Goal: Transaction & Acquisition: Book appointment/travel/reservation

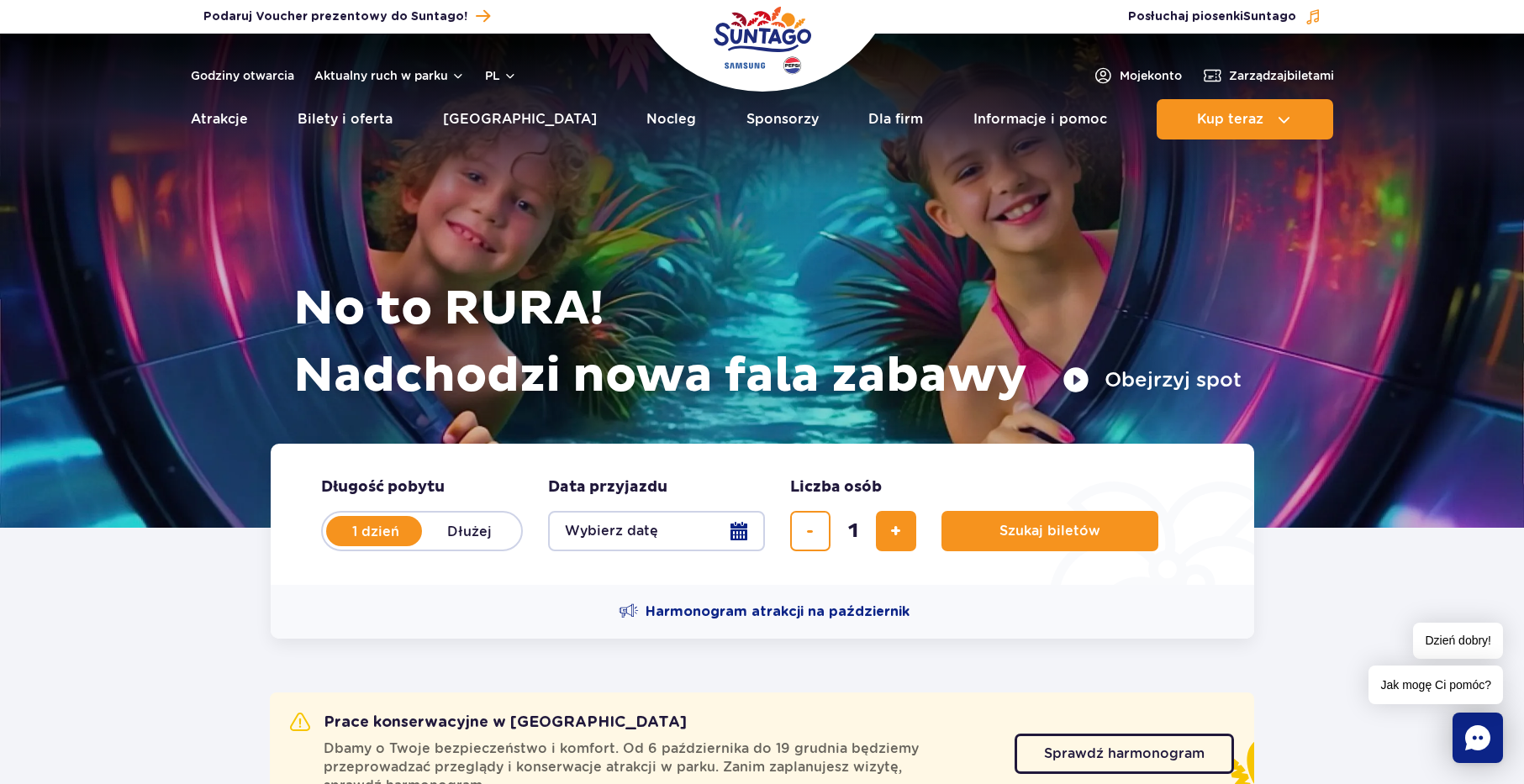
click at [482, 538] on label "Dłużej" at bounding box center [470, 531] width 95 height 35
click at [440, 546] on input "Dłużej" at bounding box center [432, 548] width 19 height 4
radio input "false"
radio input "true"
click at [738, 527] on button "Wybierz datę" at bounding box center [657, 531] width 217 height 41
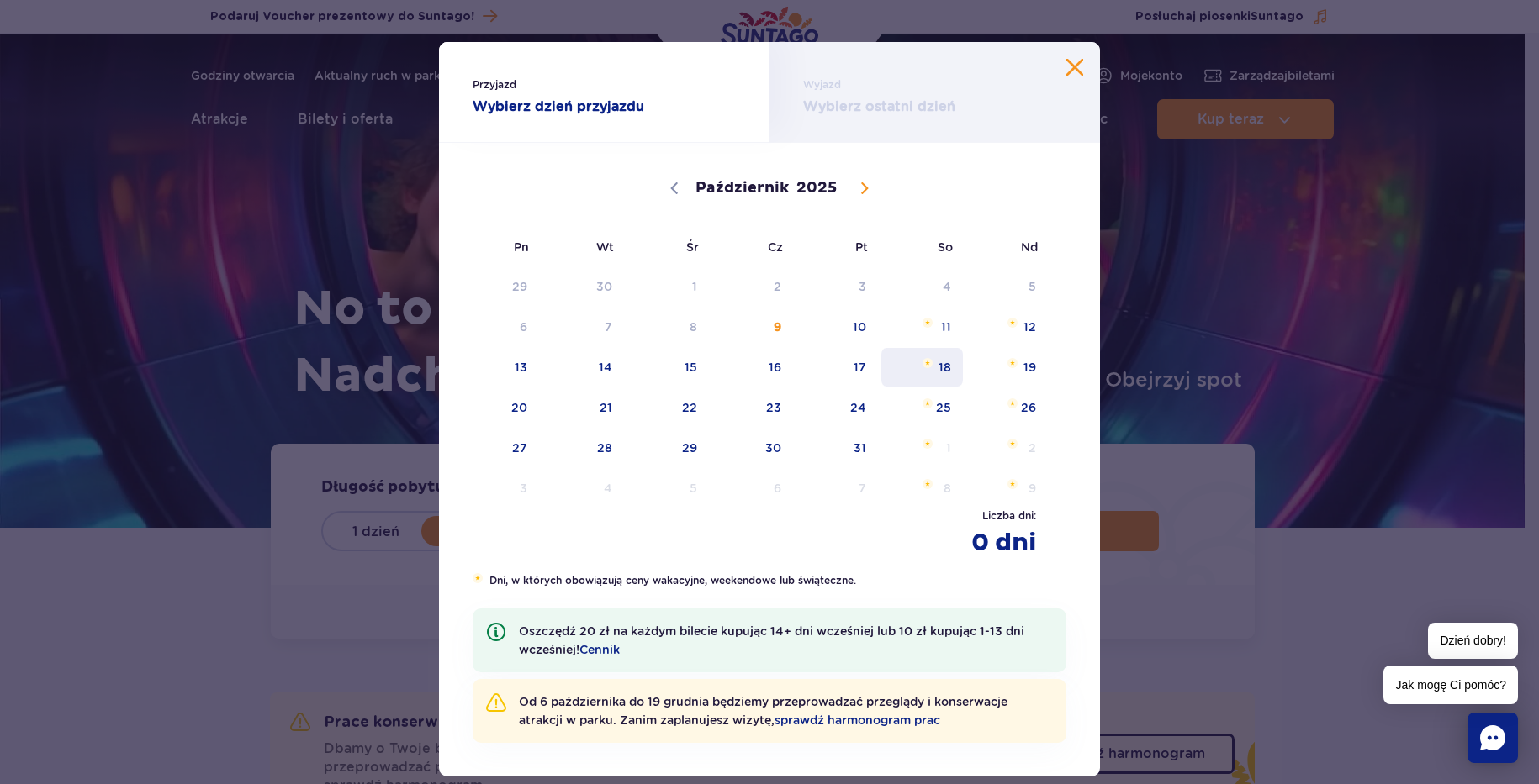
click at [916, 371] on span "18" at bounding box center [922, 366] width 85 height 39
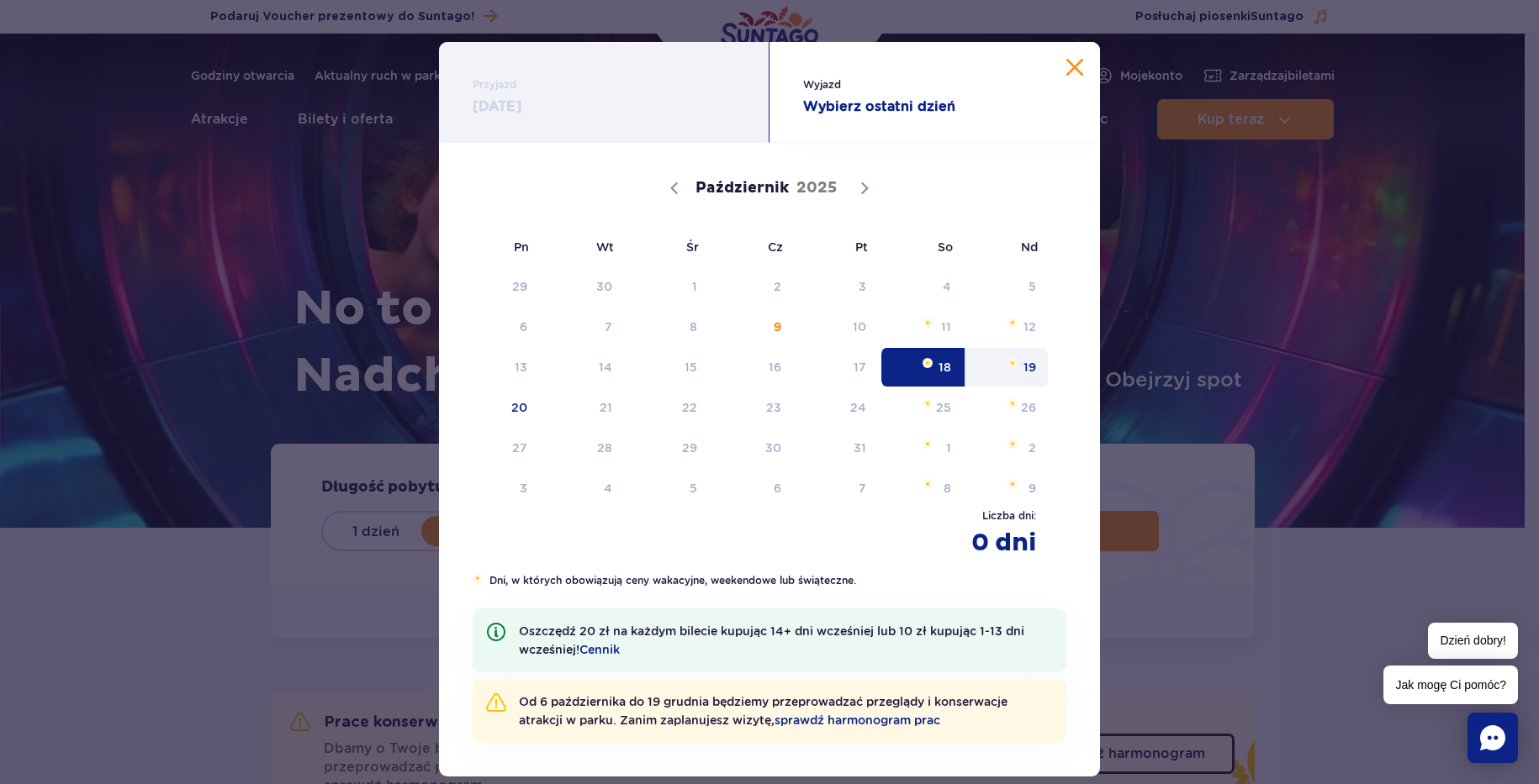
click at [1025, 360] on span "19" at bounding box center [1007, 366] width 85 height 39
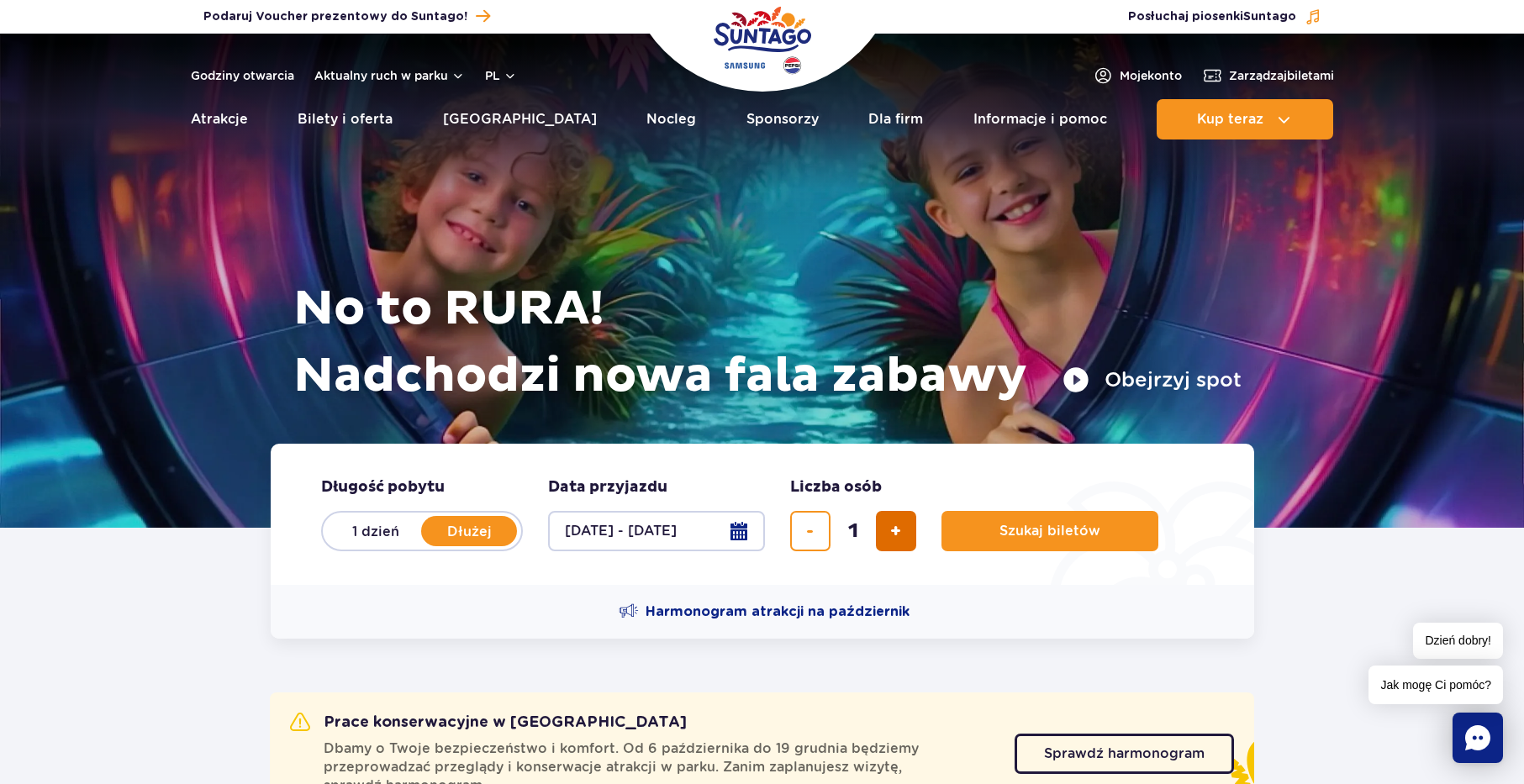
click at [905, 531] on button "dodaj bilet" at bounding box center [896, 531] width 41 height 41
type input "2"
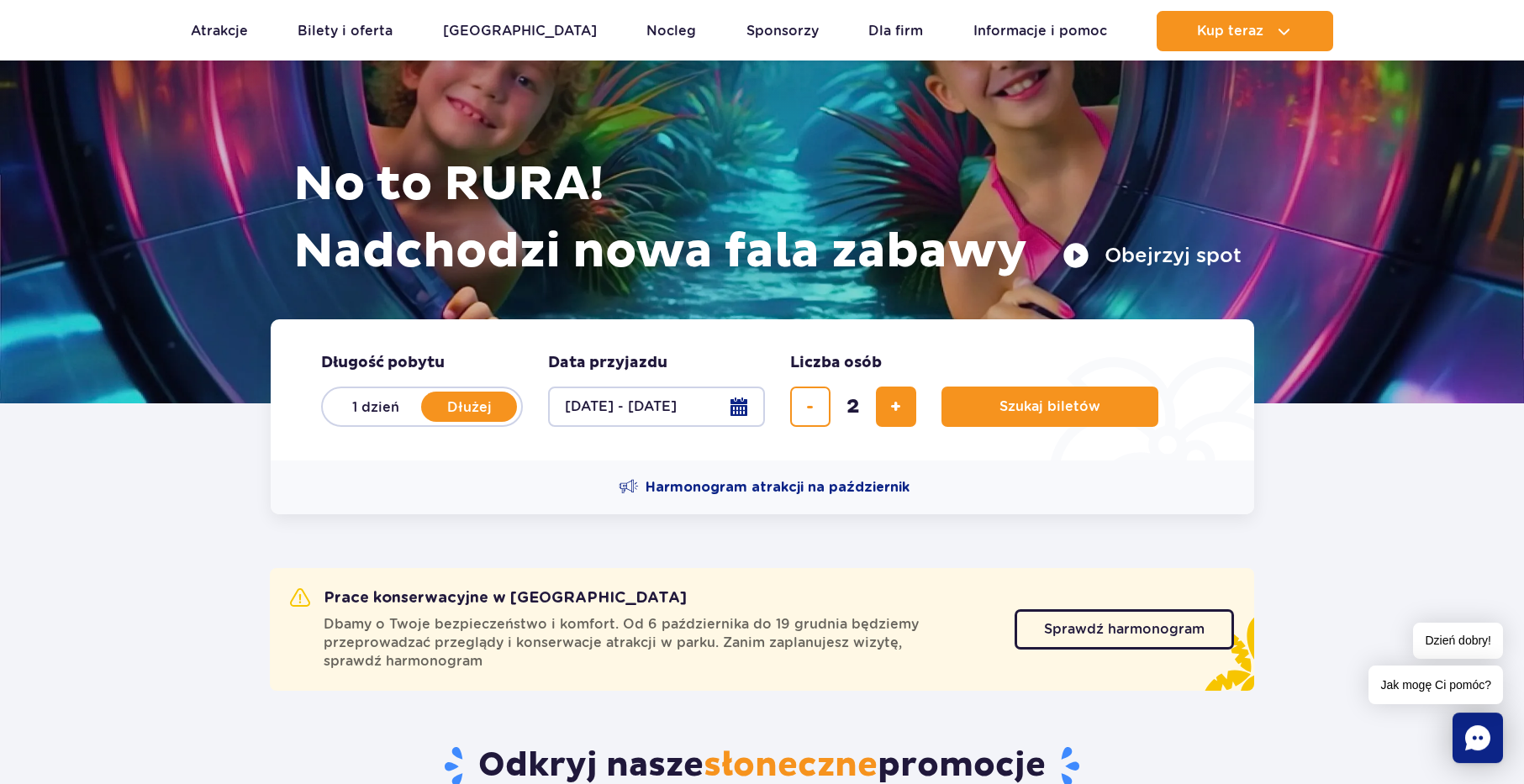
scroll to position [172, 0]
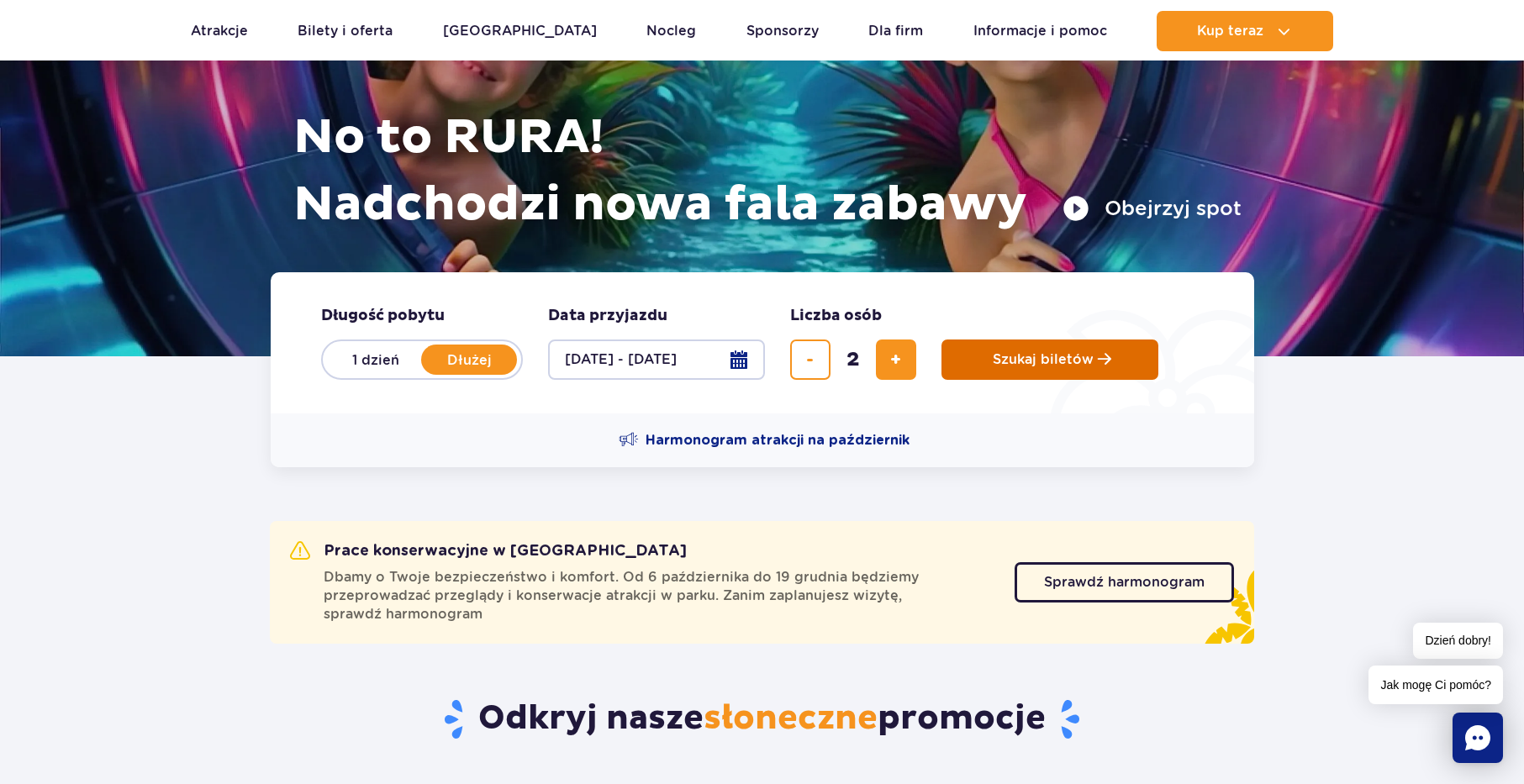
click at [1057, 353] on span "Szukaj biletów" at bounding box center [1043, 360] width 101 height 15
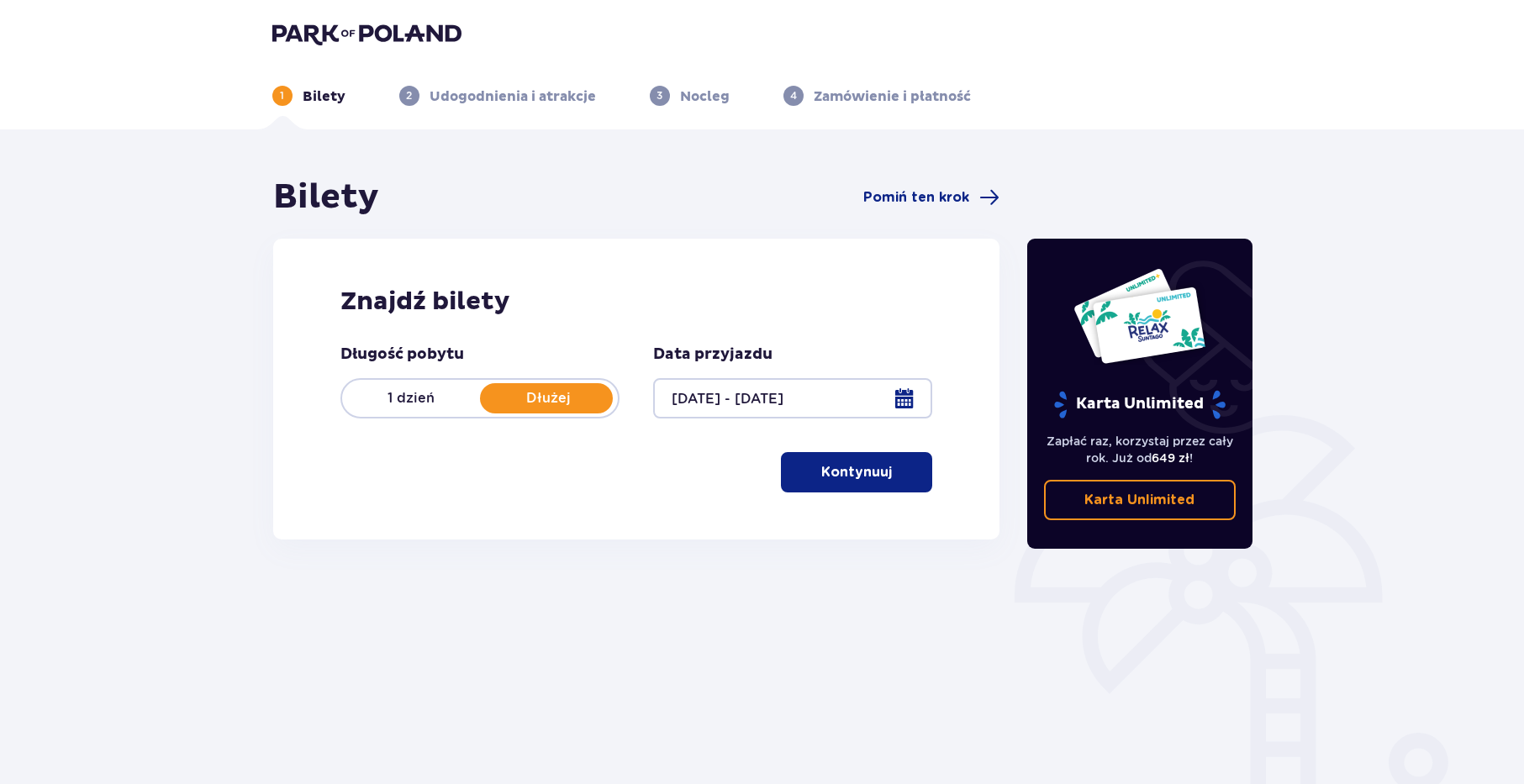
scroll to position [73, 0]
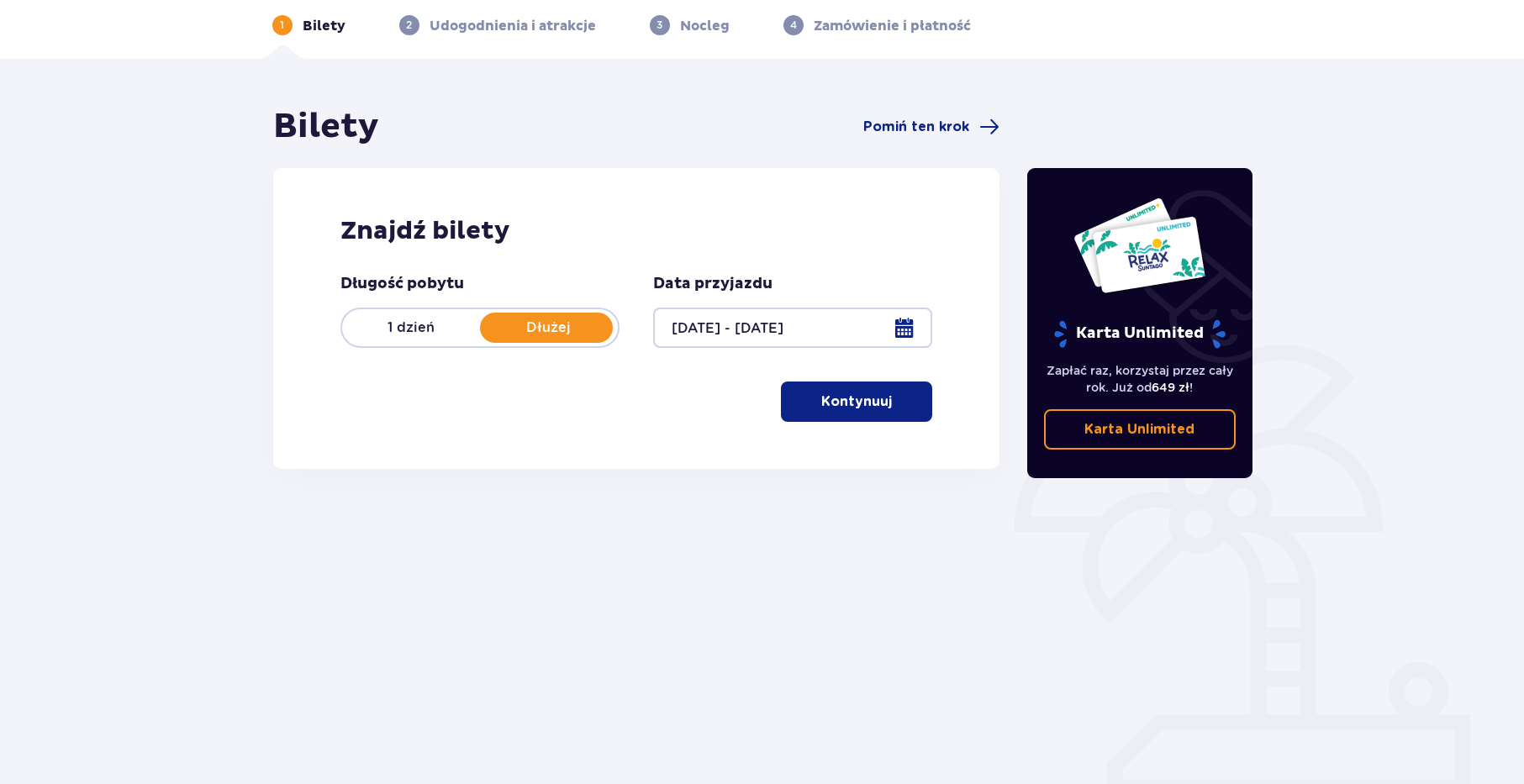
click at [899, 409] on span "button" at bounding box center [895, 401] width 20 height 20
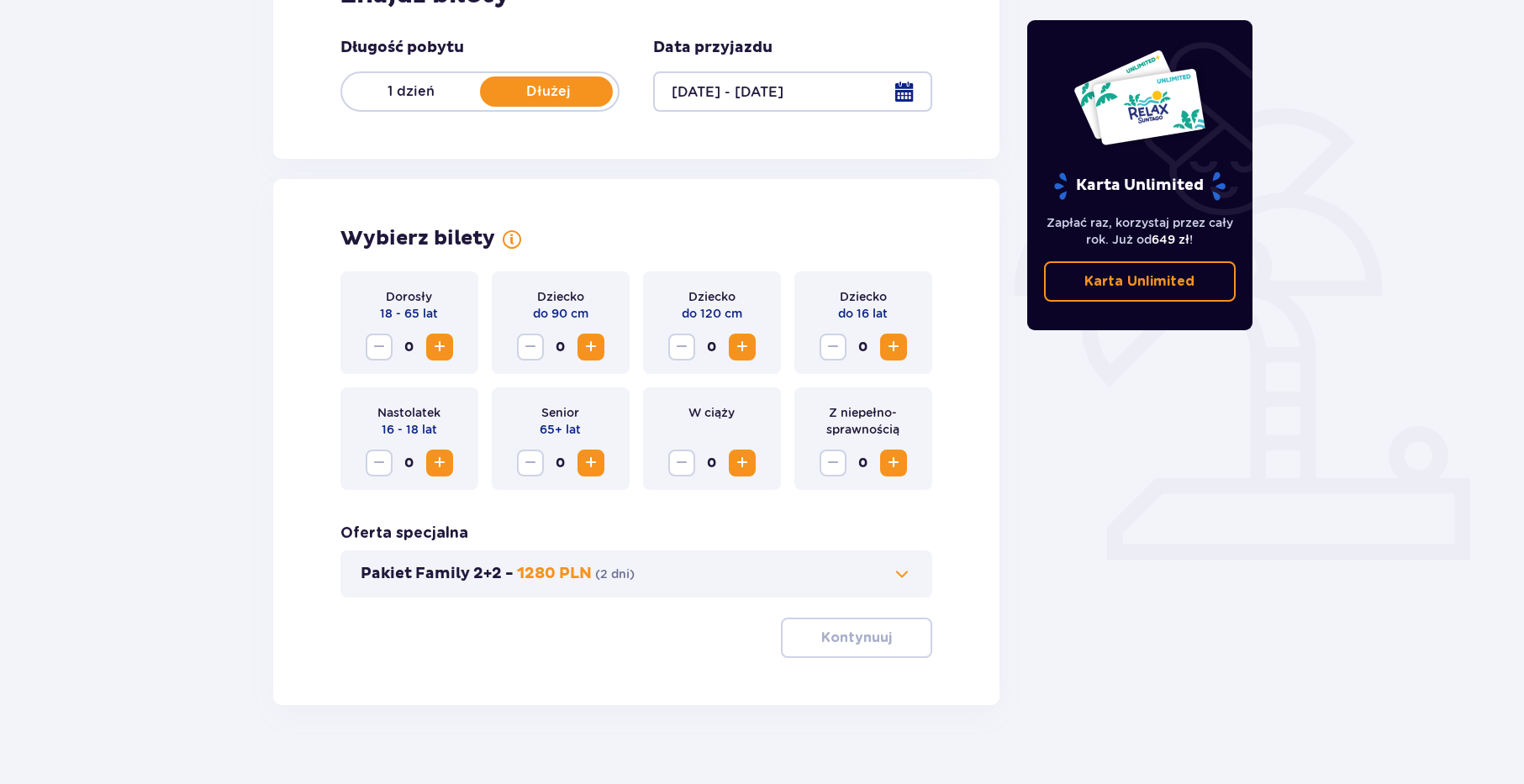
scroll to position [331, 0]
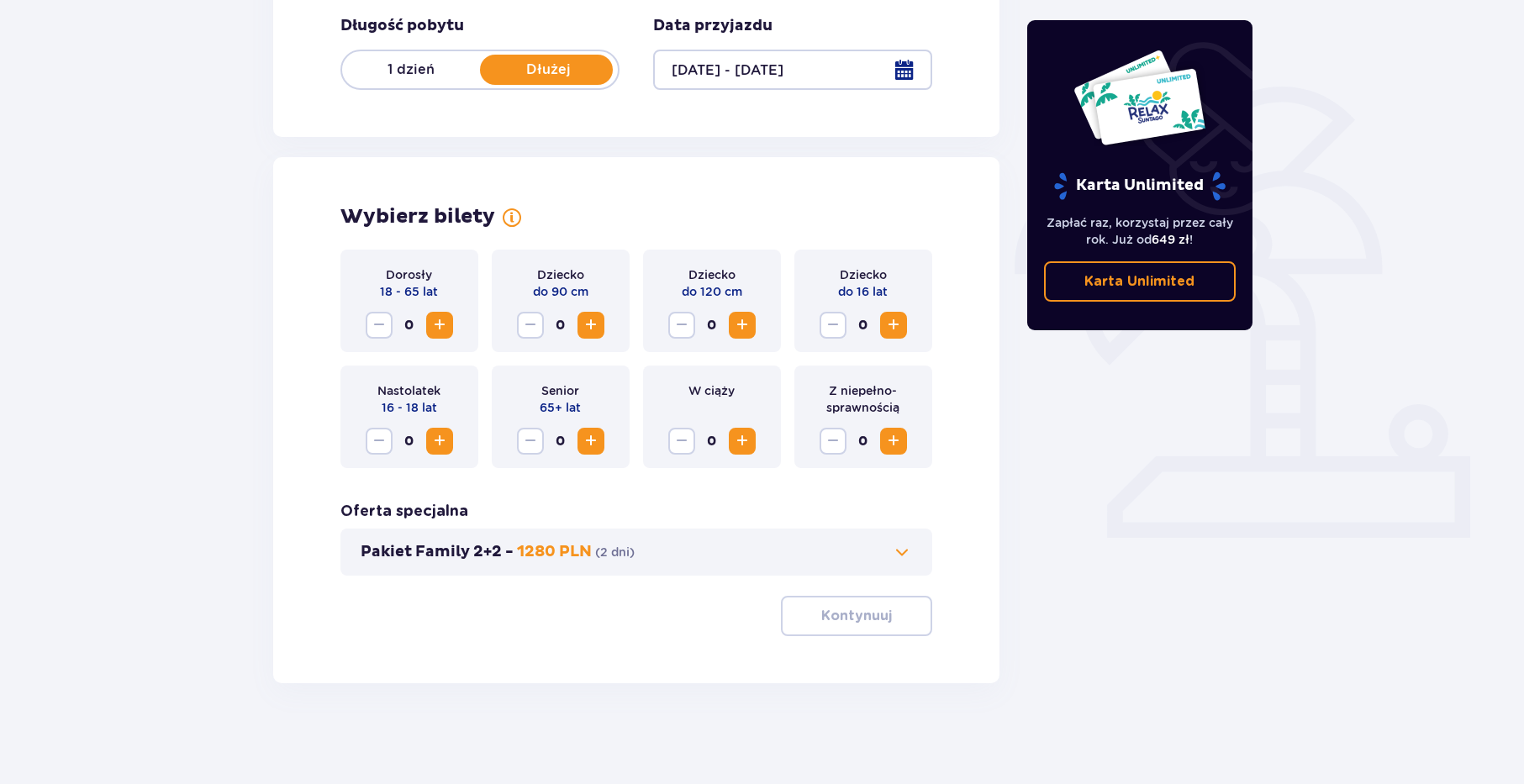
click at [440, 319] on span "Zwiększ" at bounding box center [439, 325] width 20 height 20
click at [440, 320] on span "Zwiększ" at bounding box center [439, 325] width 20 height 20
click at [899, 615] on span "button" at bounding box center [895, 616] width 20 height 20
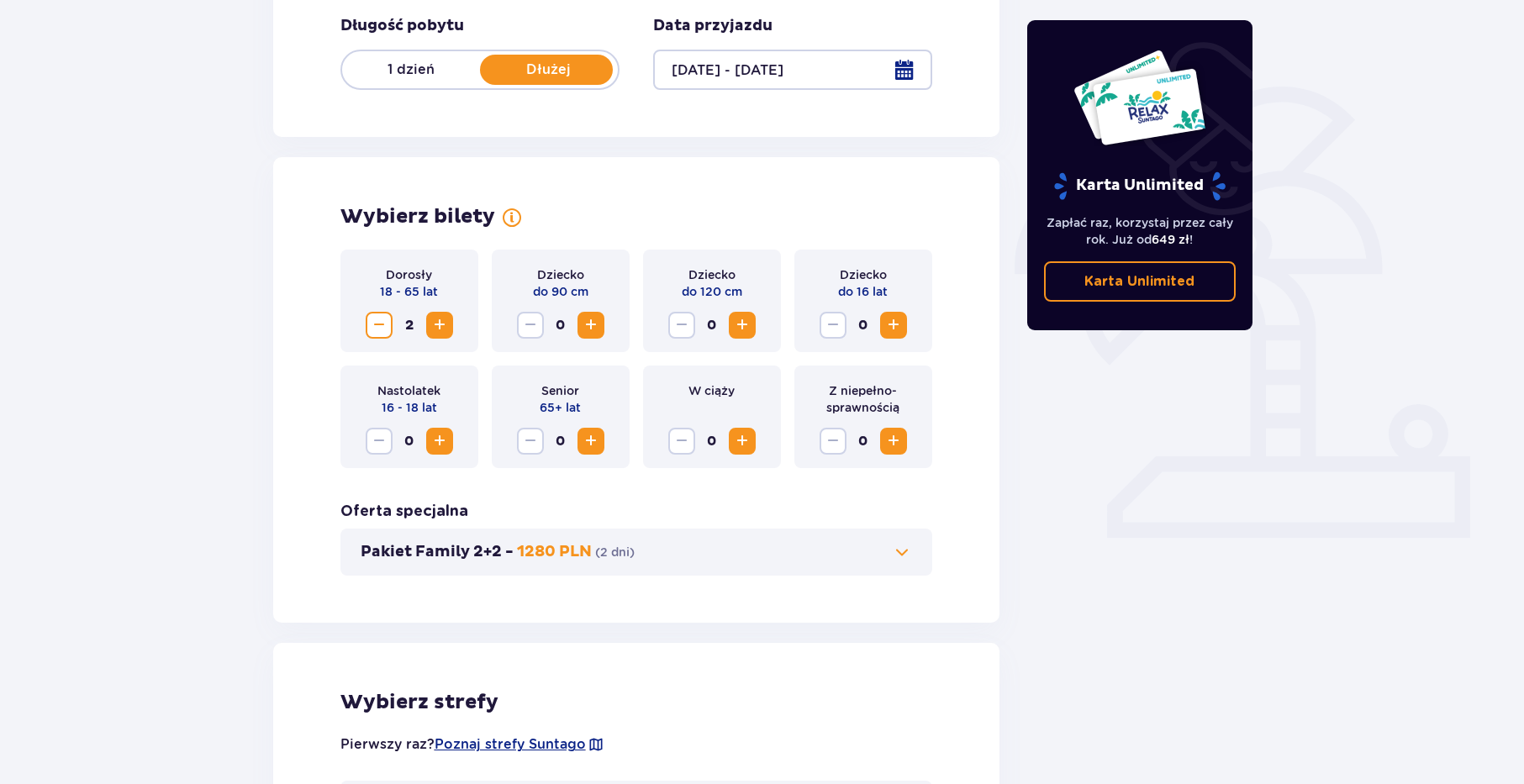
scroll to position [915, 0]
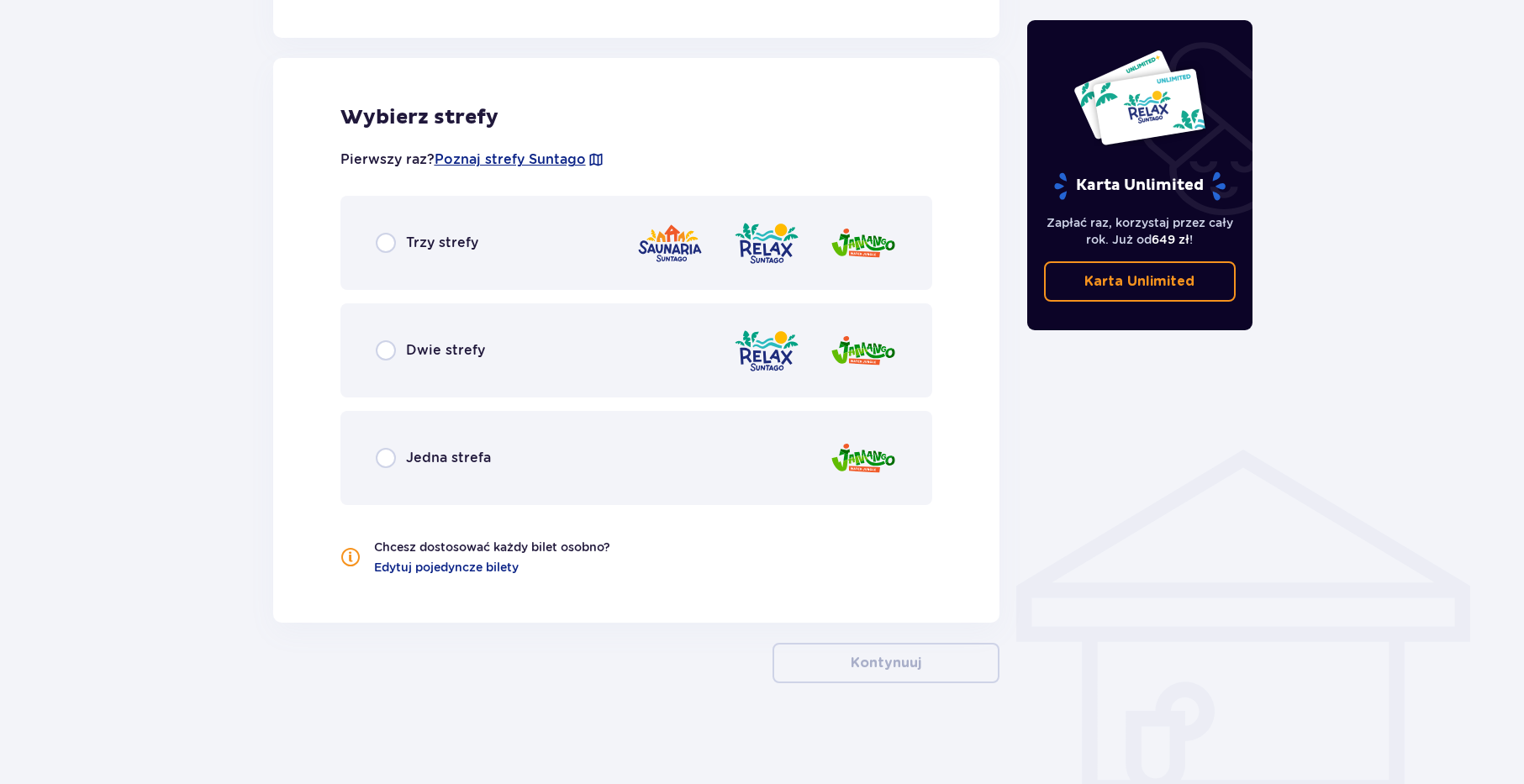
click at [382, 456] on input "radio" at bounding box center [385, 457] width 20 height 20
radio input "true"
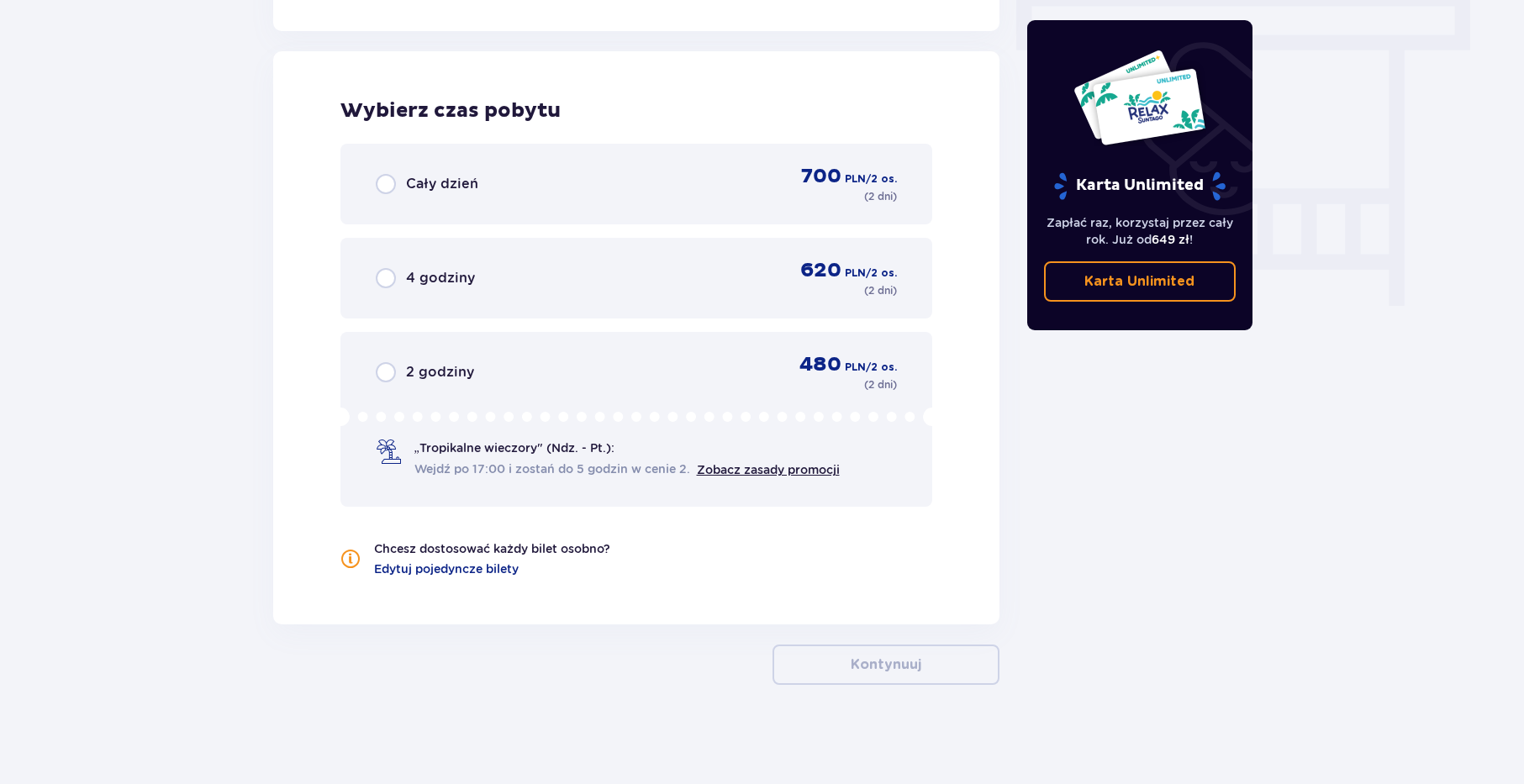
scroll to position [1508, 0]
click at [380, 279] on input "radio" at bounding box center [385, 276] width 20 height 20
radio input "true"
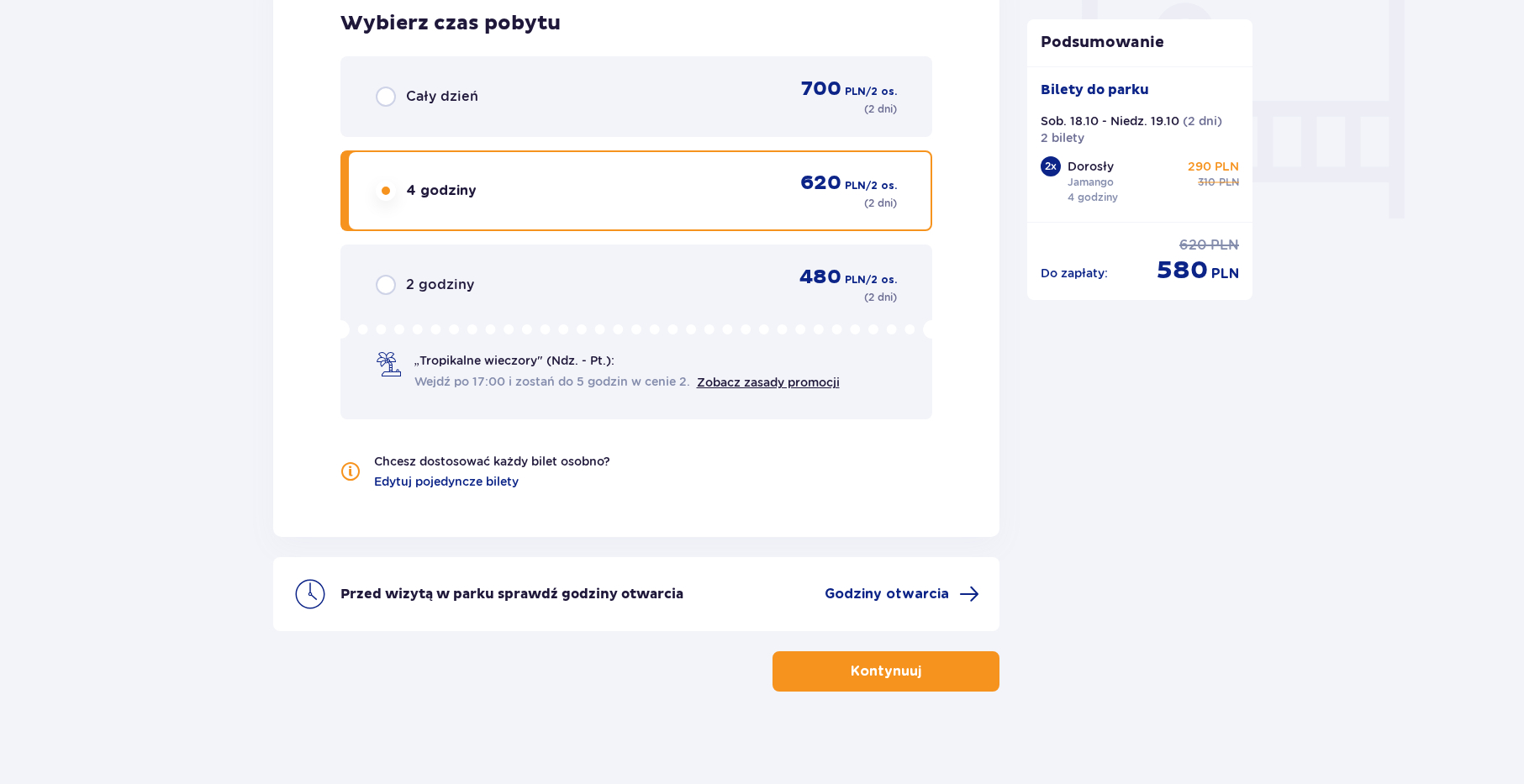
scroll to position [1603, 0]
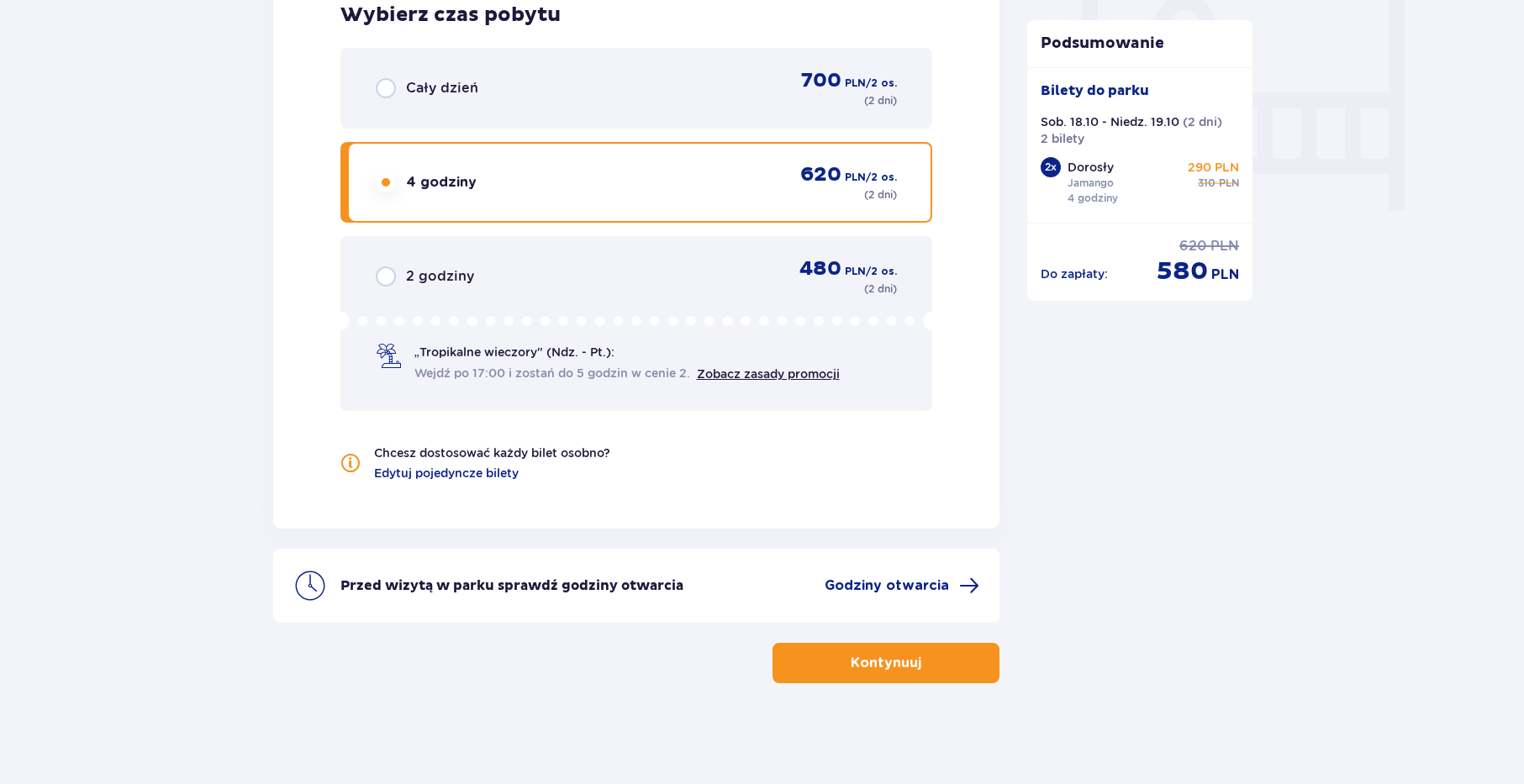
click at [967, 654] on button "Kontynuuj" at bounding box center [886, 663] width 227 height 41
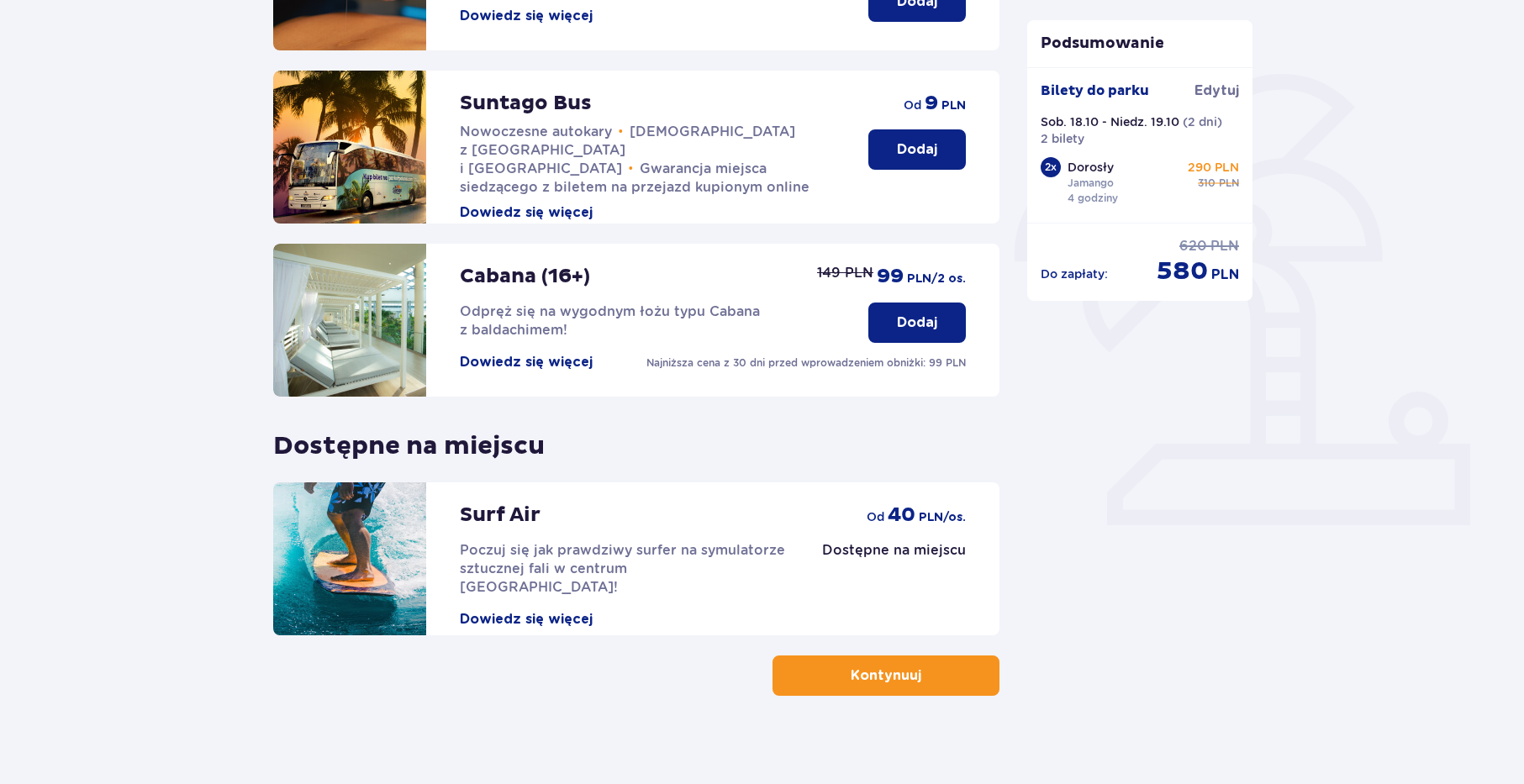
scroll to position [355, 0]
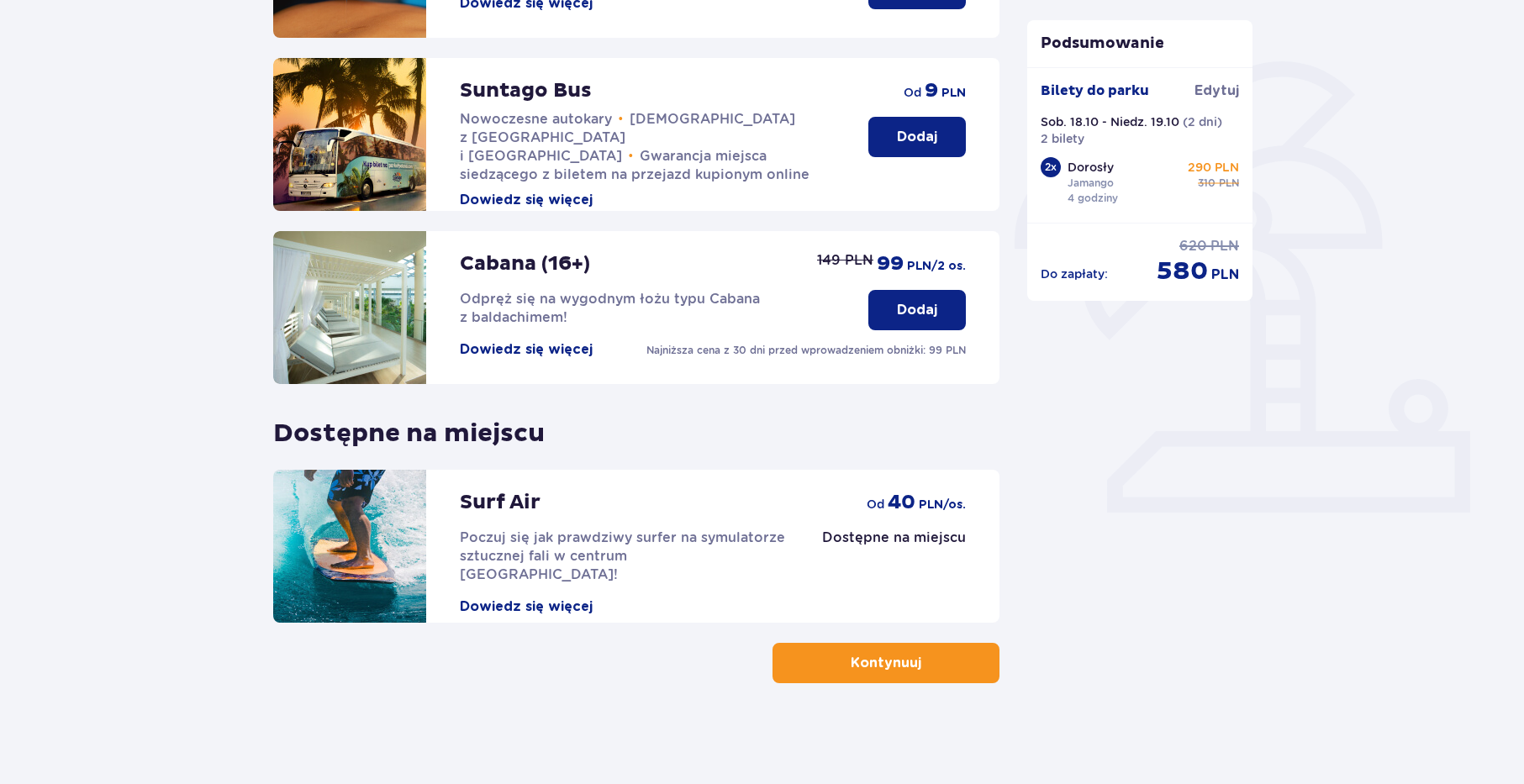
click at [967, 654] on button "Kontynuuj" at bounding box center [886, 663] width 227 height 41
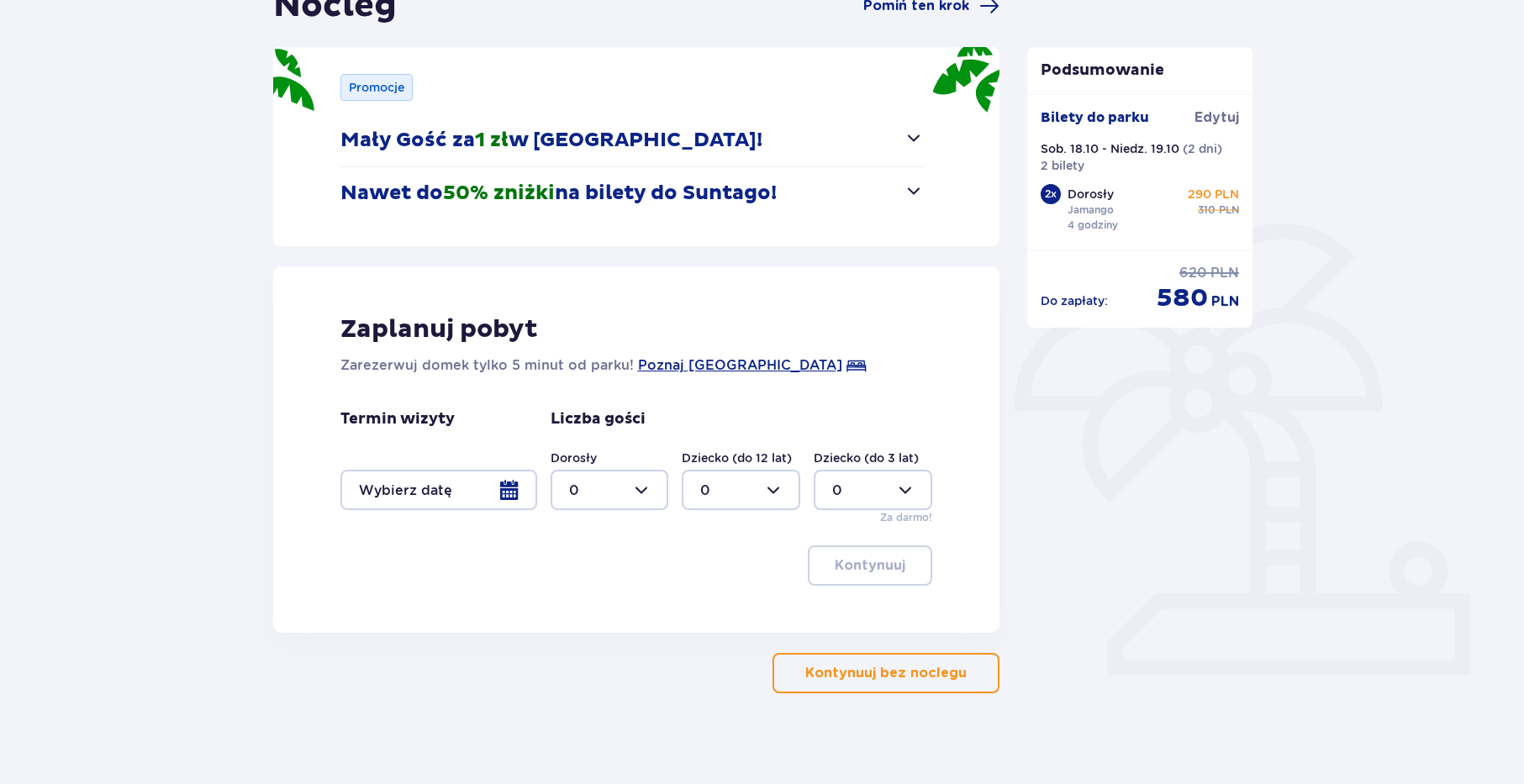
scroll to position [203, 0]
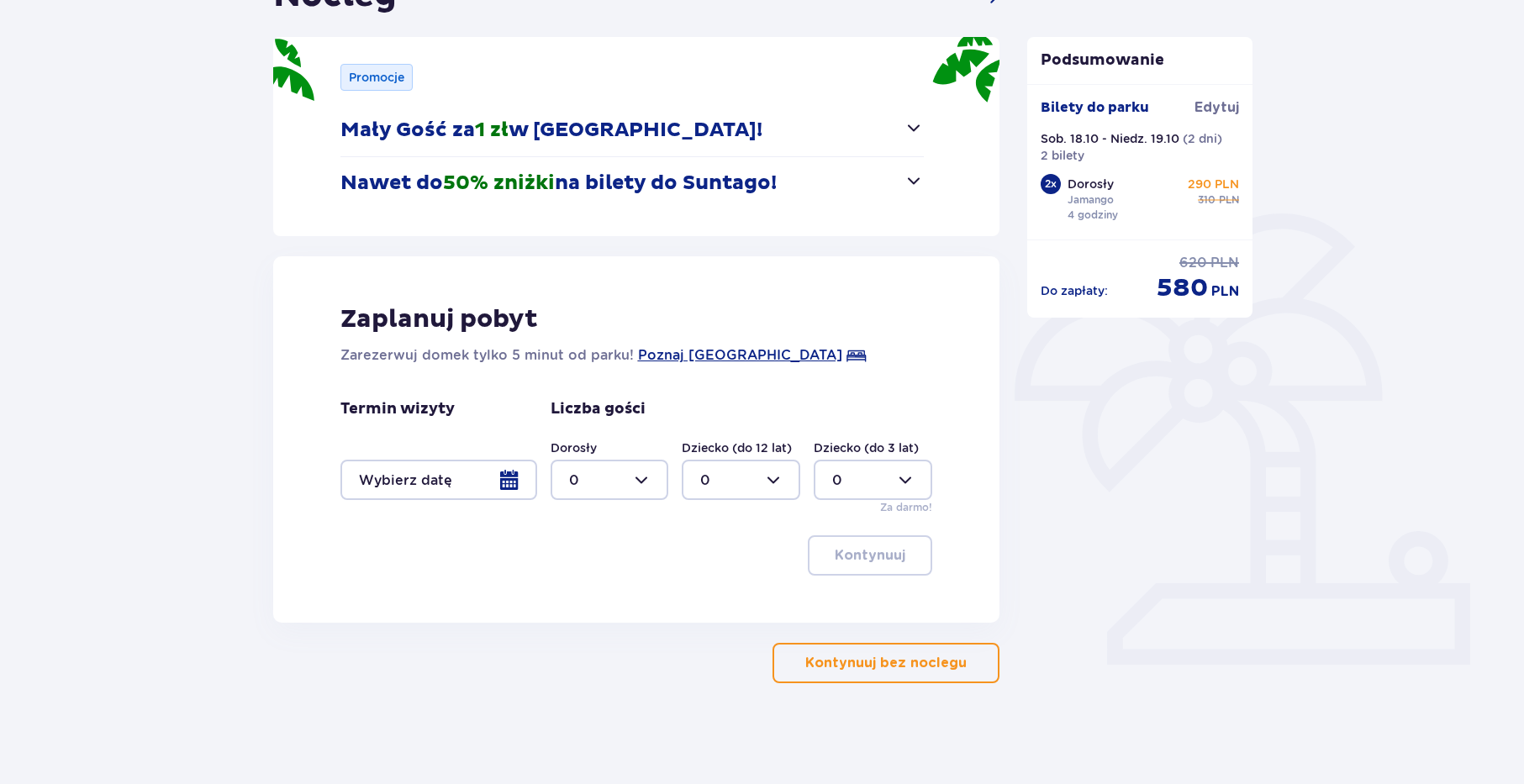
click at [508, 475] on div at bounding box center [438, 480] width 197 height 41
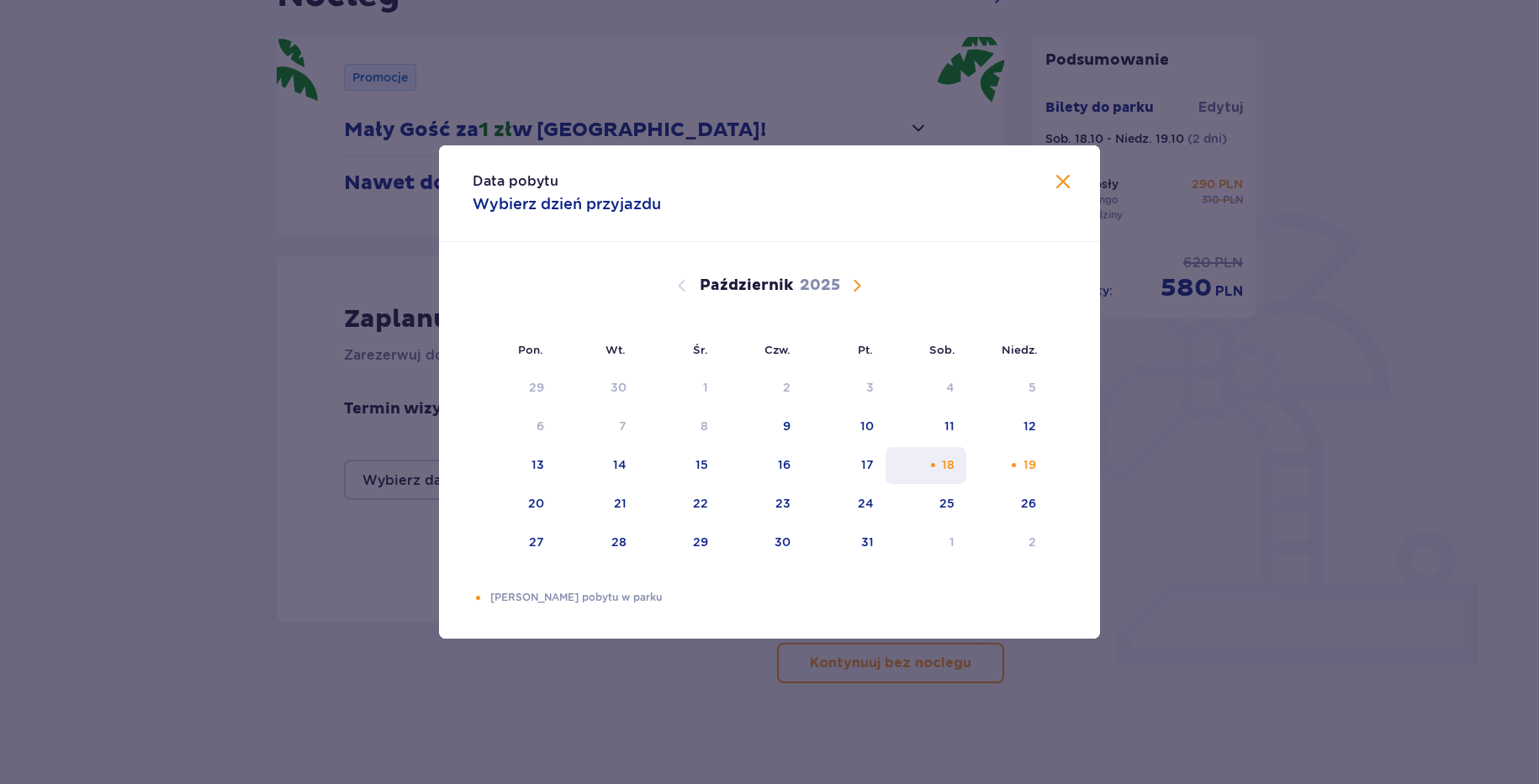
click at [945, 457] on div "18" at bounding box center [948, 465] width 12 height 17
click at [1046, 462] on div "19" at bounding box center [1007, 465] width 81 height 37
type input "[DATE] - [DATE]"
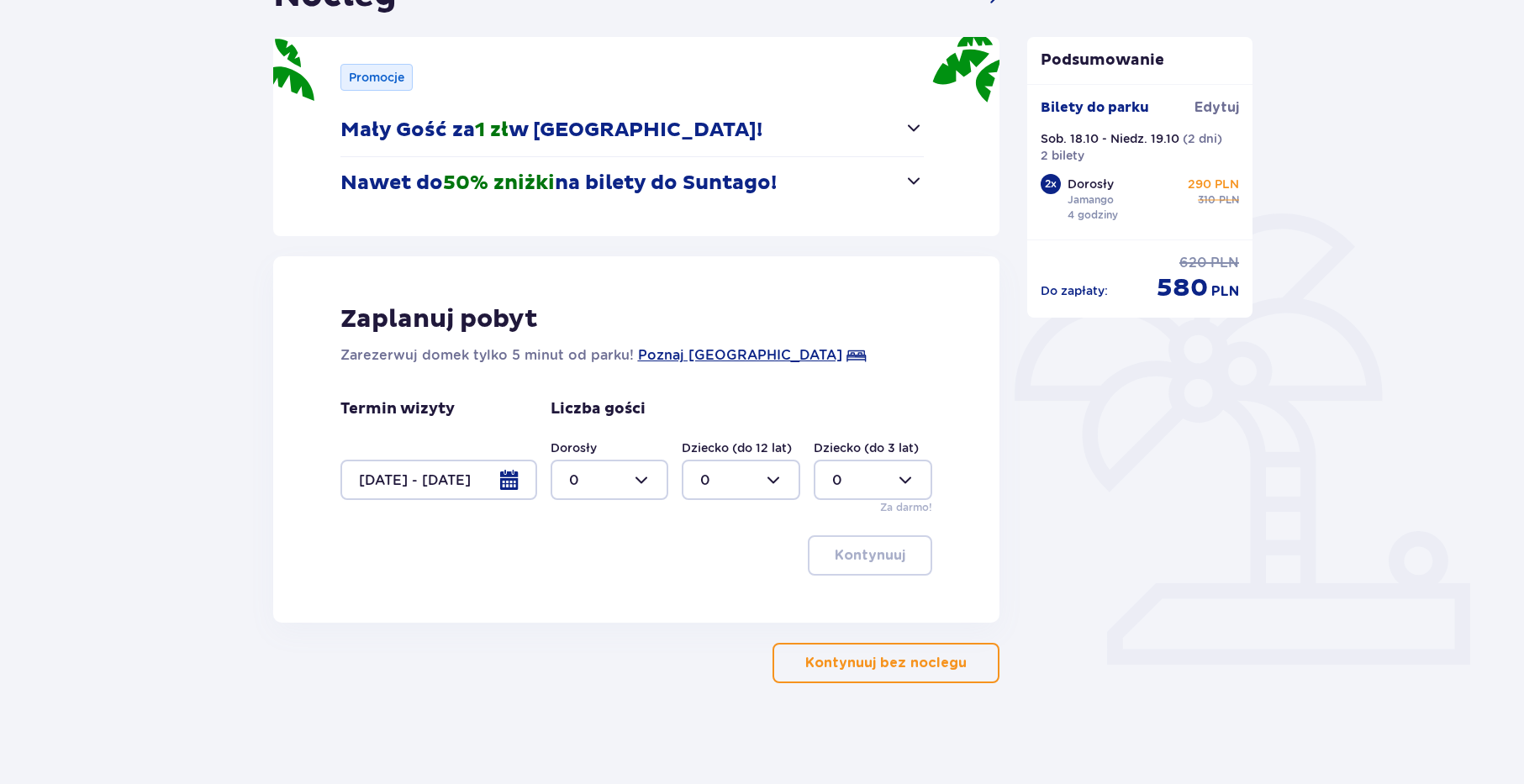
click at [641, 485] on div at bounding box center [609, 480] width 118 height 41
click at [578, 592] on span "2" at bounding box center [610, 602] width 115 height 35
type input "2"
click at [857, 566] on button "Kontynuuj" at bounding box center [870, 555] width 125 height 41
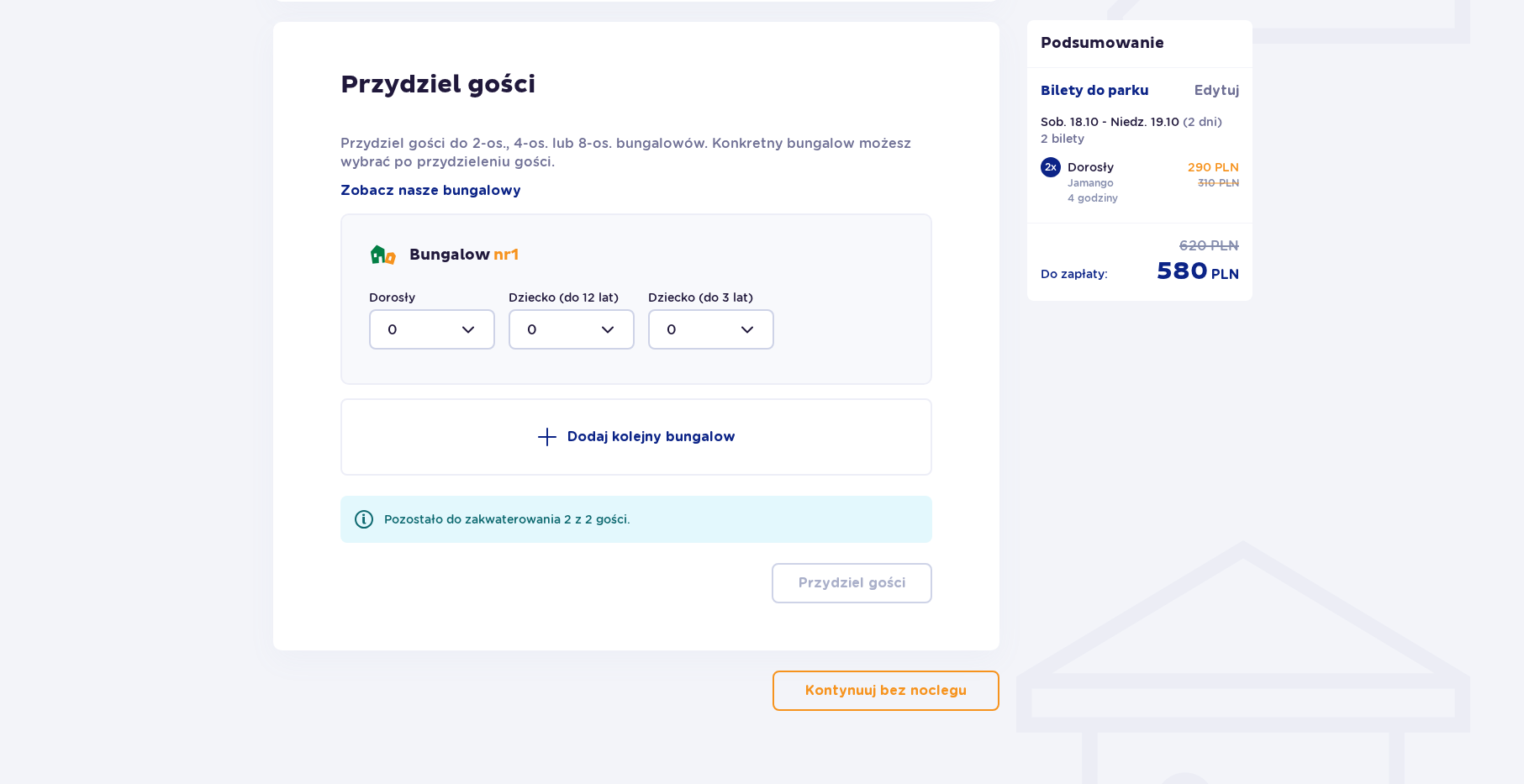
scroll to position [827, 0]
click at [470, 326] on div at bounding box center [432, 328] width 126 height 41
click at [403, 408] on div "1" at bounding box center [432, 415] width 89 height 19
click at [464, 332] on div at bounding box center [432, 328] width 126 height 41
click at [398, 442] on div "2" at bounding box center [432, 450] width 89 height 19
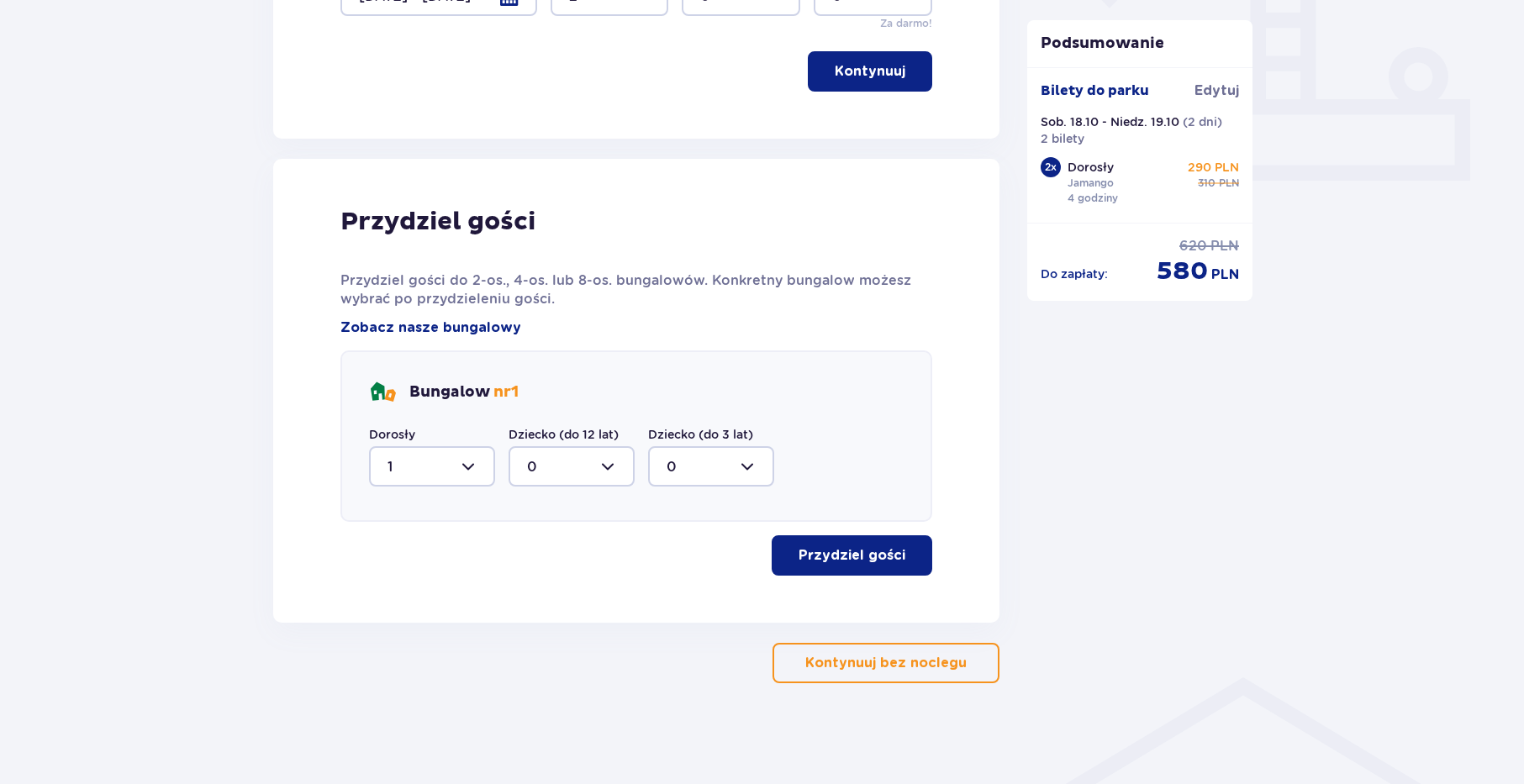
type input "2"
click at [882, 557] on p "Przydziel gości" at bounding box center [851, 555] width 107 height 19
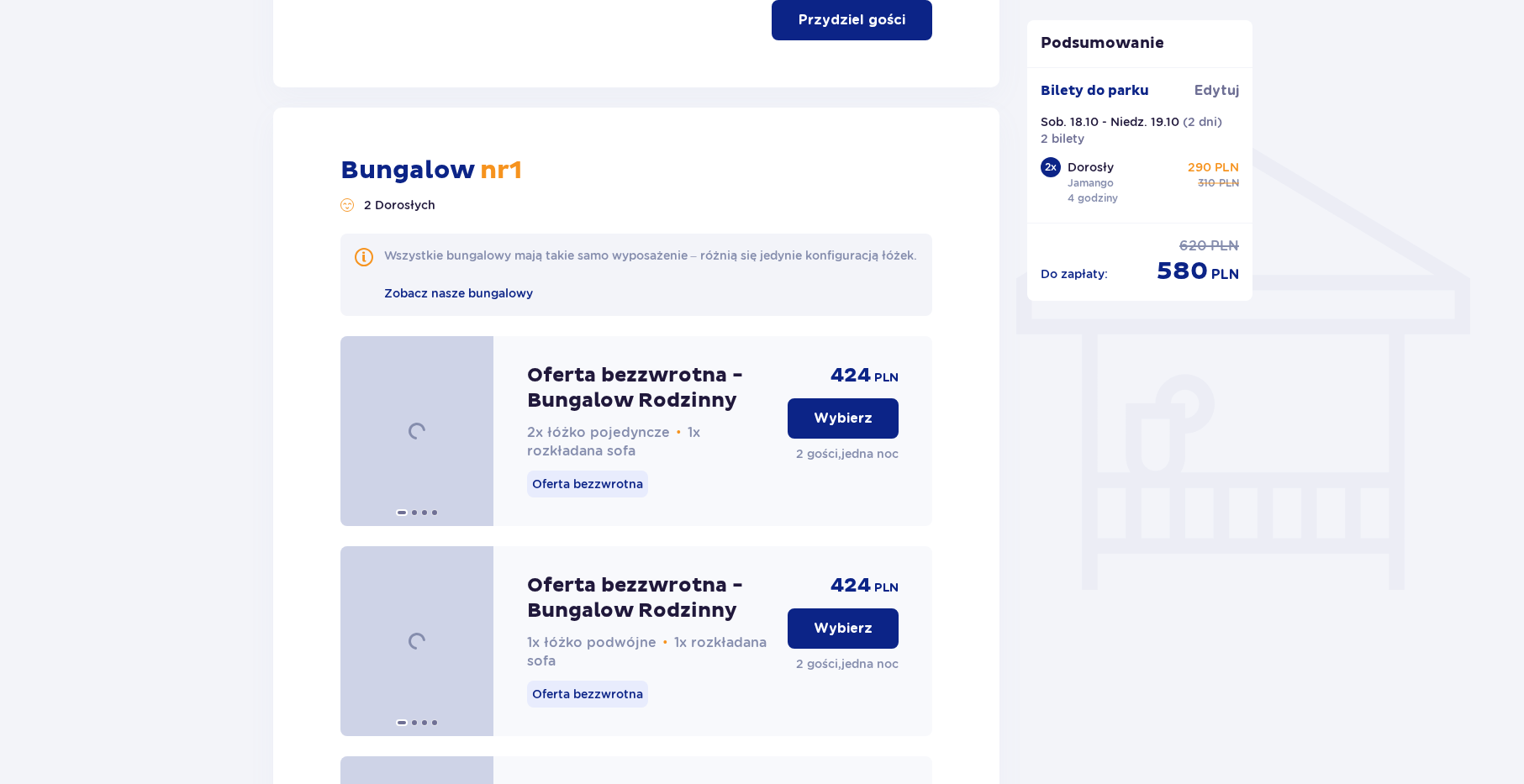
scroll to position [1310, 0]
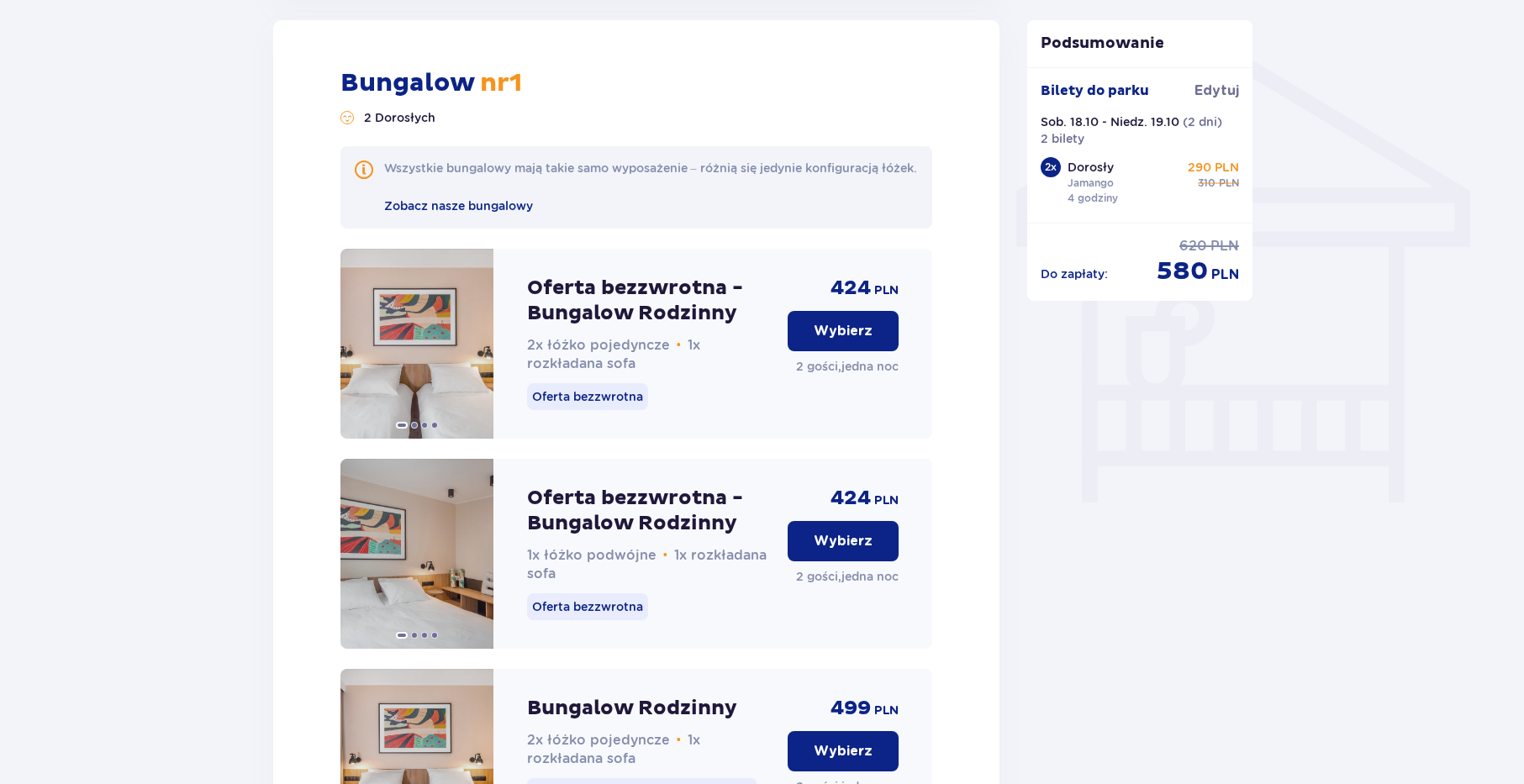
click at [882, 557] on button "Wybierz" at bounding box center [843, 541] width 111 height 41
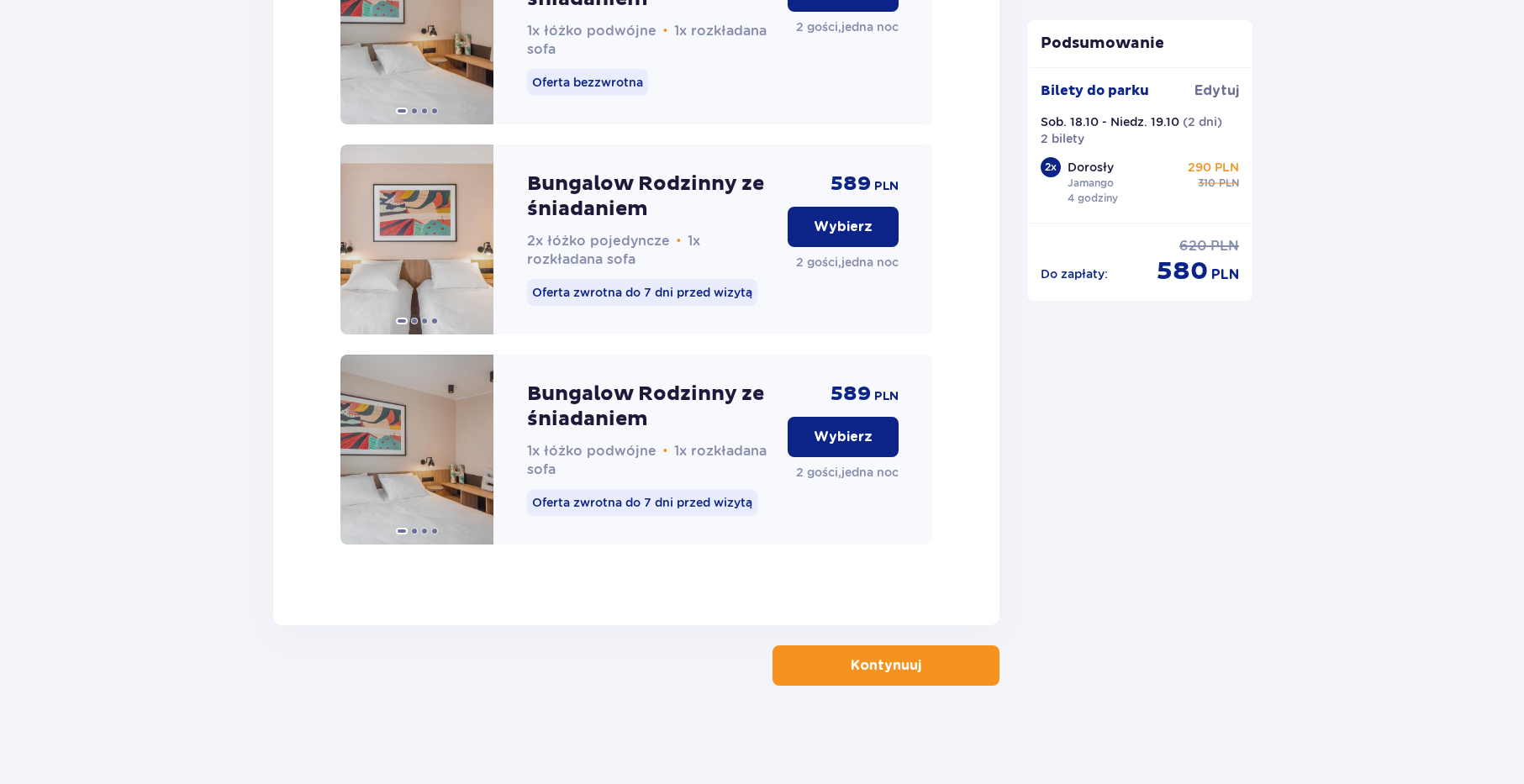
scroll to position [2699, 0]
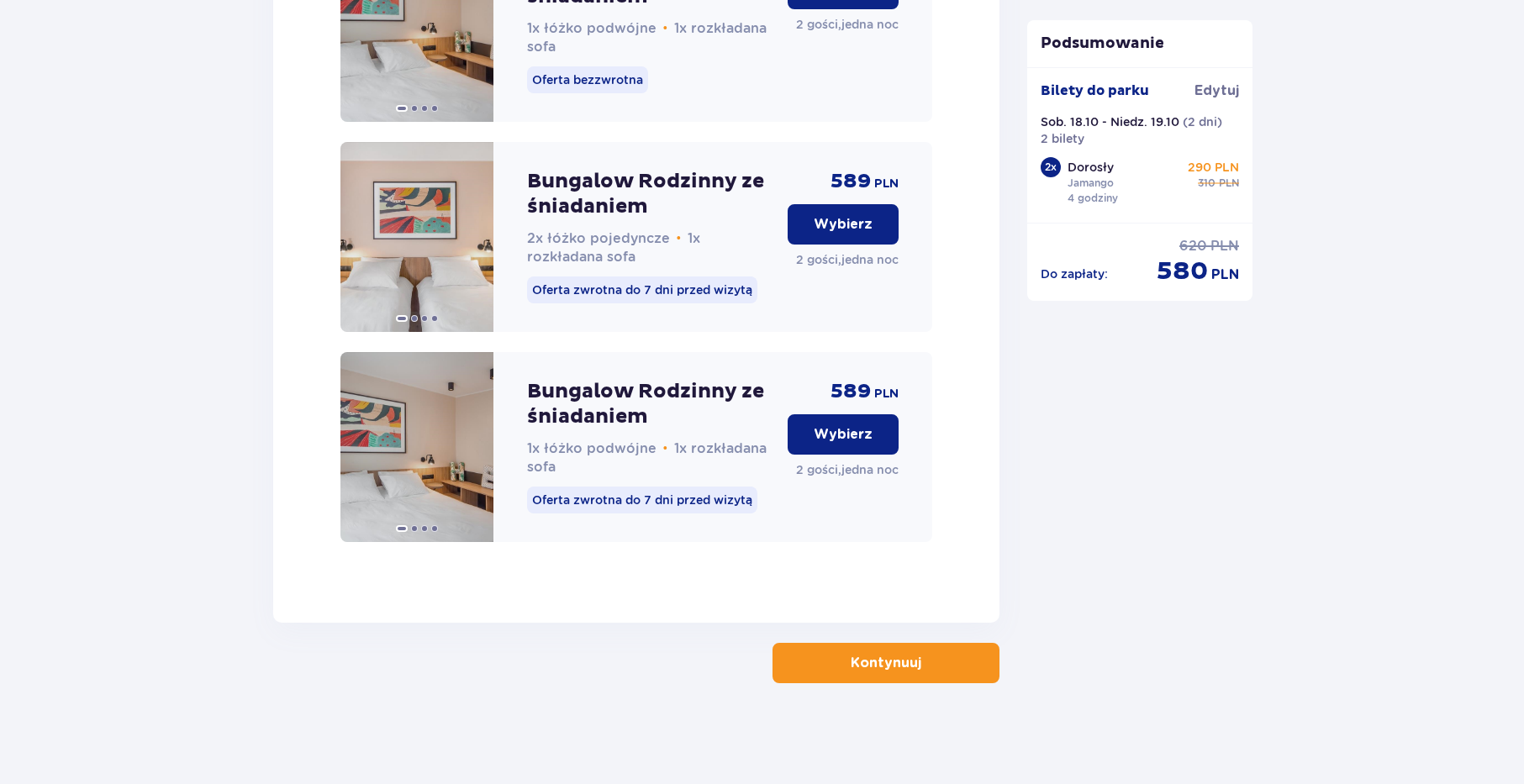
click at [887, 660] on p "Kontynuuj" at bounding box center [886, 663] width 71 height 19
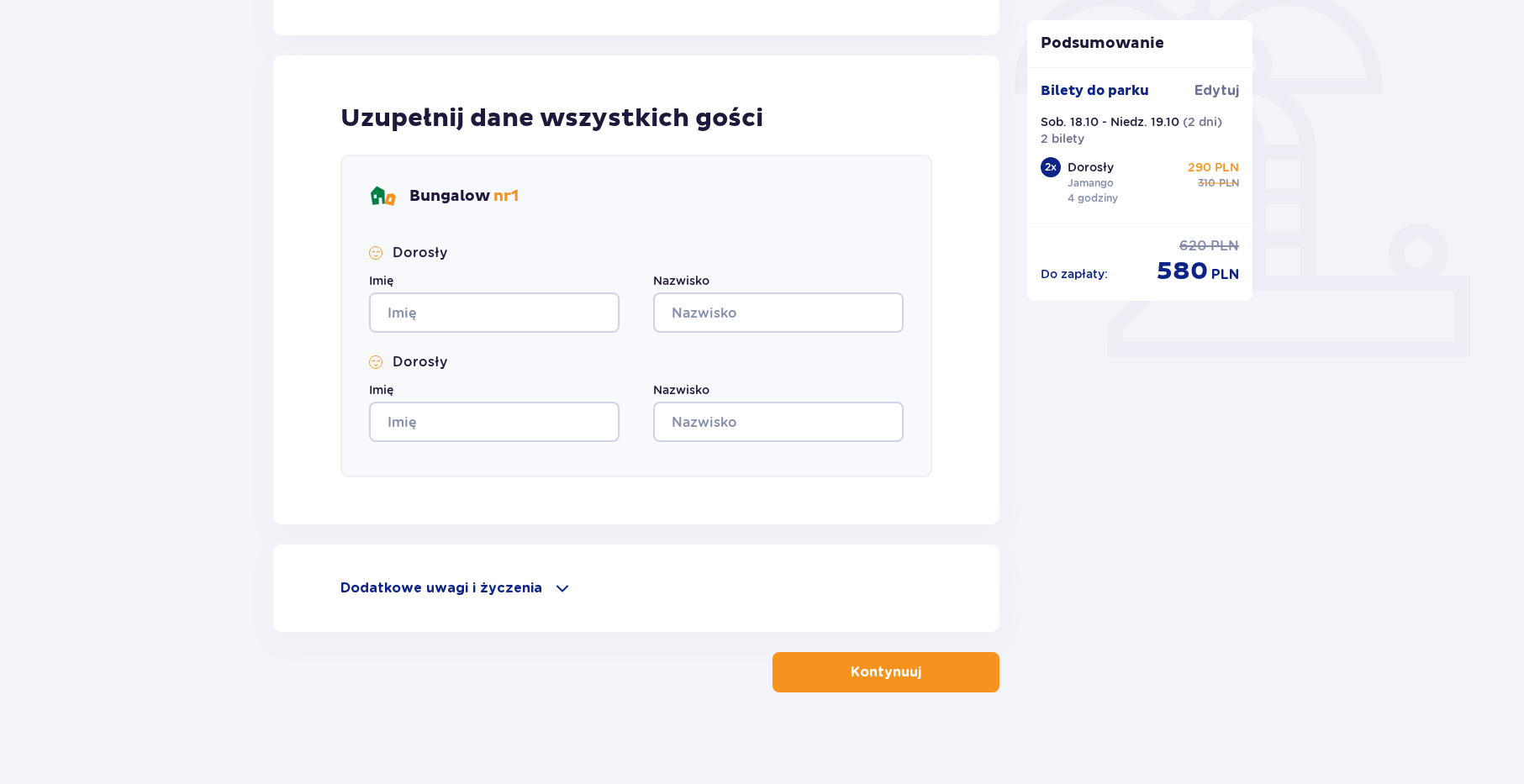
scroll to position [520, 0]
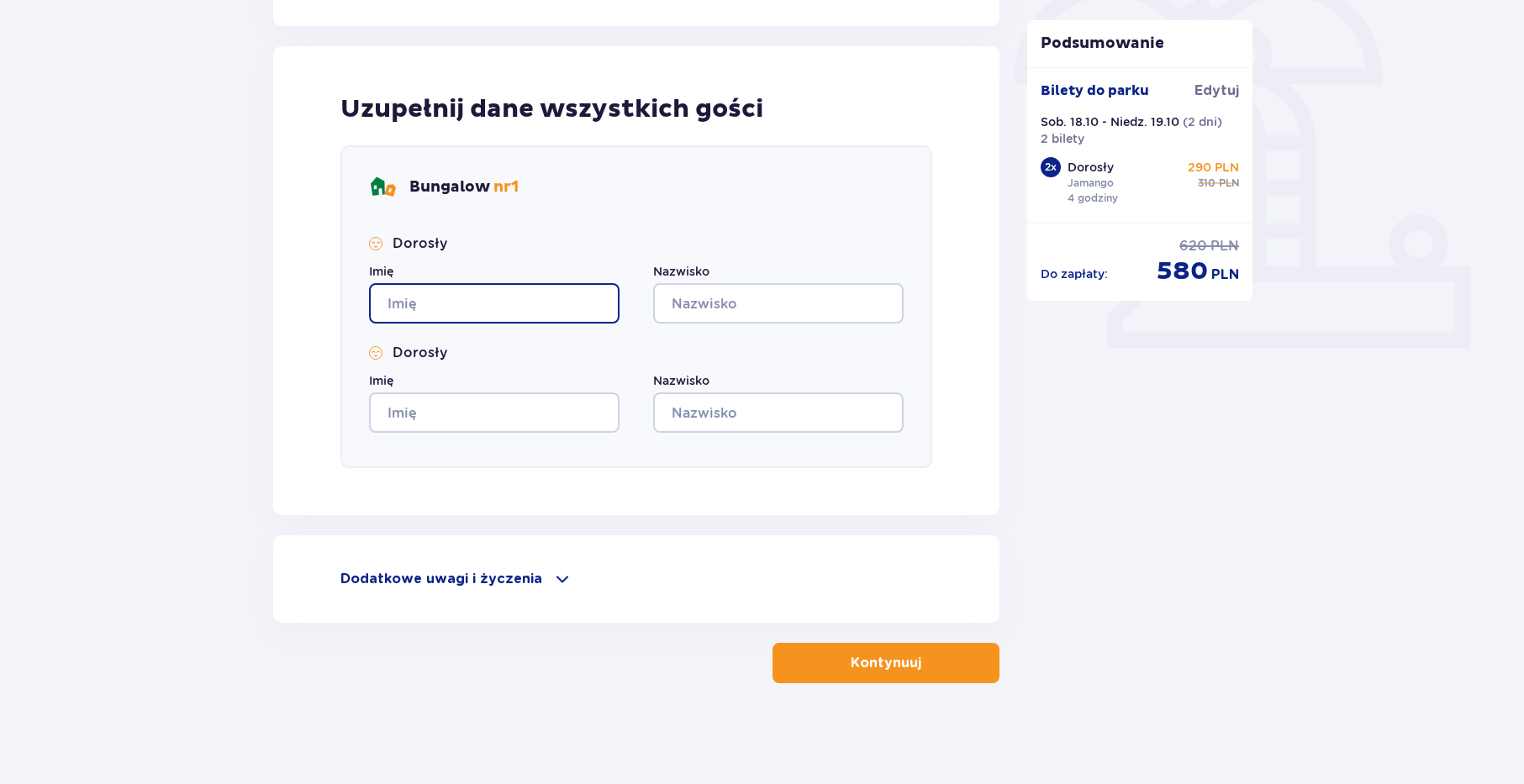
click at [499, 298] on input "Imię" at bounding box center [494, 303] width 250 height 41
type input "Ania"
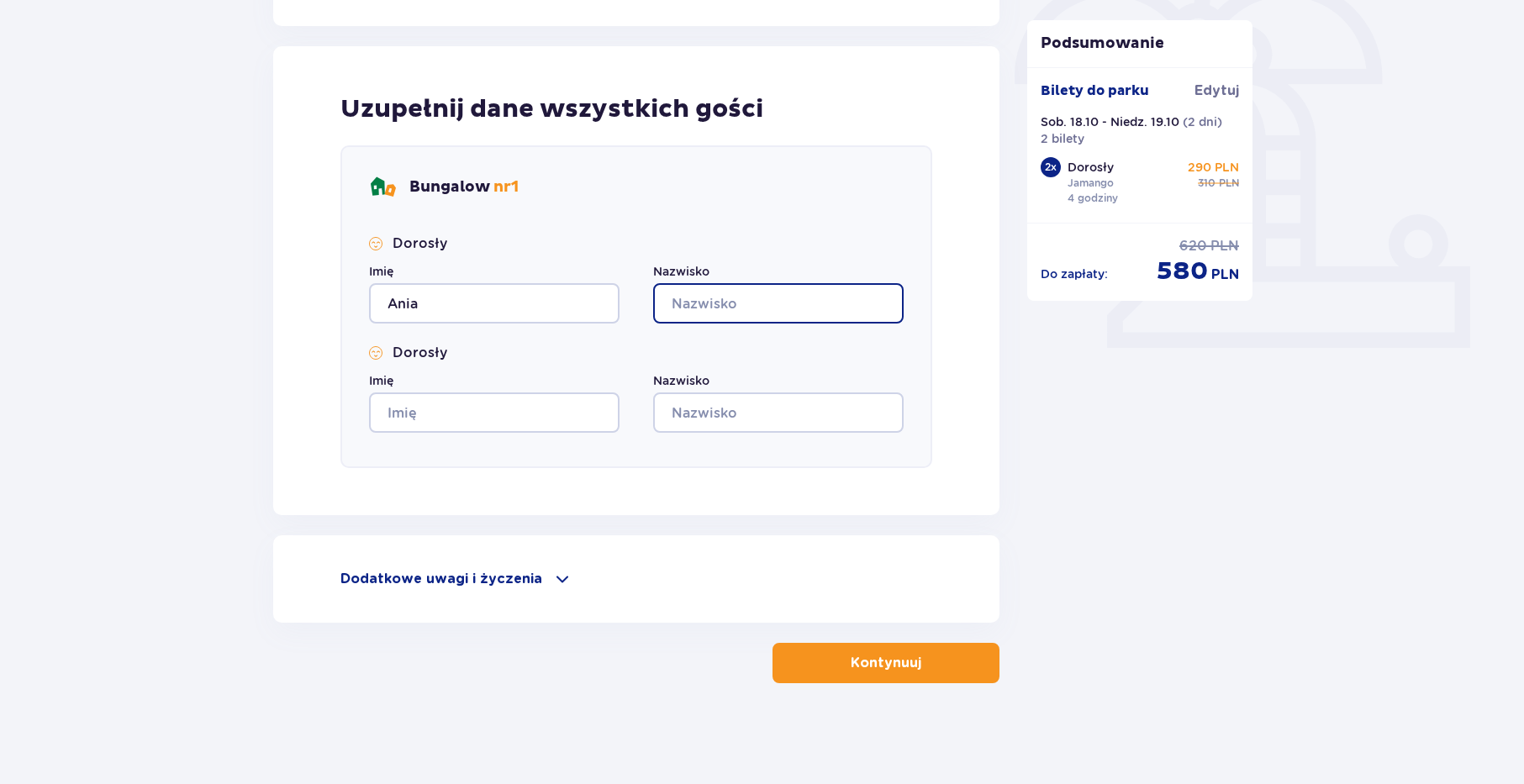
click at [714, 314] on input "Nazwisko" at bounding box center [778, 303] width 250 height 41
type input "Pal"
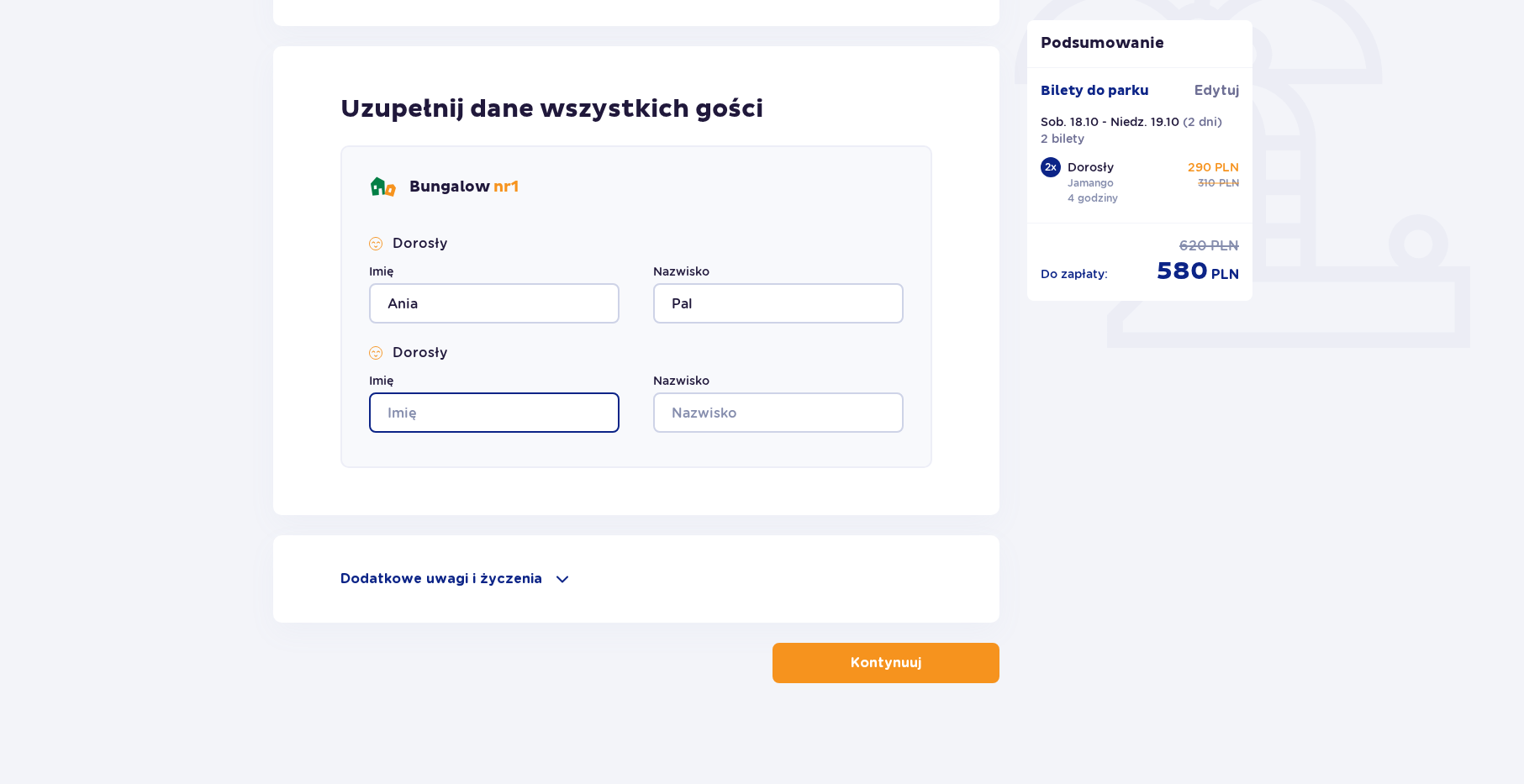
click at [498, 412] on input "Imię" at bounding box center [494, 413] width 250 height 41
type input "Artur"
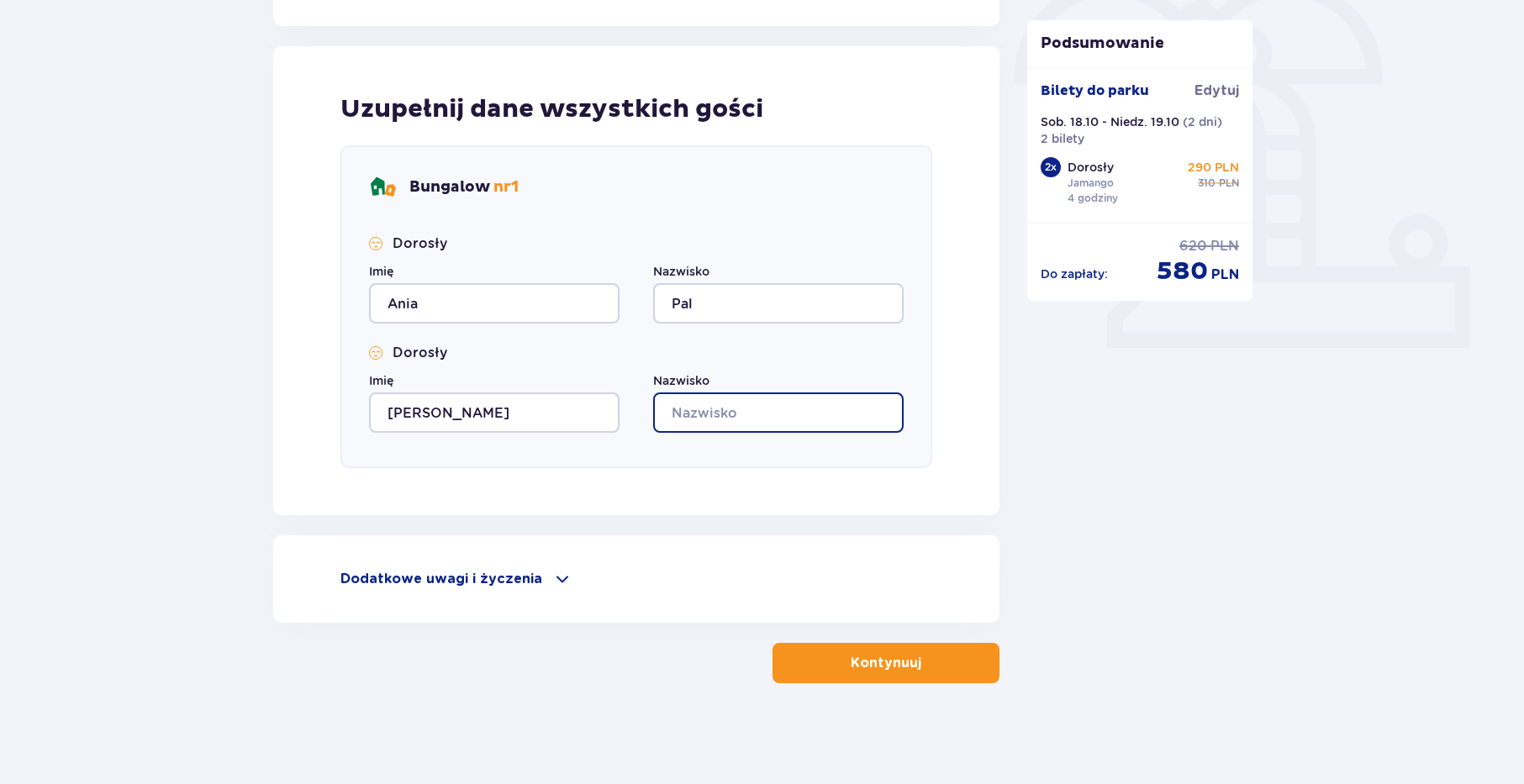
click at [672, 399] on input "Nazwisko" at bounding box center [778, 413] width 250 height 41
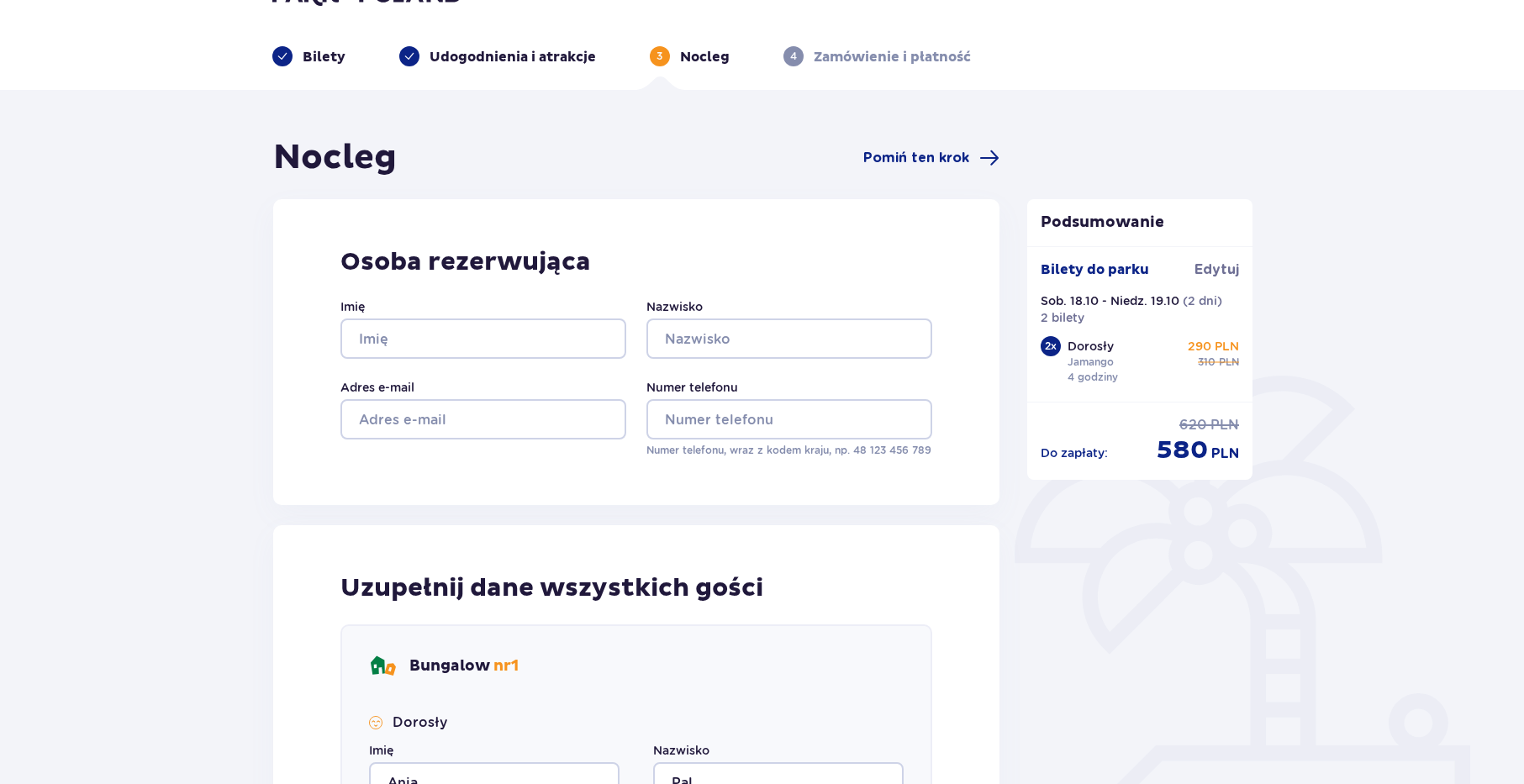
scroll to position [6, 0]
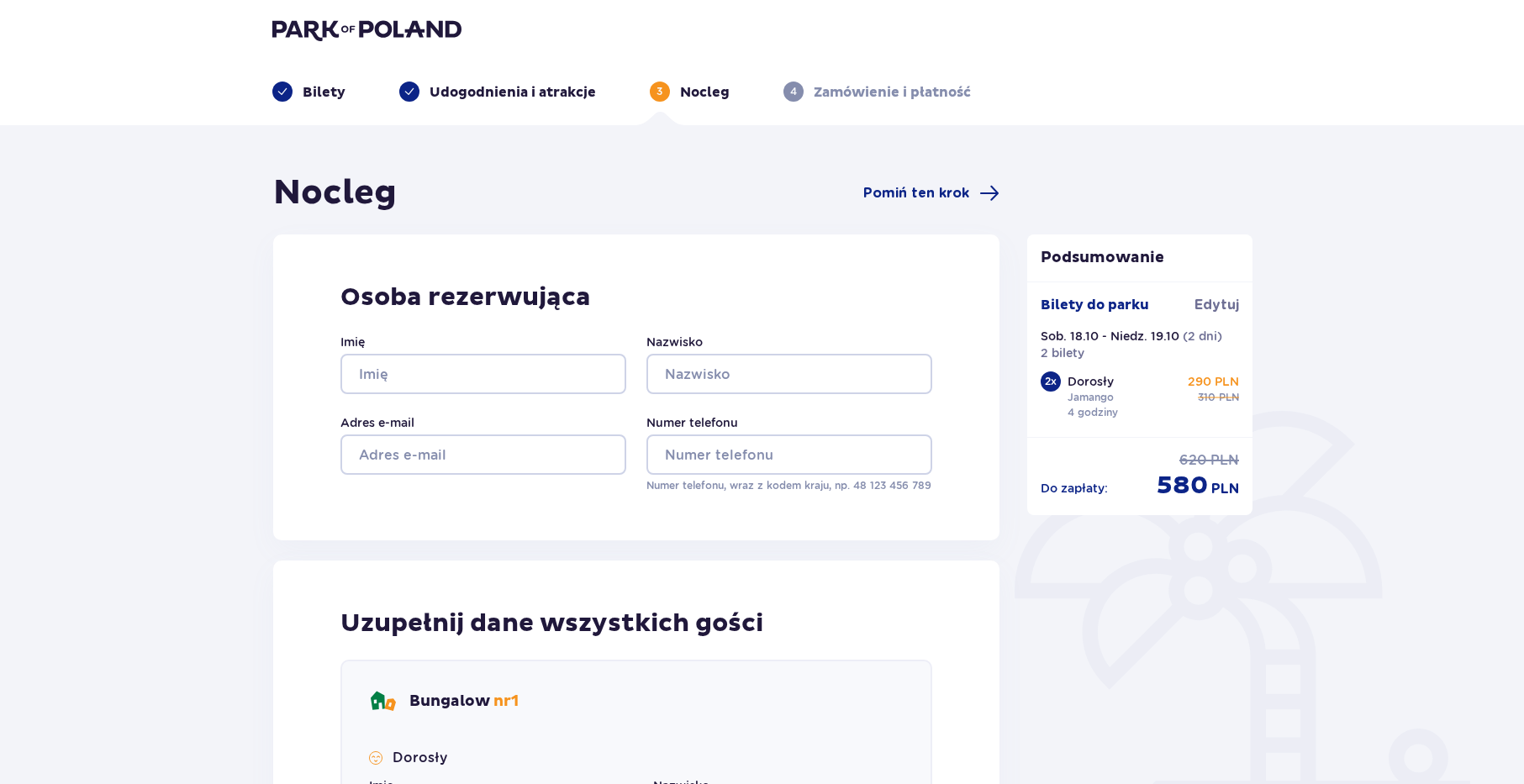
type input "Pal"
click at [456, 385] on input "Imię" at bounding box center [483, 374] width 286 height 41
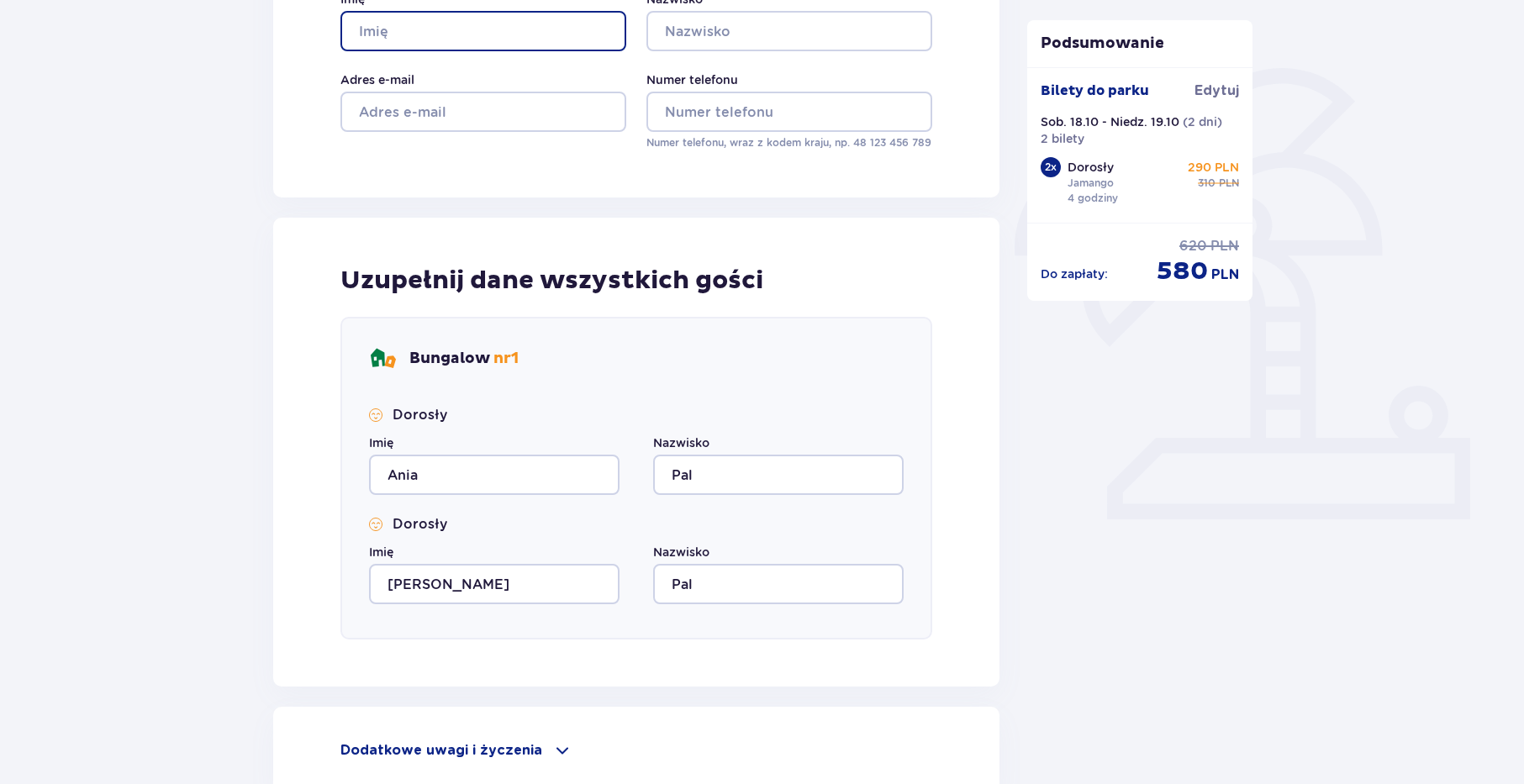
scroll to position [520, 0]
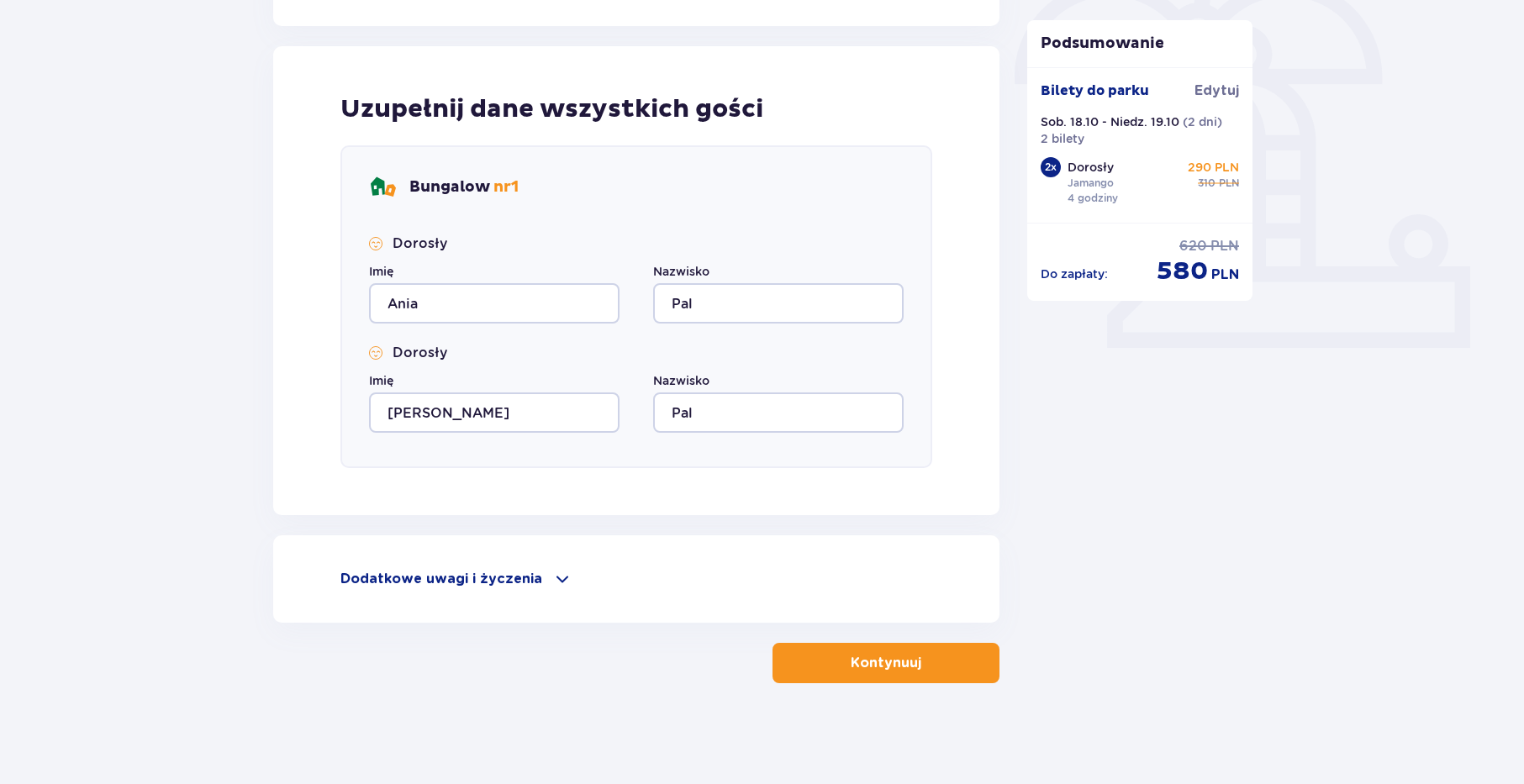
click at [851, 656] on p "Kontynuuj" at bounding box center [886, 663] width 71 height 19
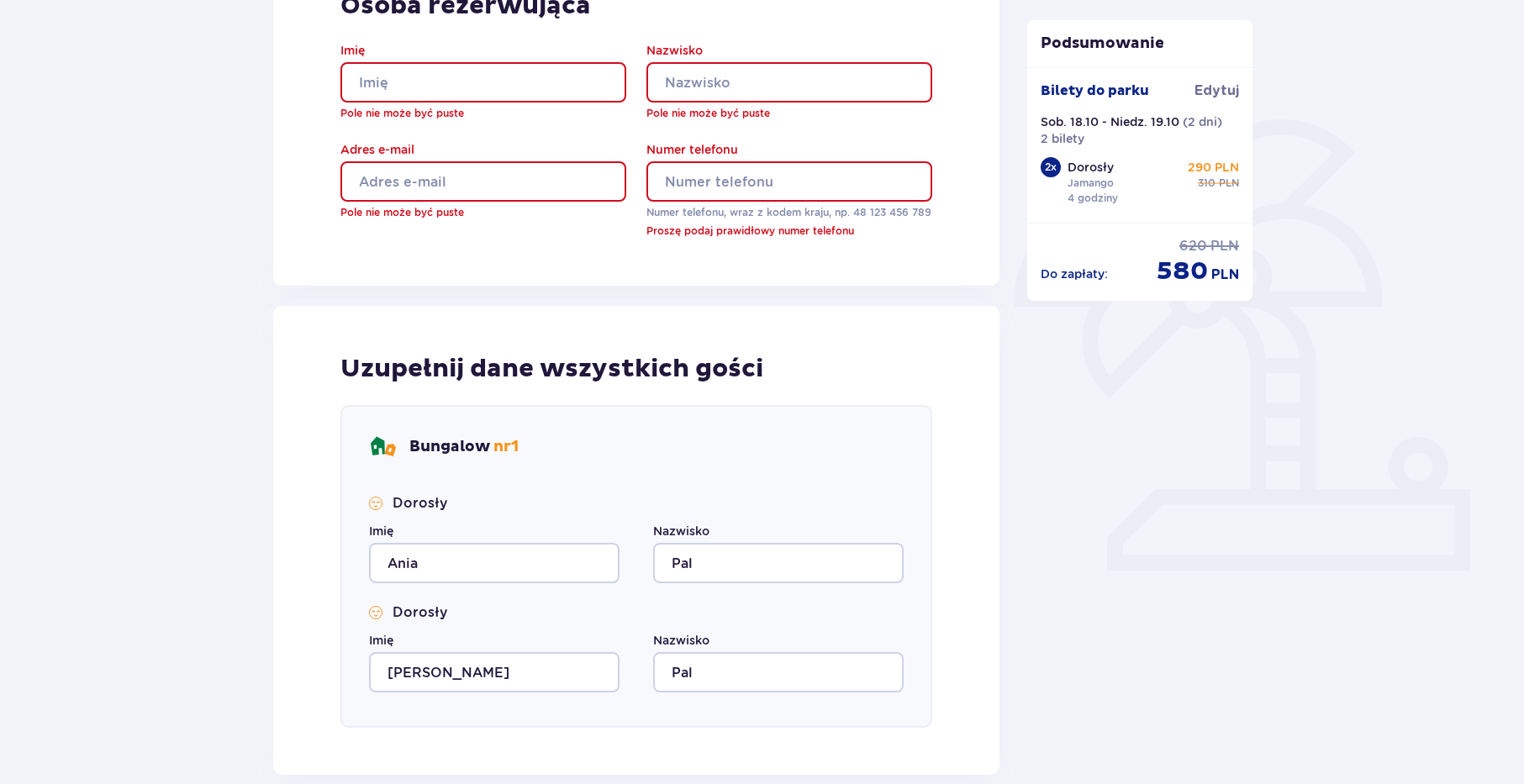
scroll to position [47, 0]
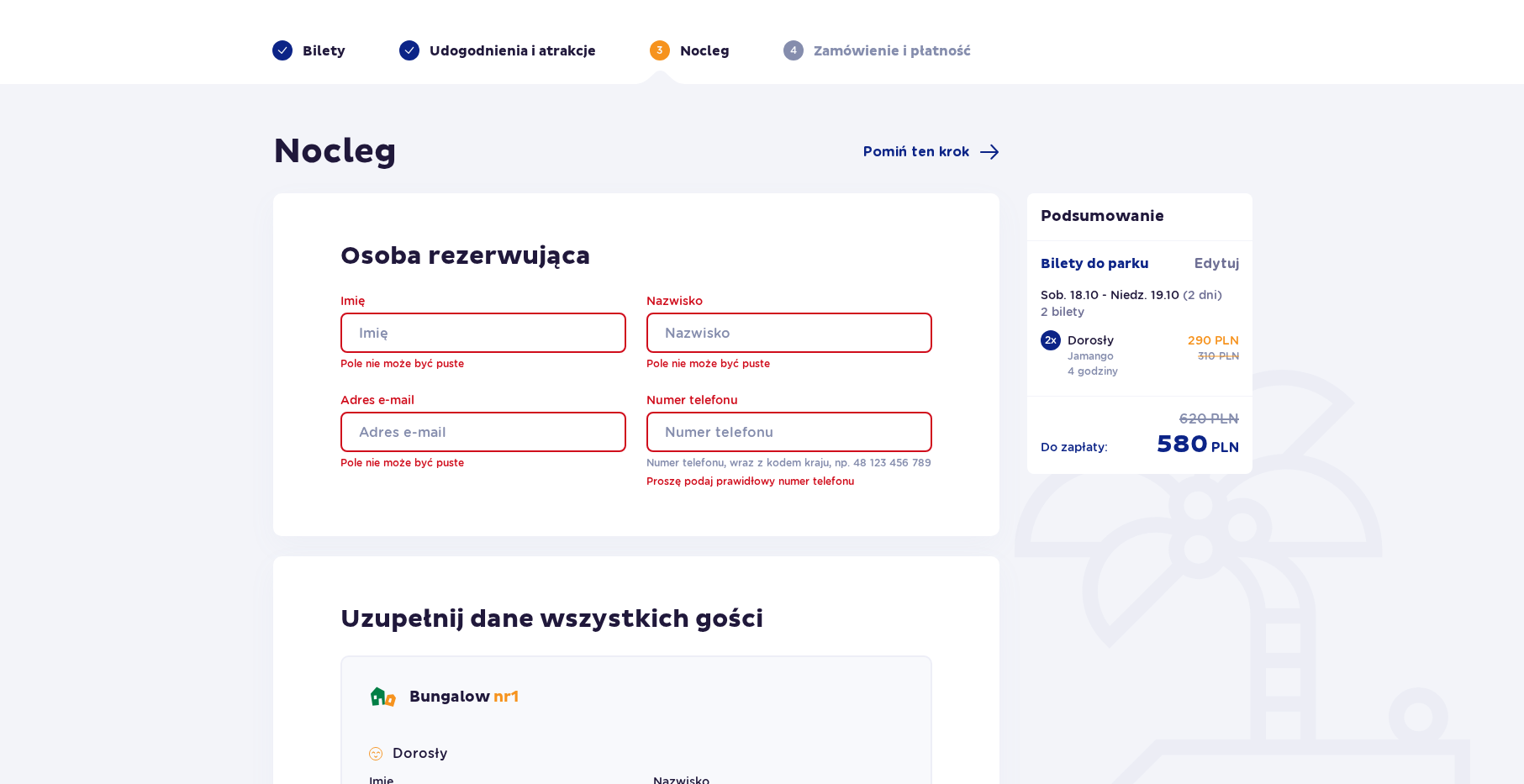
click at [412, 325] on input "Imię" at bounding box center [483, 332] width 286 height 41
type input "Ania"
click at [677, 320] on input "Nazwisko" at bounding box center [789, 332] width 286 height 41
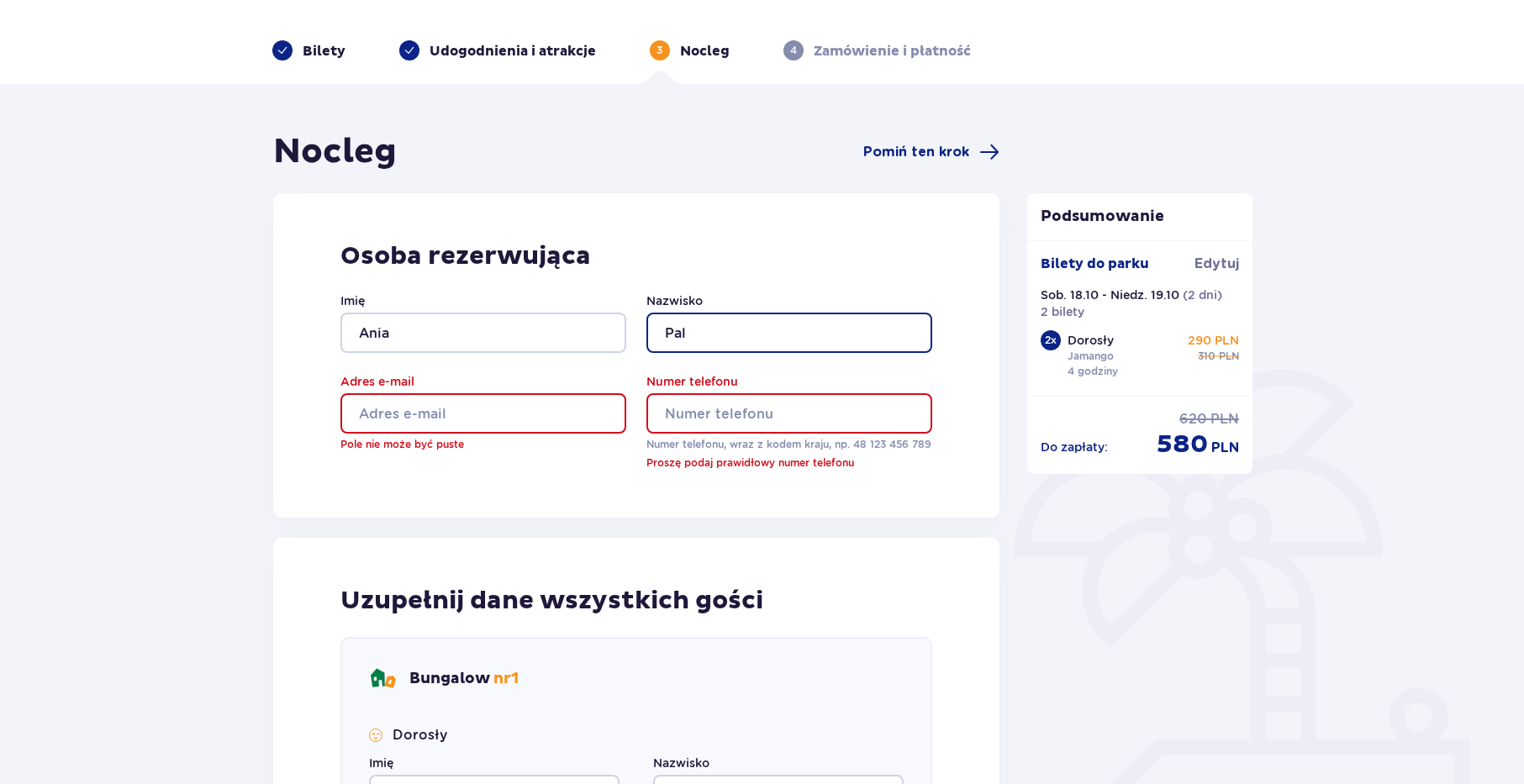
type input "Pal"
click at [496, 417] on input "Adres e-mail" at bounding box center [483, 413] width 286 height 41
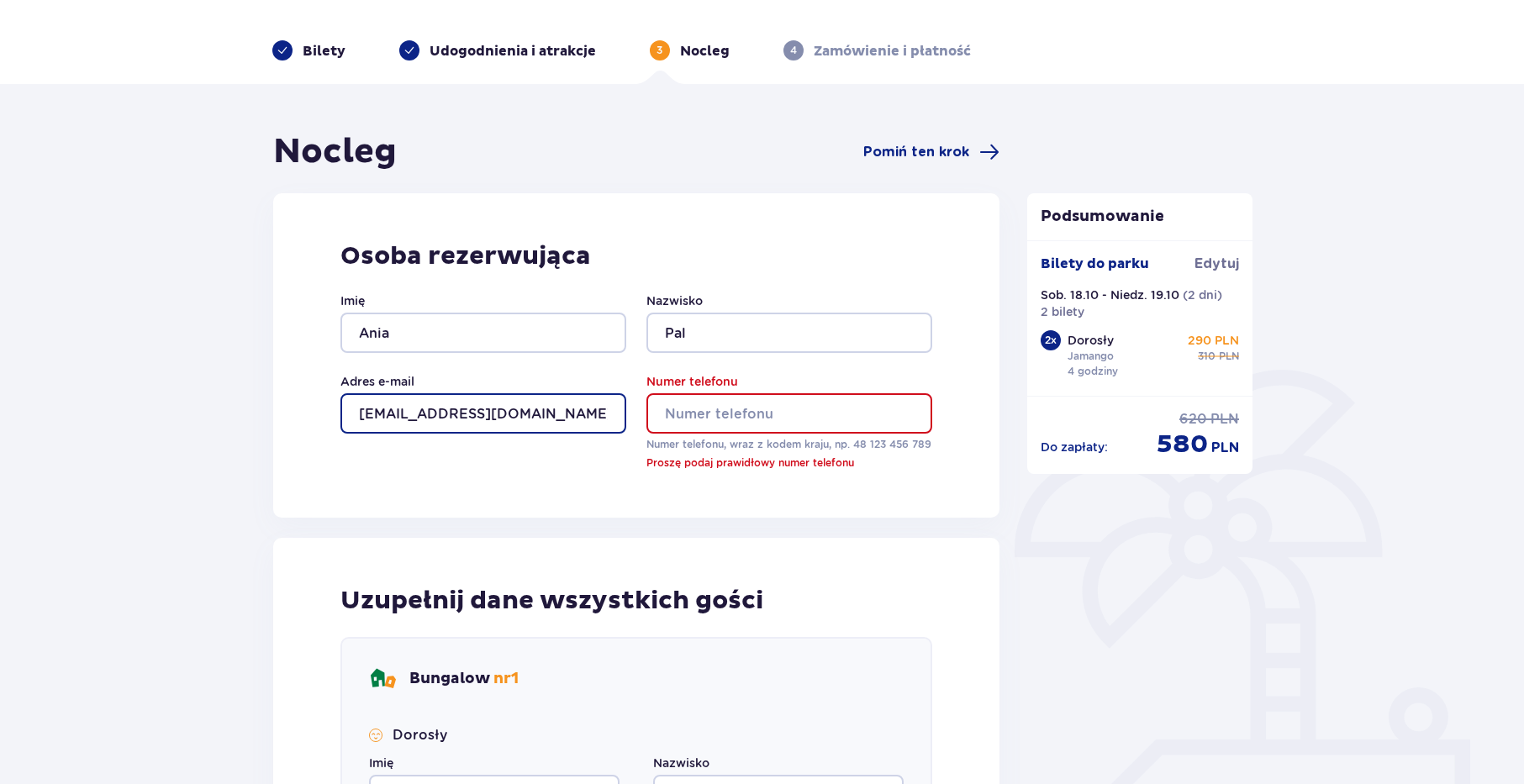
type input "titus585@wp.pl"
click at [709, 416] on input "Numer telefonu" at bounding box center [789, 413] width 286 height 41
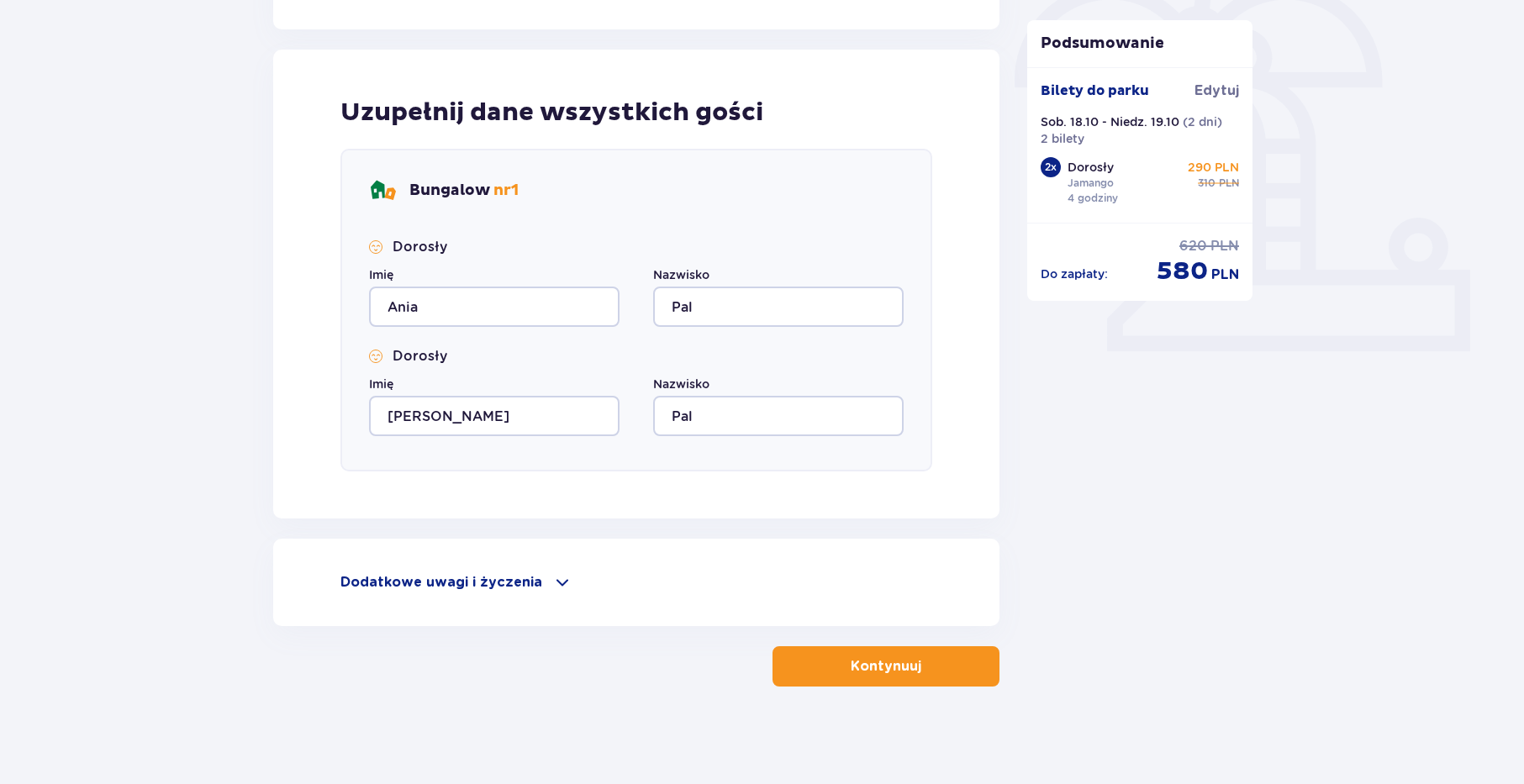
scroll to position [520, 0]
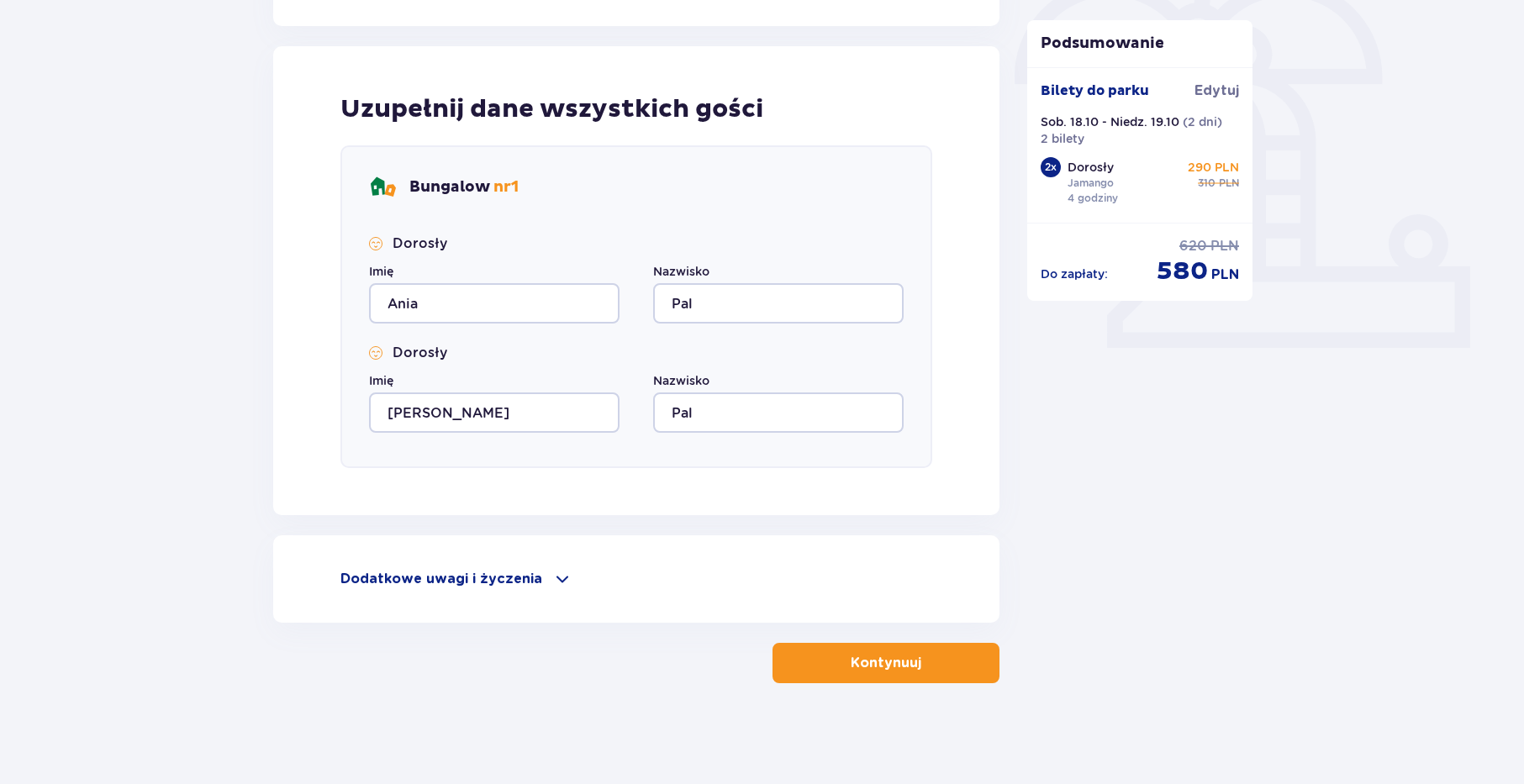
type input "530731731"
click at [885, 661] on p "Kontynuuj" at bounding box center [886, 663] width 71 height 19
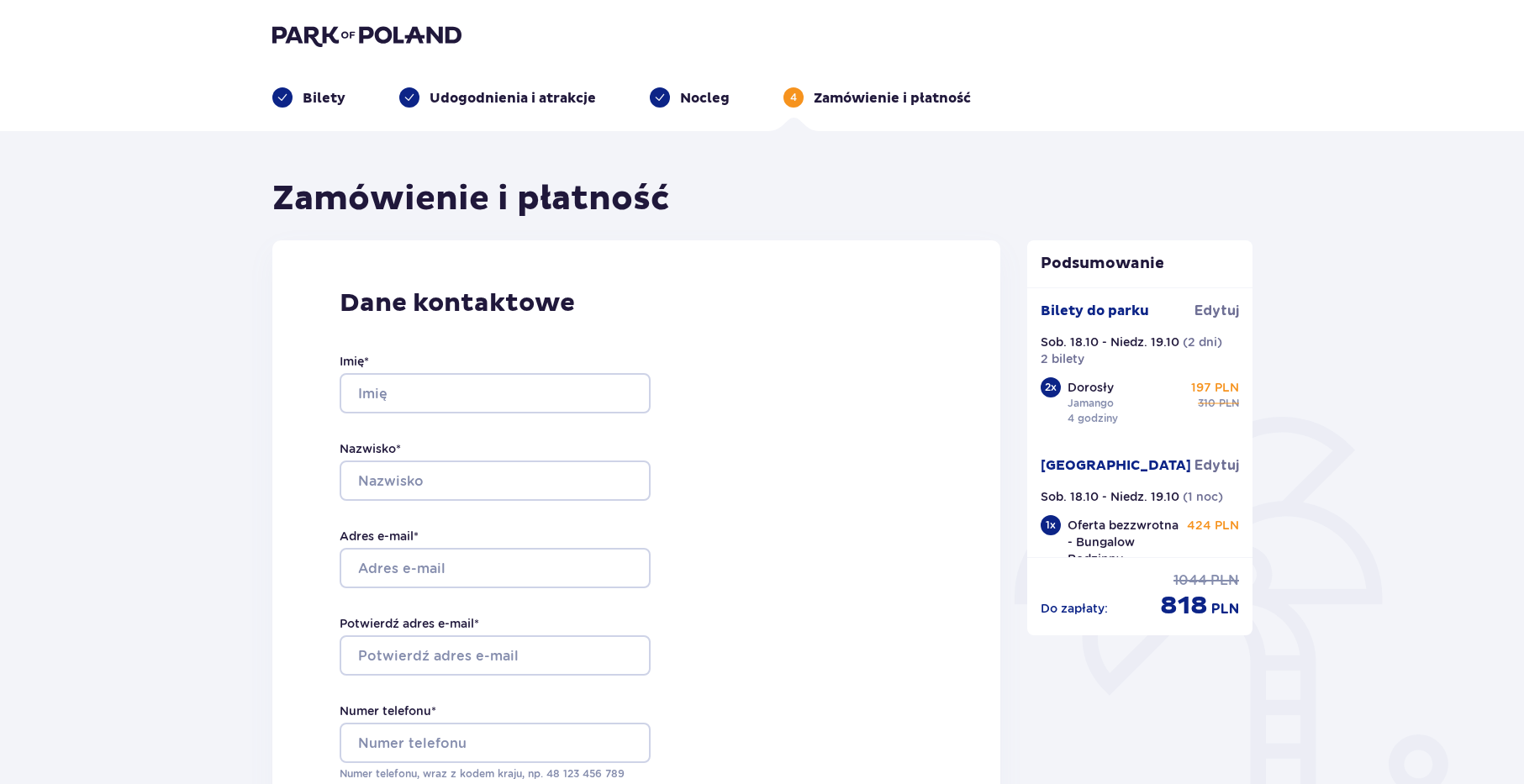
click at [708, 98] on p "Nocleg" at bounding box center [705, 98] width 50 height 19
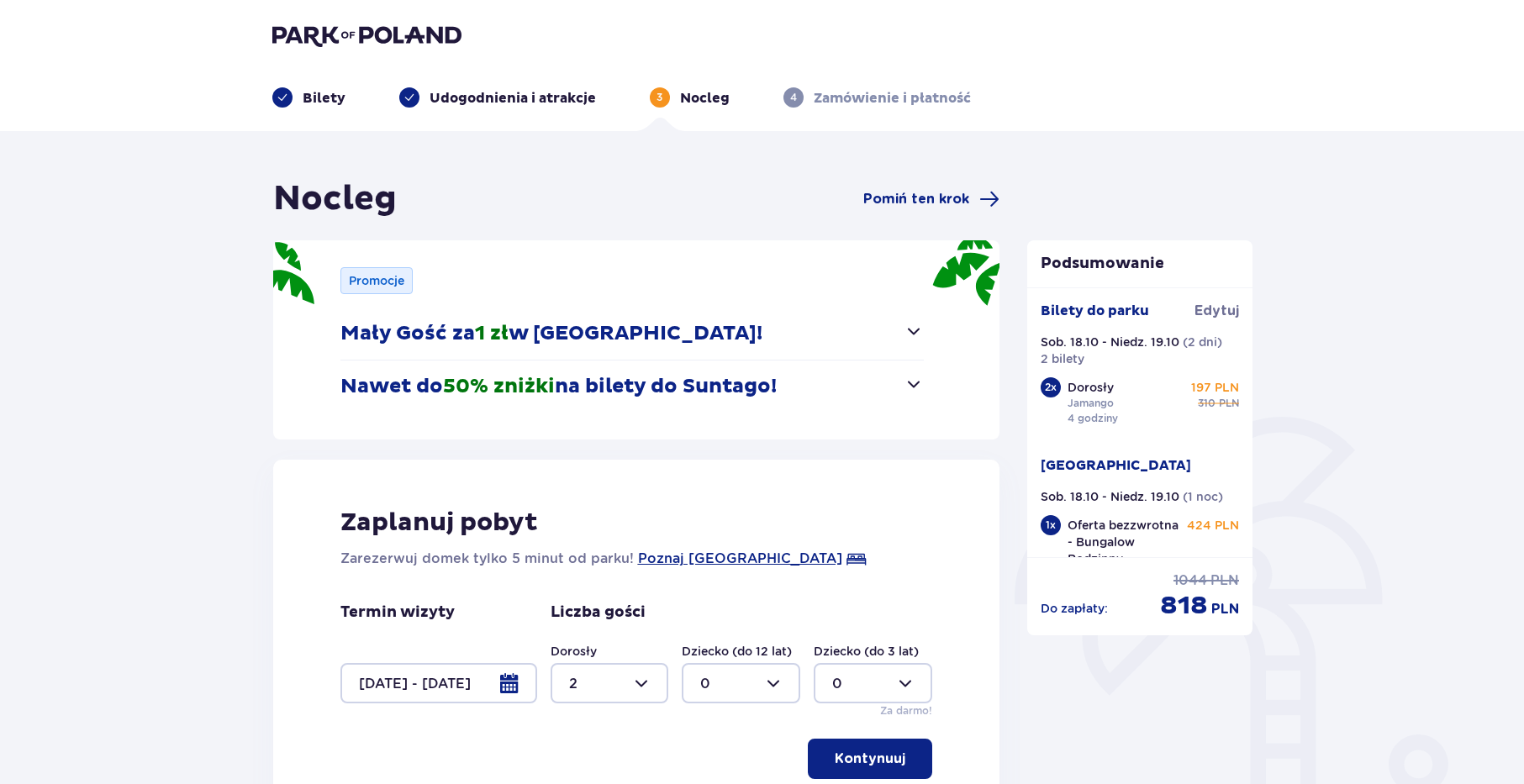
click at [488, 93] on p "Udogodnienia i atrakcje" at bounding box center [513, 98] width 166 height 19
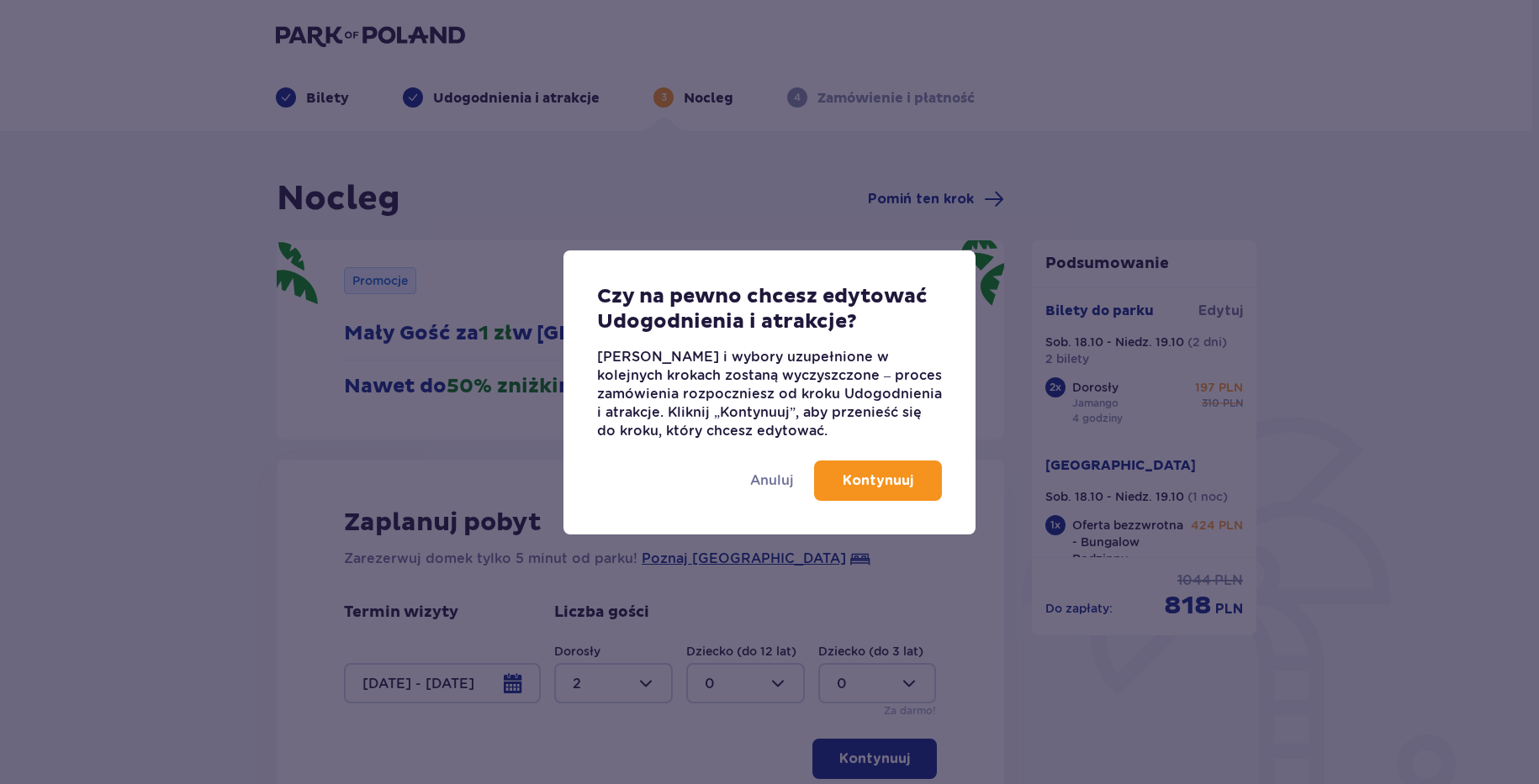
click at [857, 473] on p "Kontynuuj" at bounding box center [878, 481] width 71 height 19
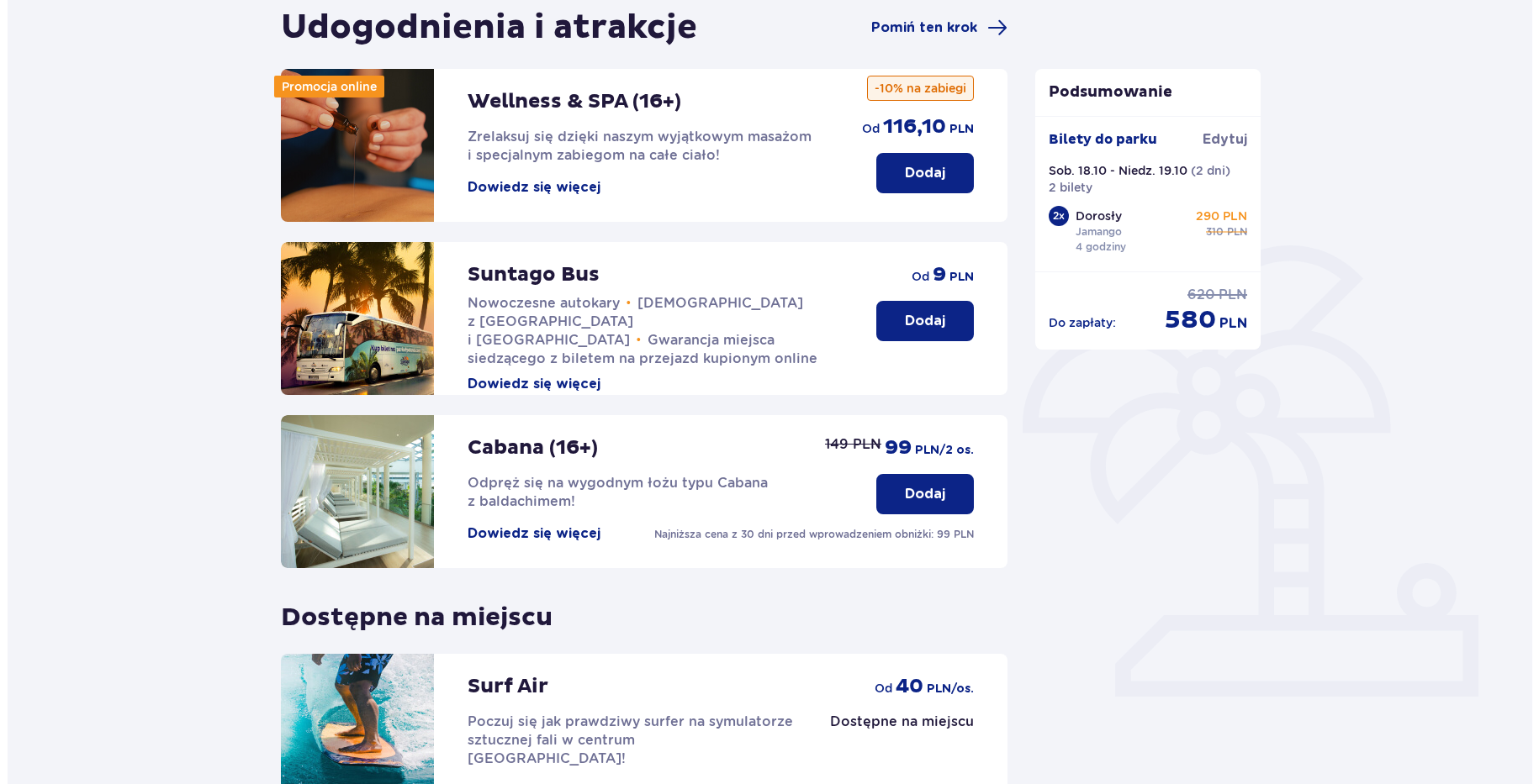
scroll to position [257, 0]
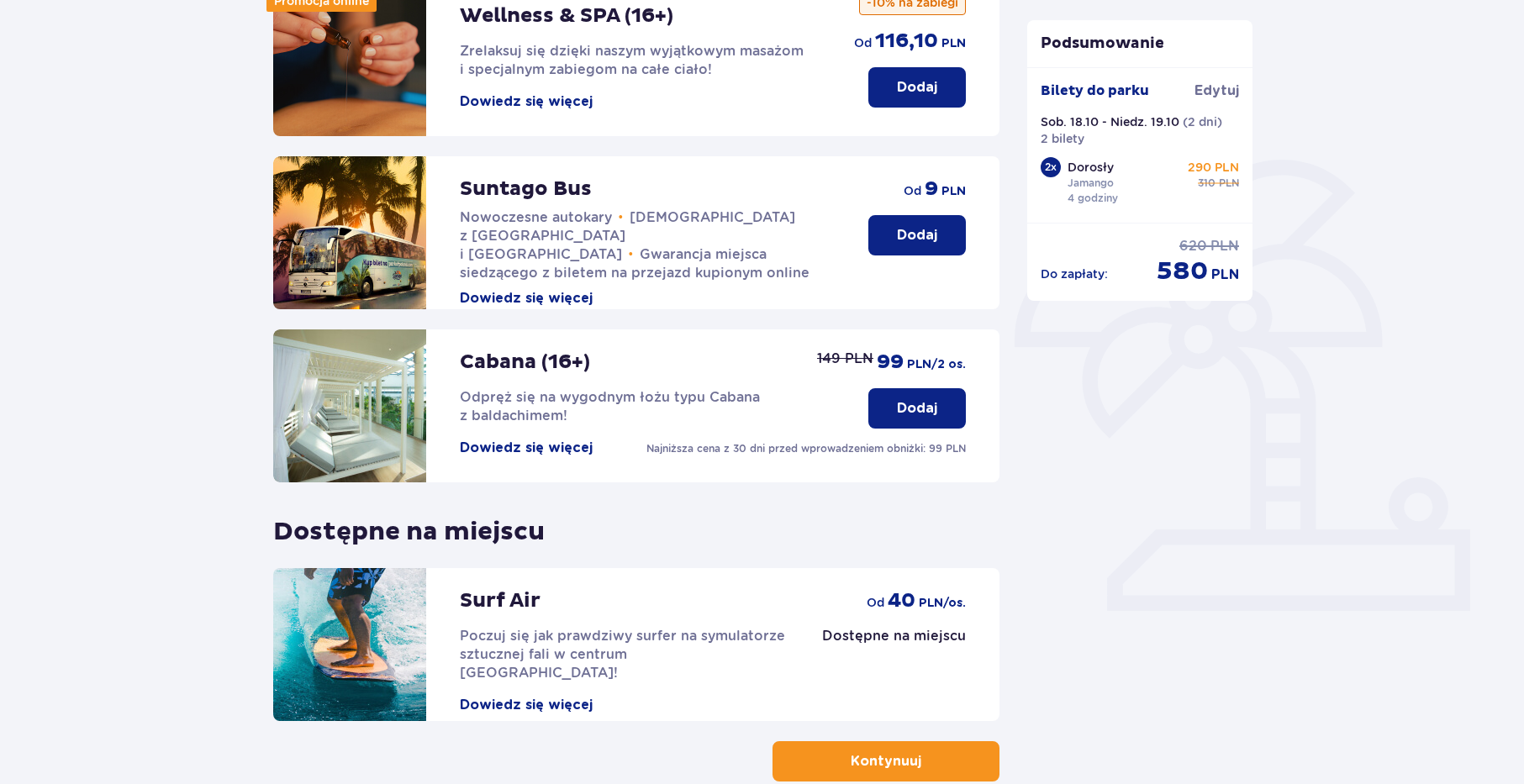
click at [550, 96] on button "Dowiedz się więcej" at bounding box center [526, 102] width 133 height 19
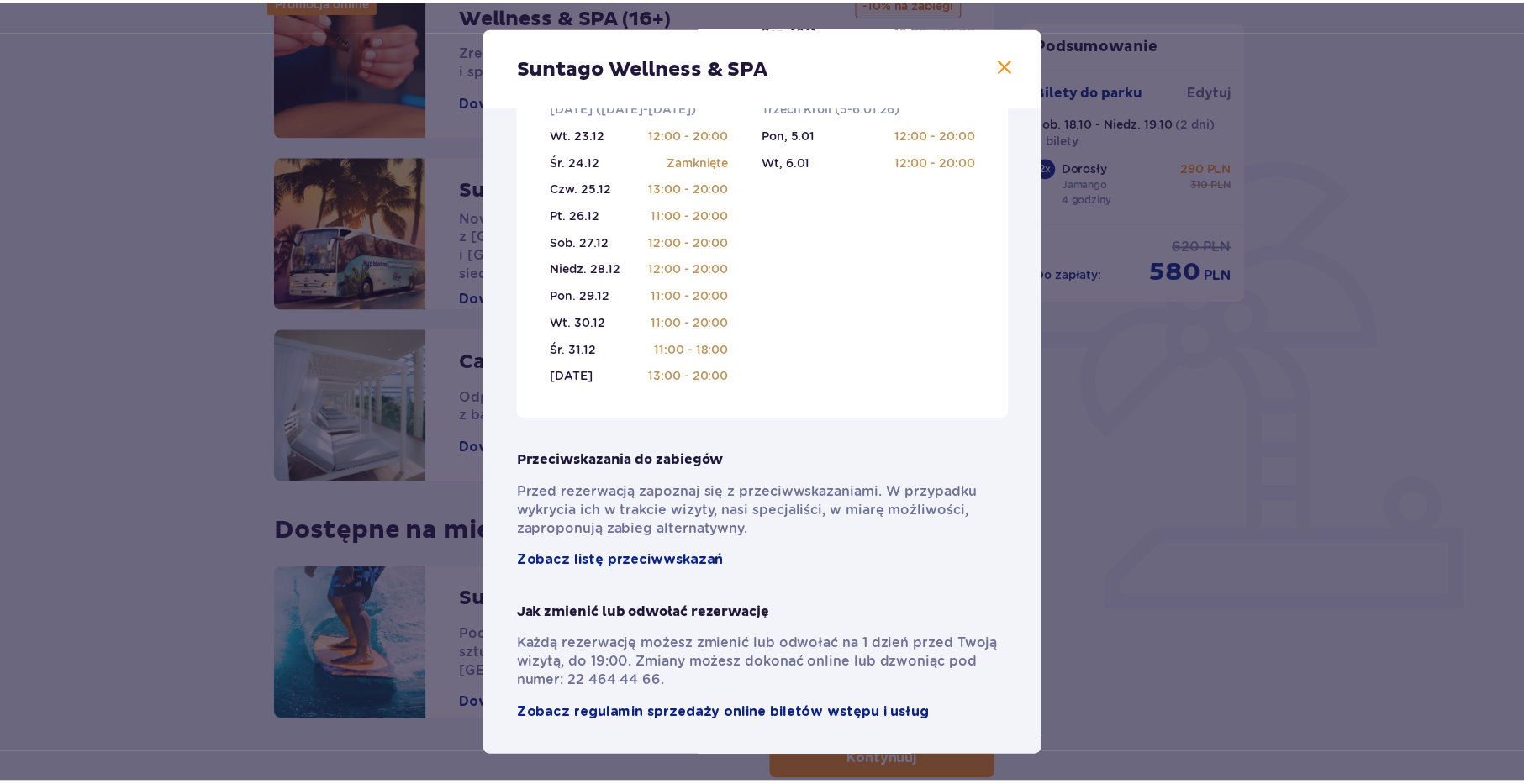
scroll to position [1033, 0]
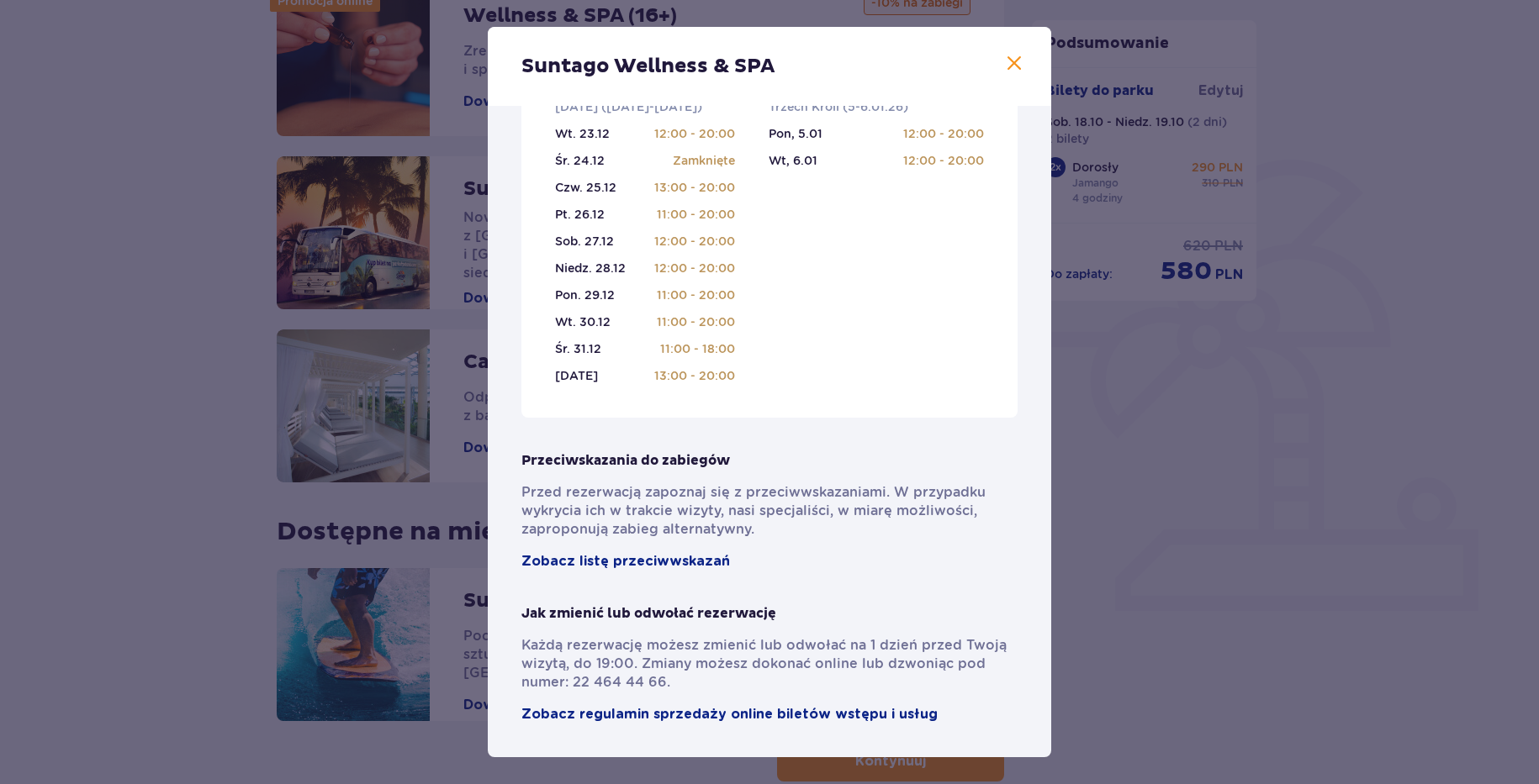
click at [1004, 60] on span at bounding box center [1014, 63] width 20 height 20
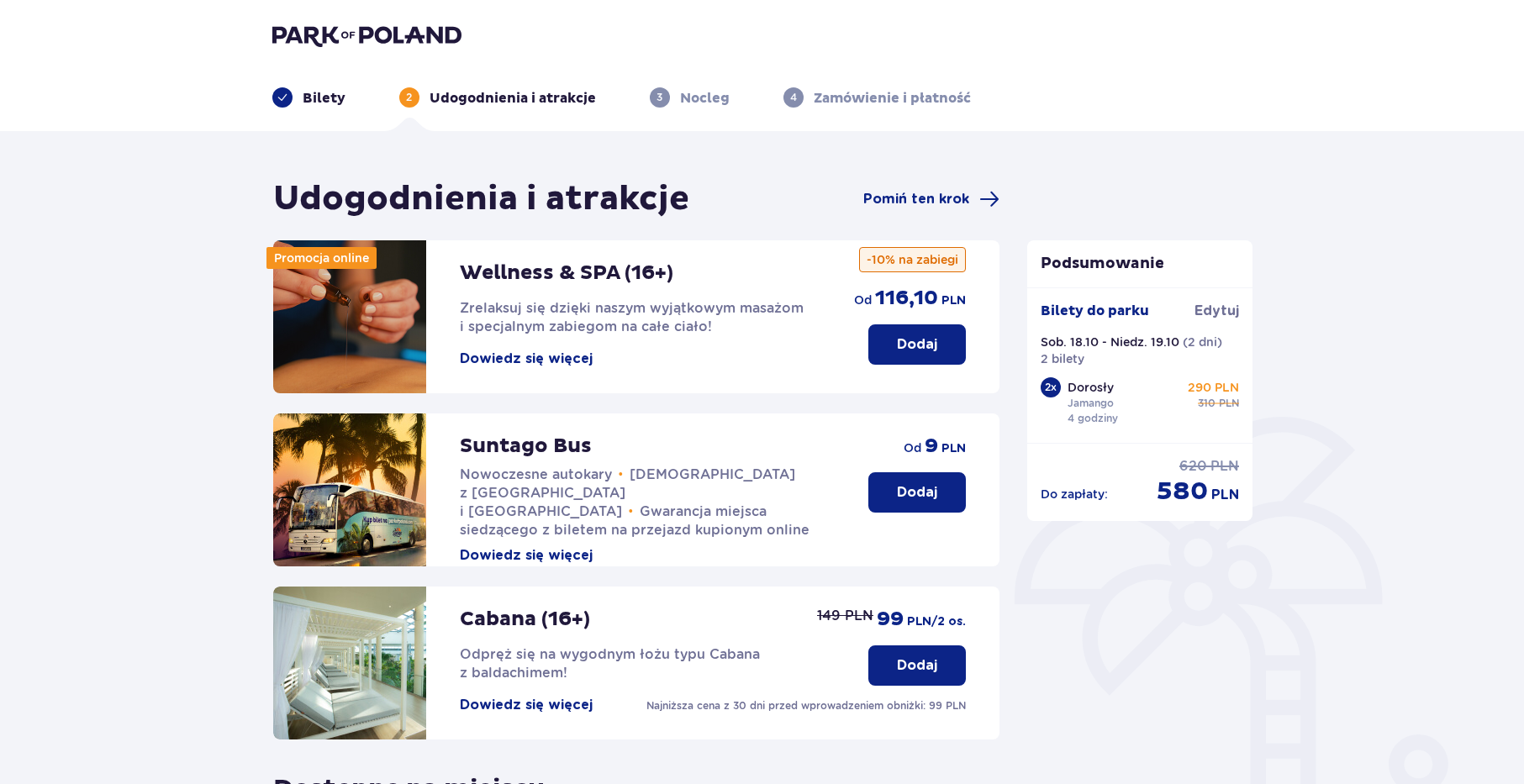
click at [315, 100] on p "Bilety" at bounding box center [323, 98] width 43 height 19
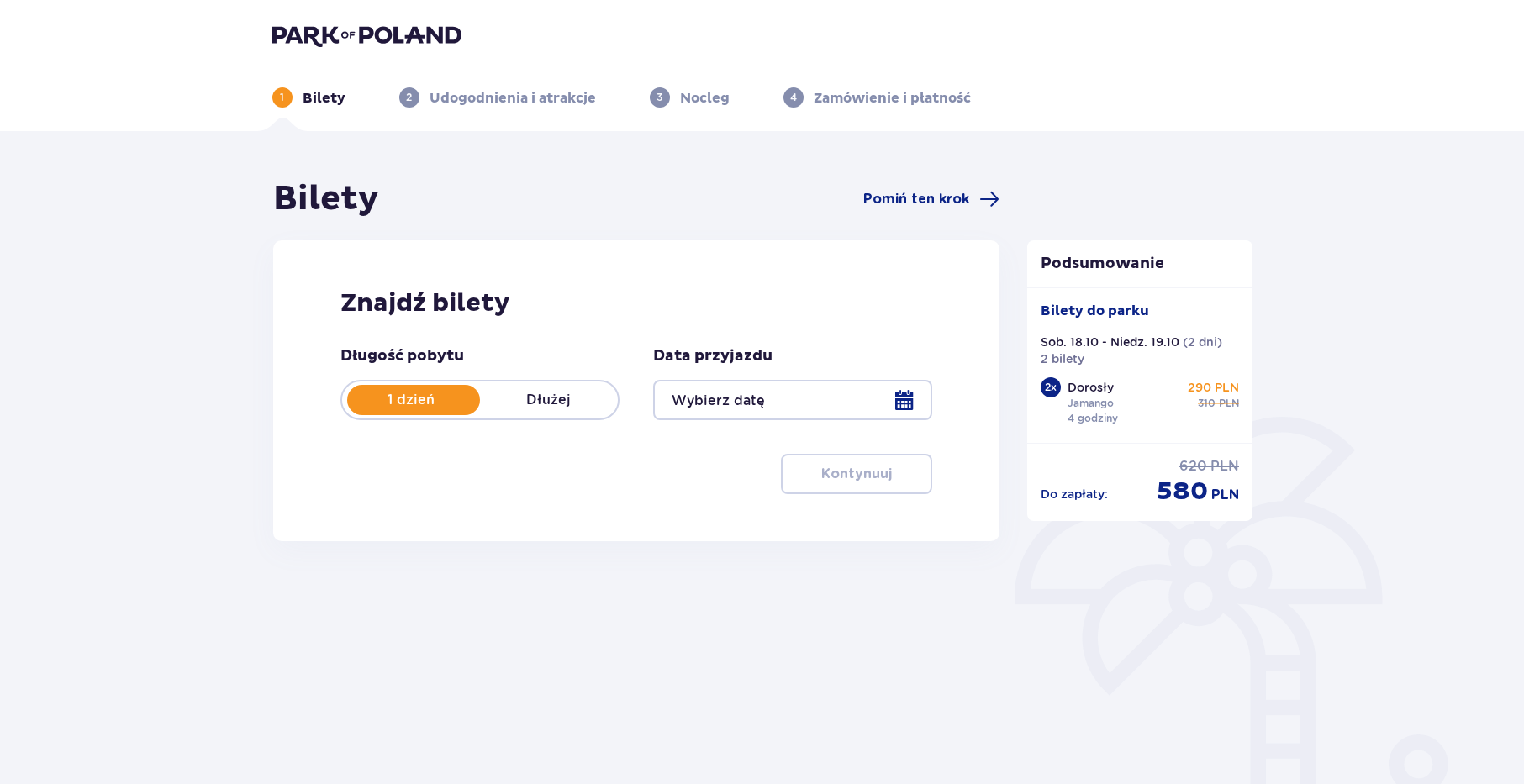
type input "[DATE] - [DATE]"
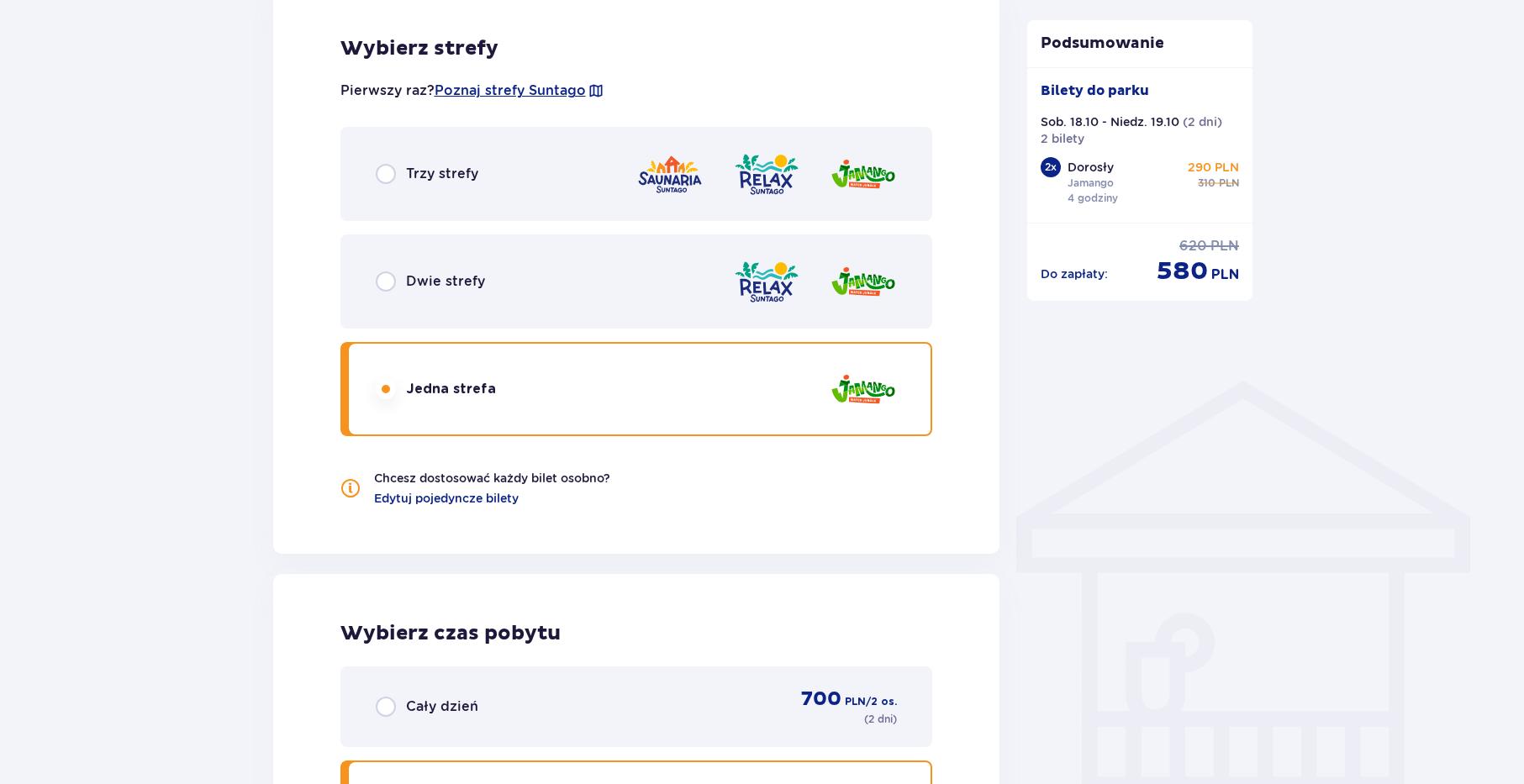
scroll to position [1029, 0]
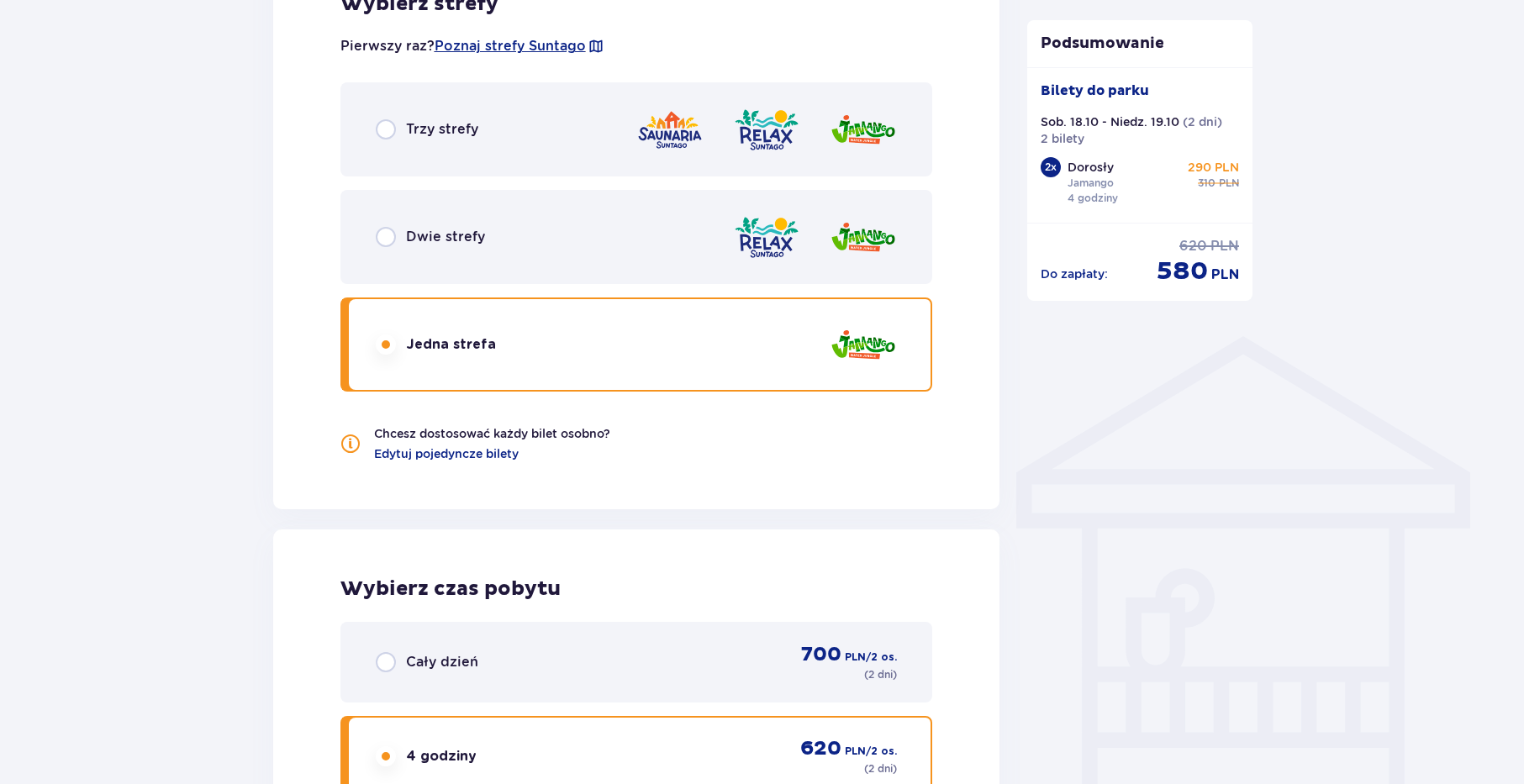
click at [876, 340] on img at bounding box center [863, 345] width 67 height 48
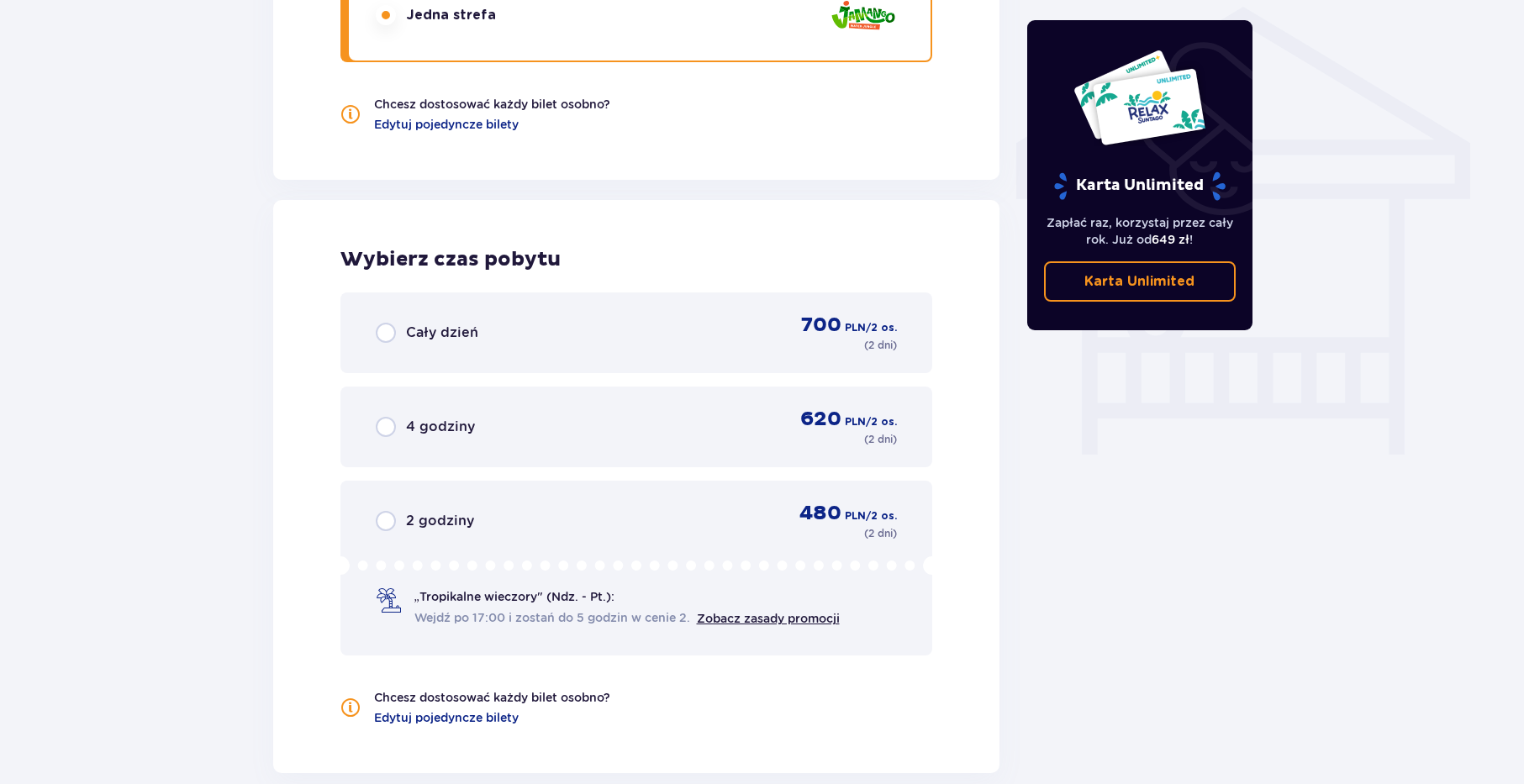
scroll to position [1508, 0]
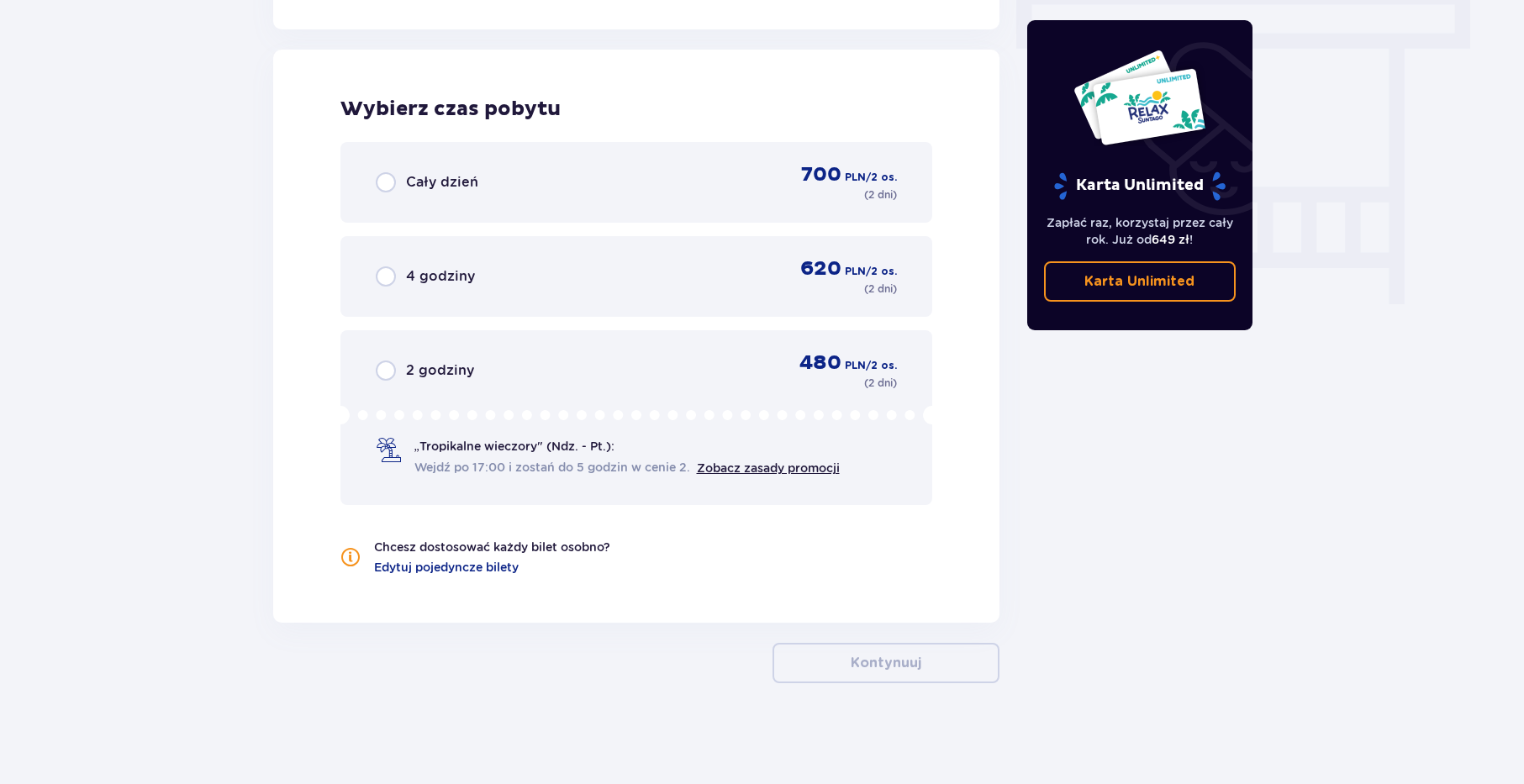
click at [790, 460] on div "Wejdź po 17:00 i zostań do 5 godzin w cenie 2. Zobacz zasady promocji" at bounding box center [627, 468] width 425 height 19
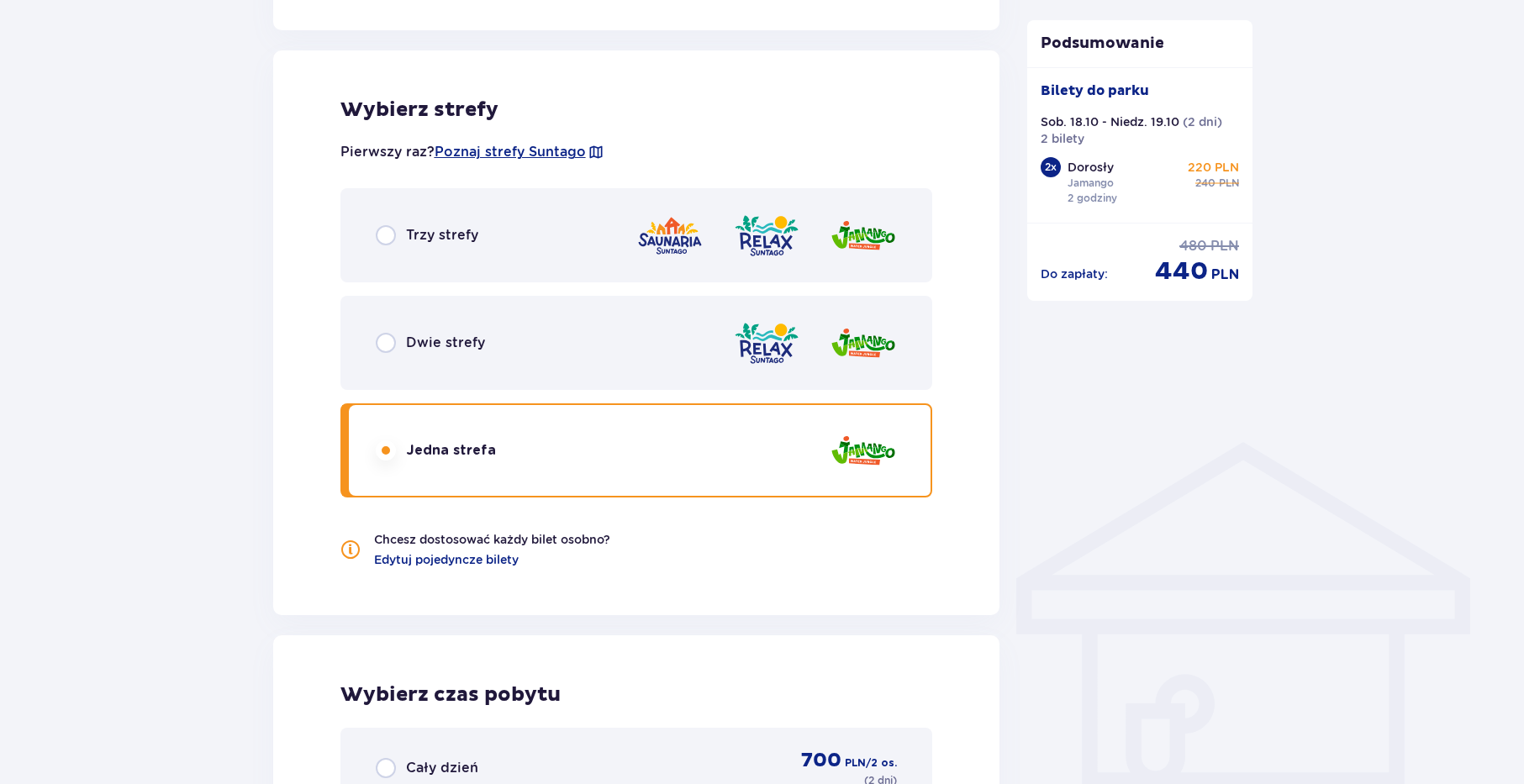
scroll to position [745, 0]
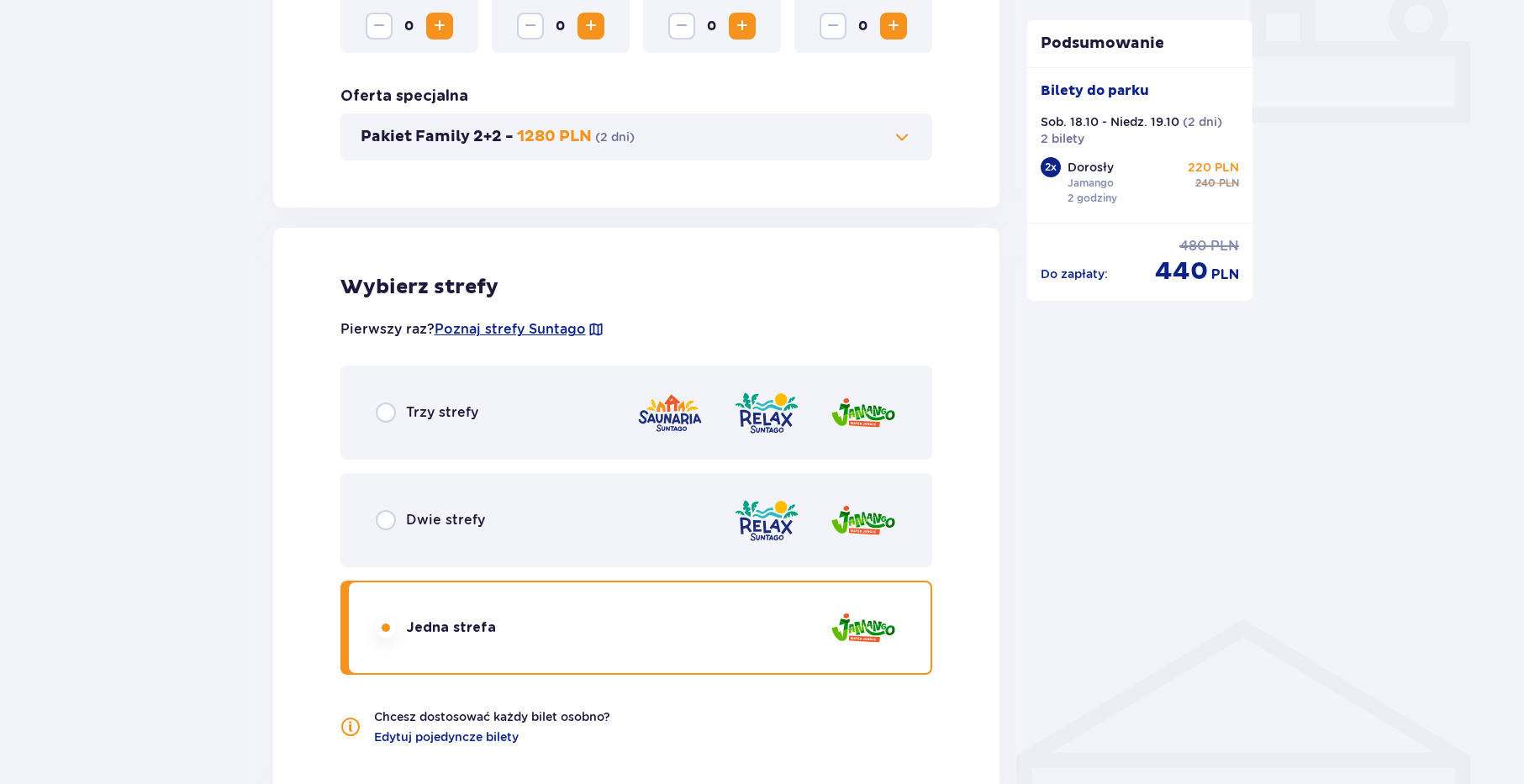
click at [385, 523] on input "radio" at bounding box center [385, 520] width 20 height 20
radio input "true"
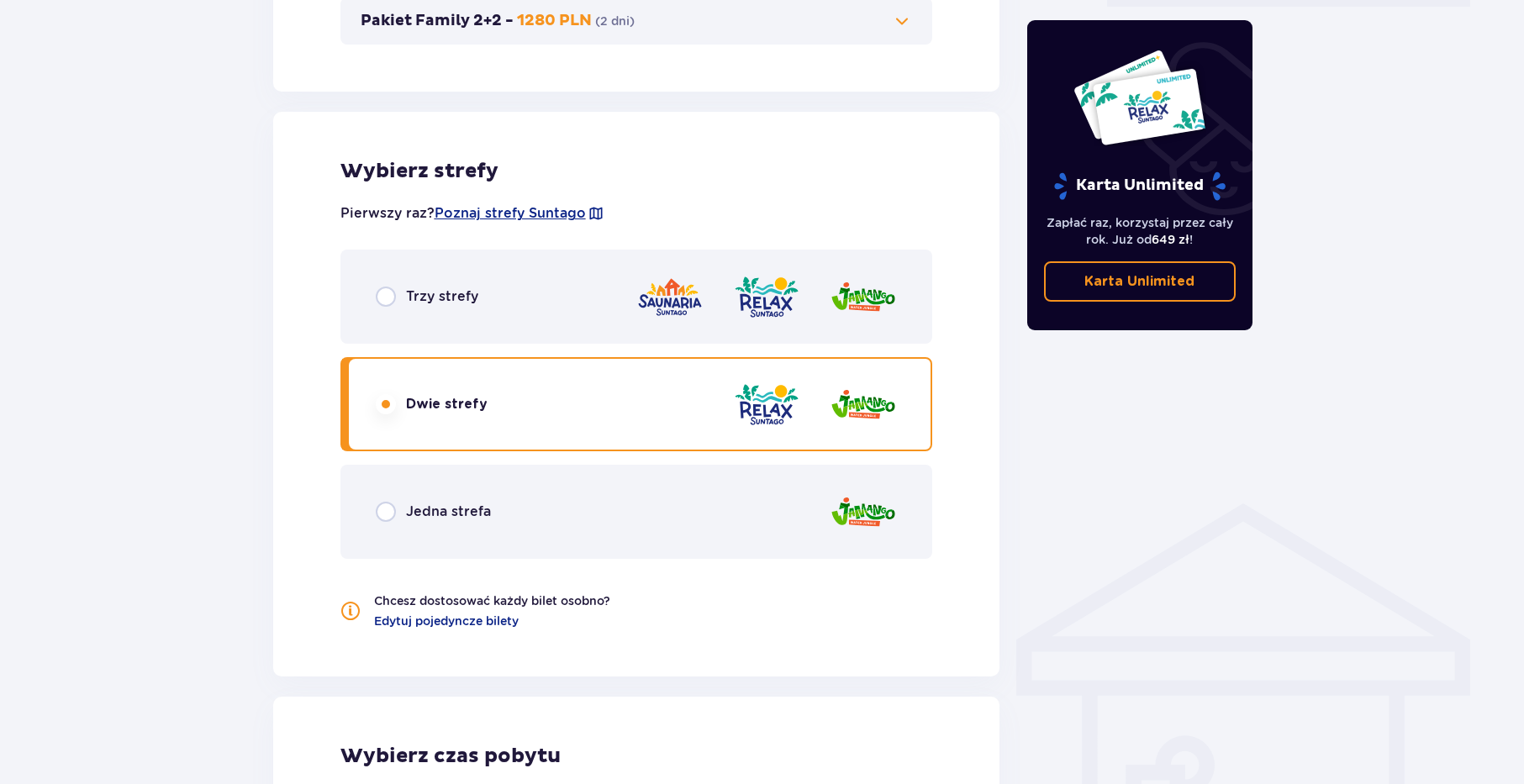
scroll to position [1508, 0]
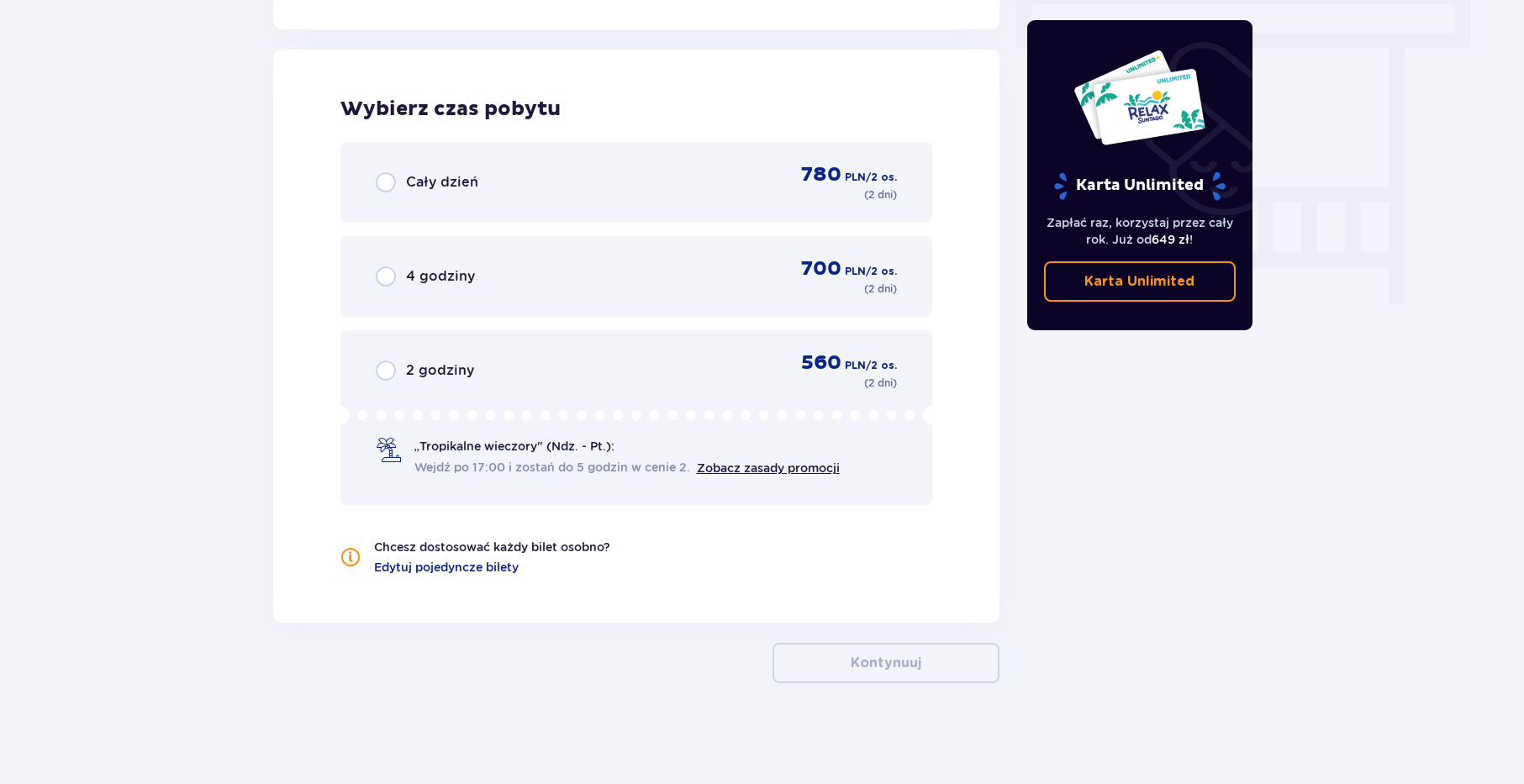
click at [386, 373] on input "radio" at bounding box center [385, 370] width 20 height 20
radio input "true"
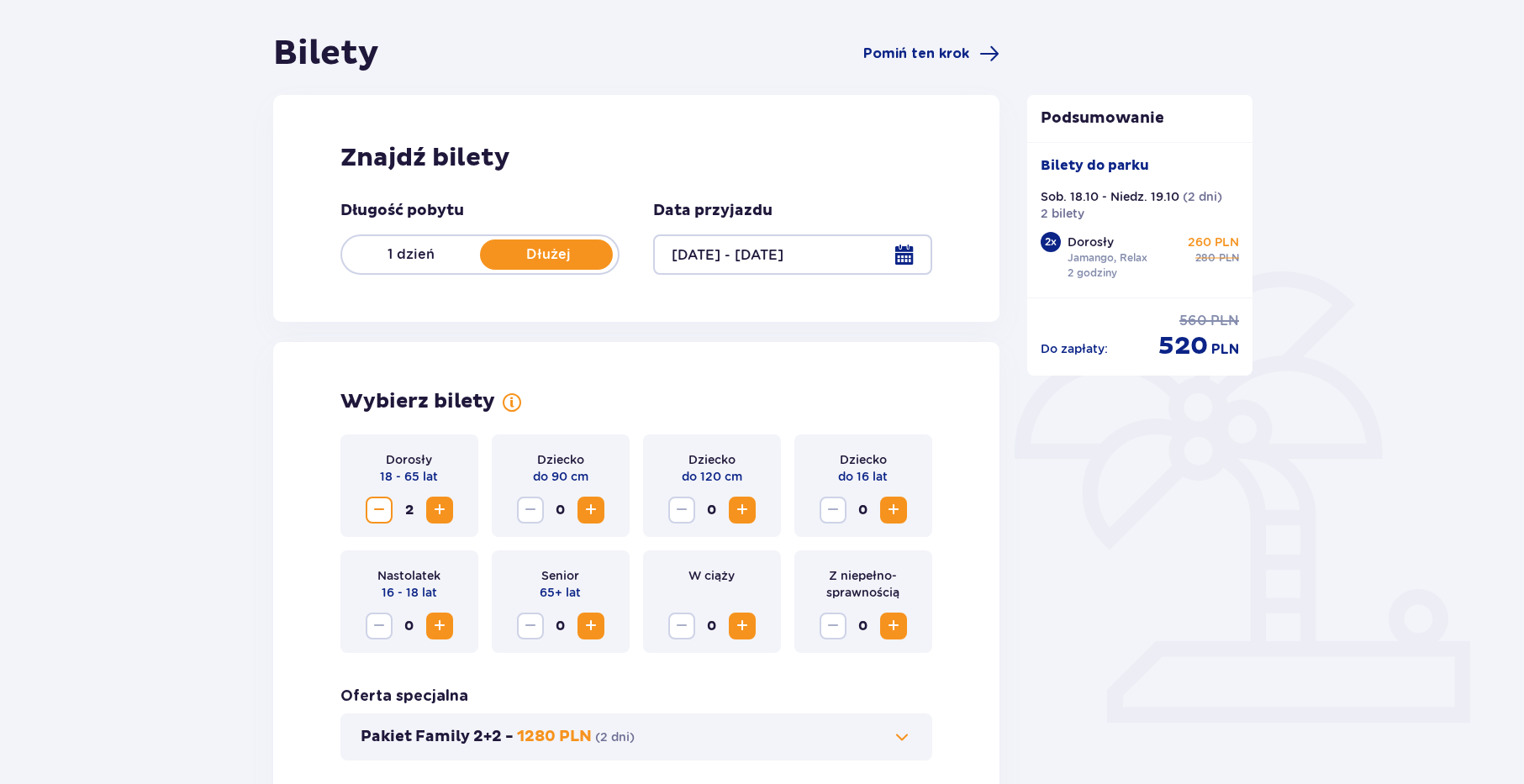
scroll to position [0, 0]
